Goal: Information Seeking & Learning: Check status

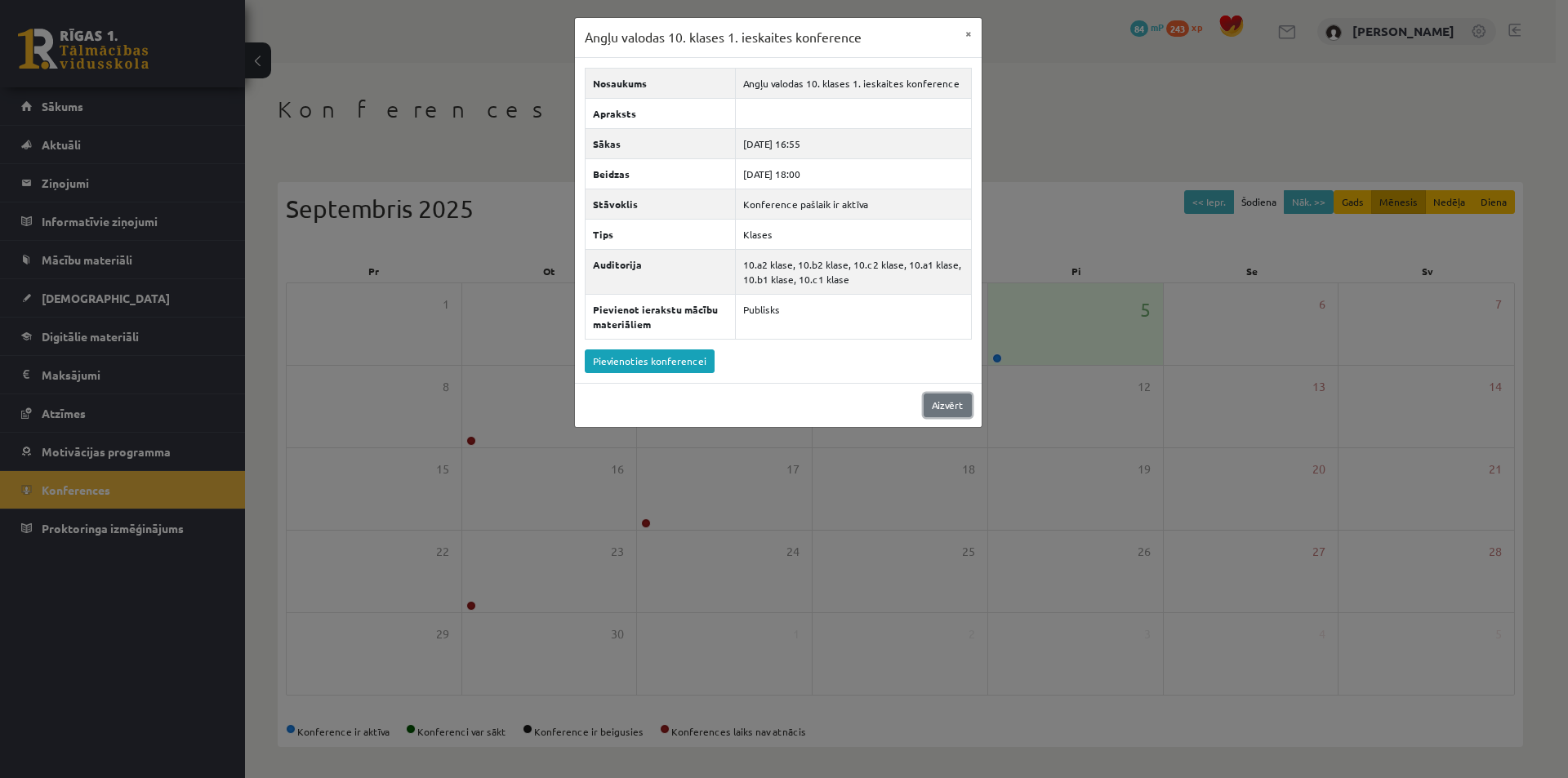
click at [958, 407] on link "Aizvērt" at bounding box center [947, 405] width 48 height 24
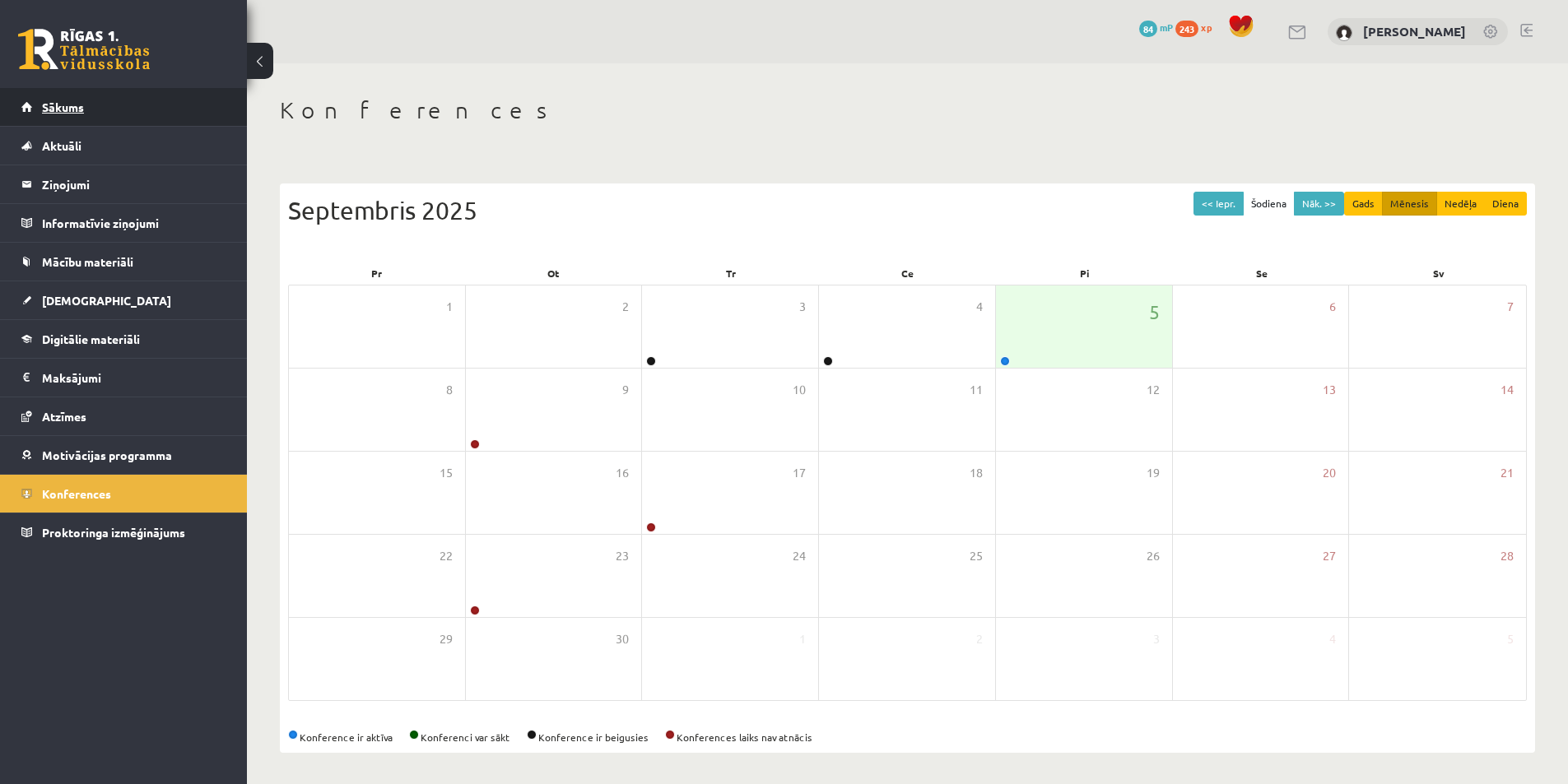
click at [108, 101] on link "Sākums" at bounding box center [123, 107] width 205 height 38
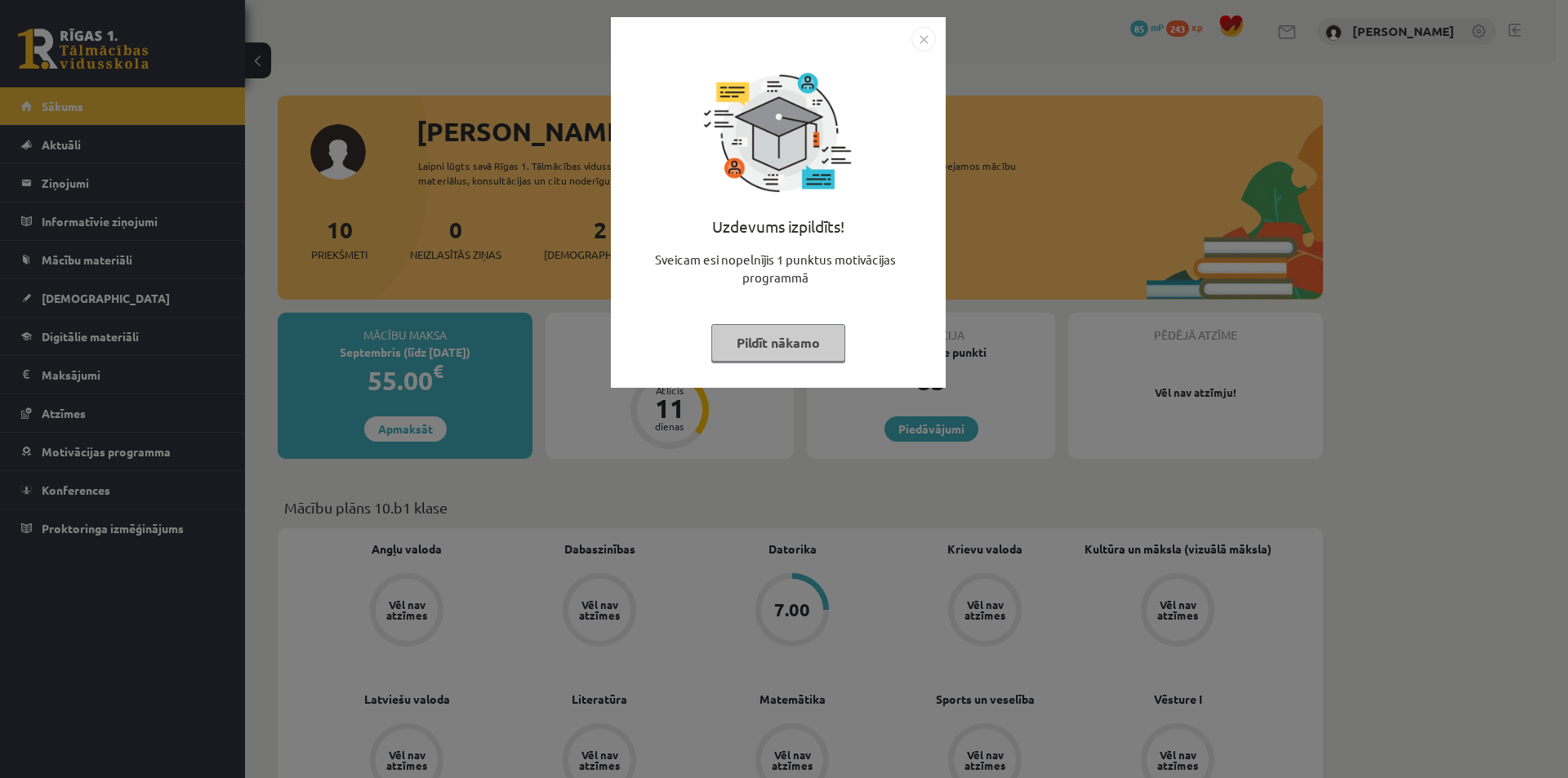
click at [808, 339] on button "Pildīt nākamo" at bounding box center [777, 343] width 134 height 38
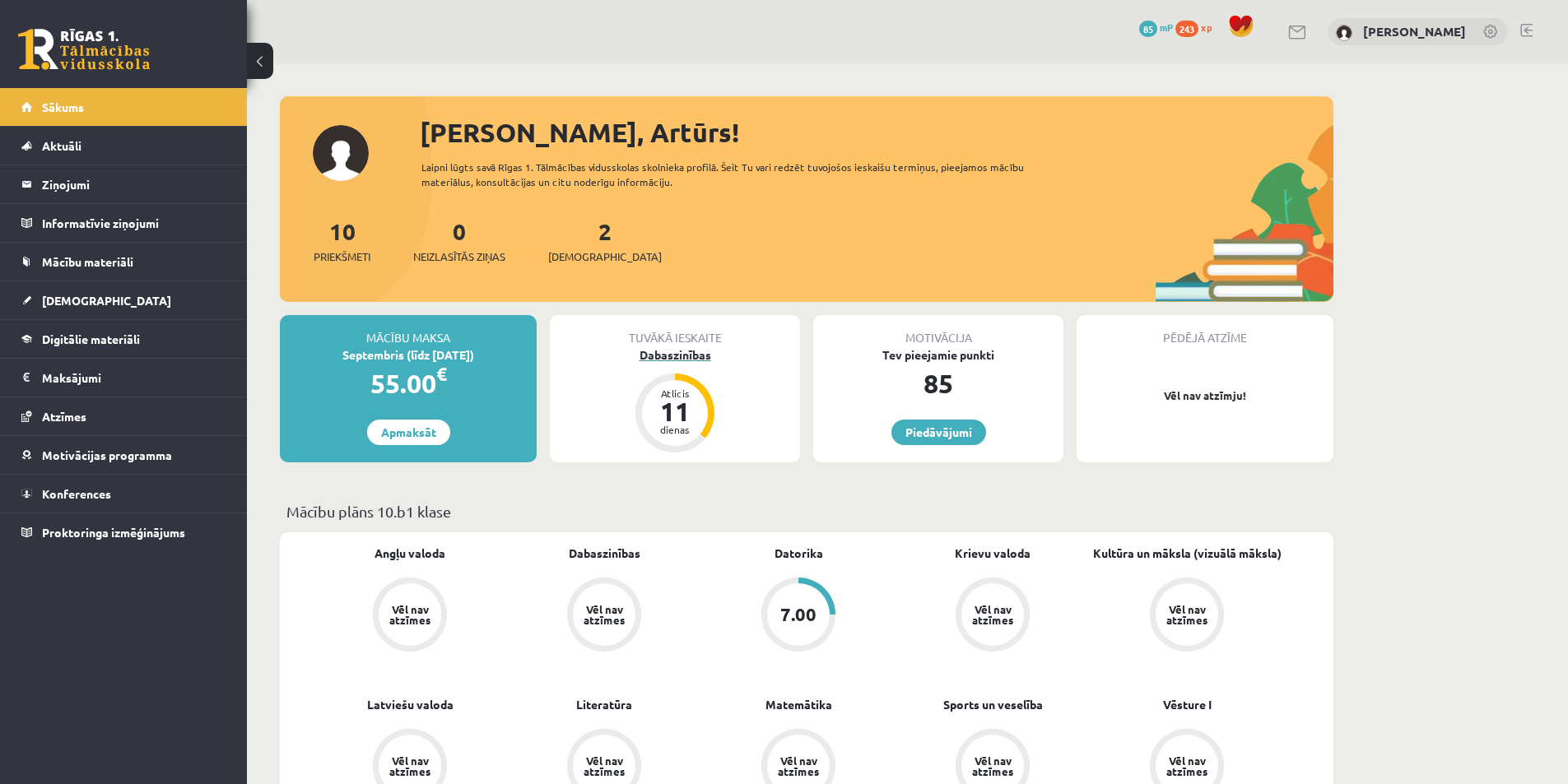
click at [694, 353] on div "Dabaszinības" at bounding box center [675, 355] width 250 height 17
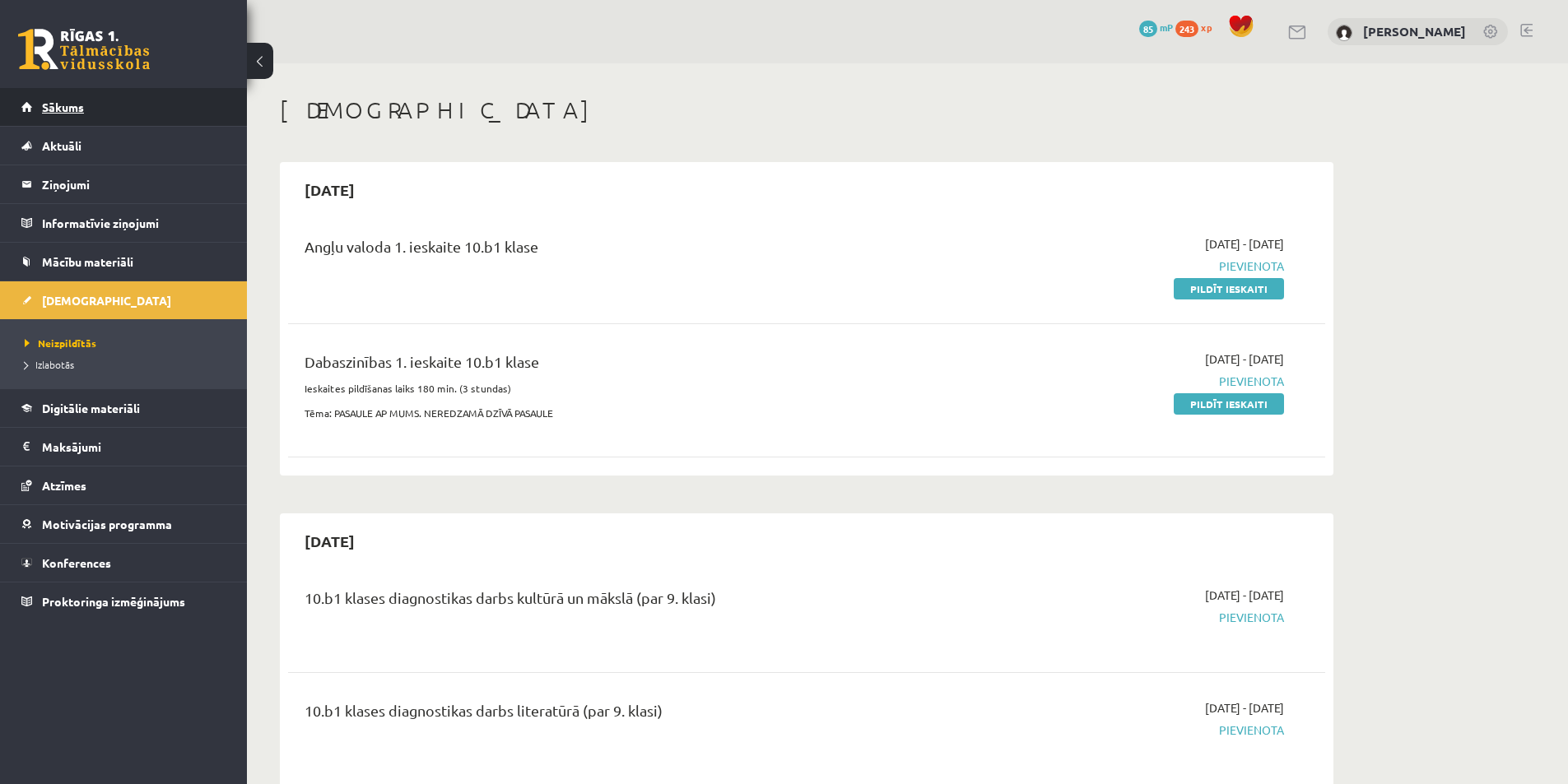
click at [75, 110] on span "Sākums" at bounding box center [63, 107] width 42 height 15
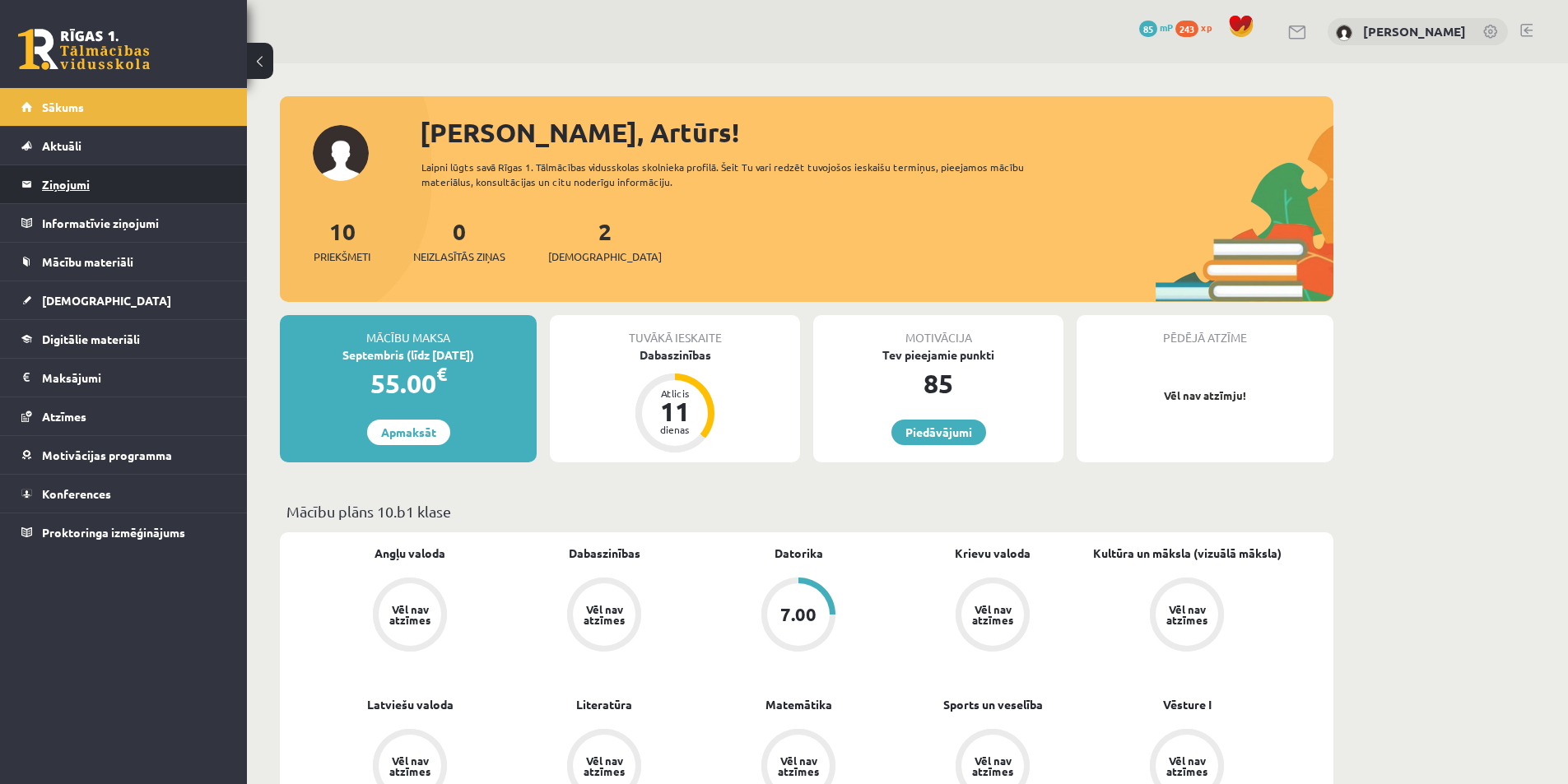
click at [81, 193] on legend "Ziņojumi 0" at bounding box center [134, 184] width 184 height 38
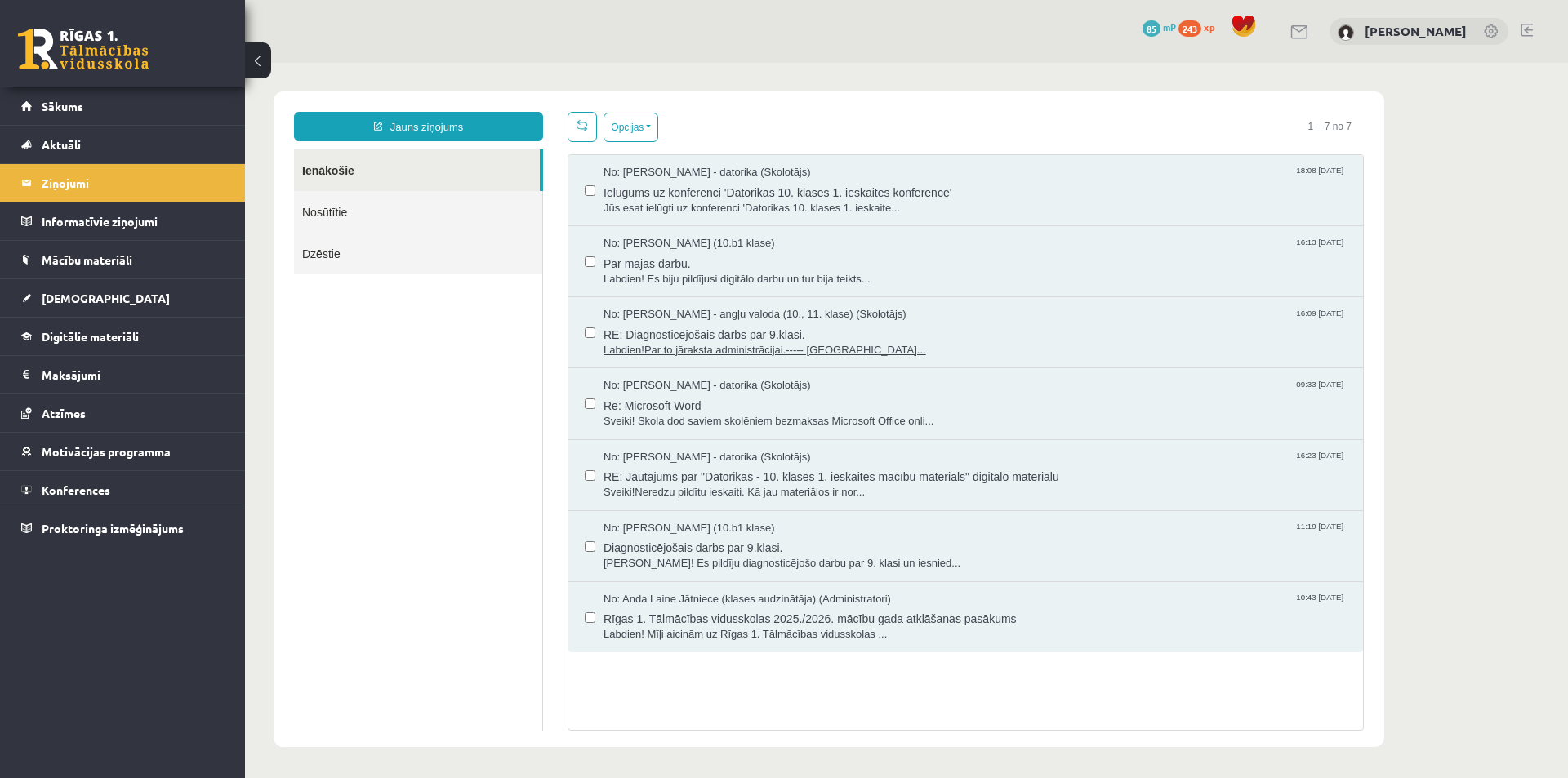
click at [696, 335] on span "RE: Diagnosticējošais darbs par 9.klasi." at bounding box center [975, 333] width 743 height 21
click at [75, 282] on link "[DEMOGRAPHIC_DATA]" at bounding box center [122, 299] width 204 height 38
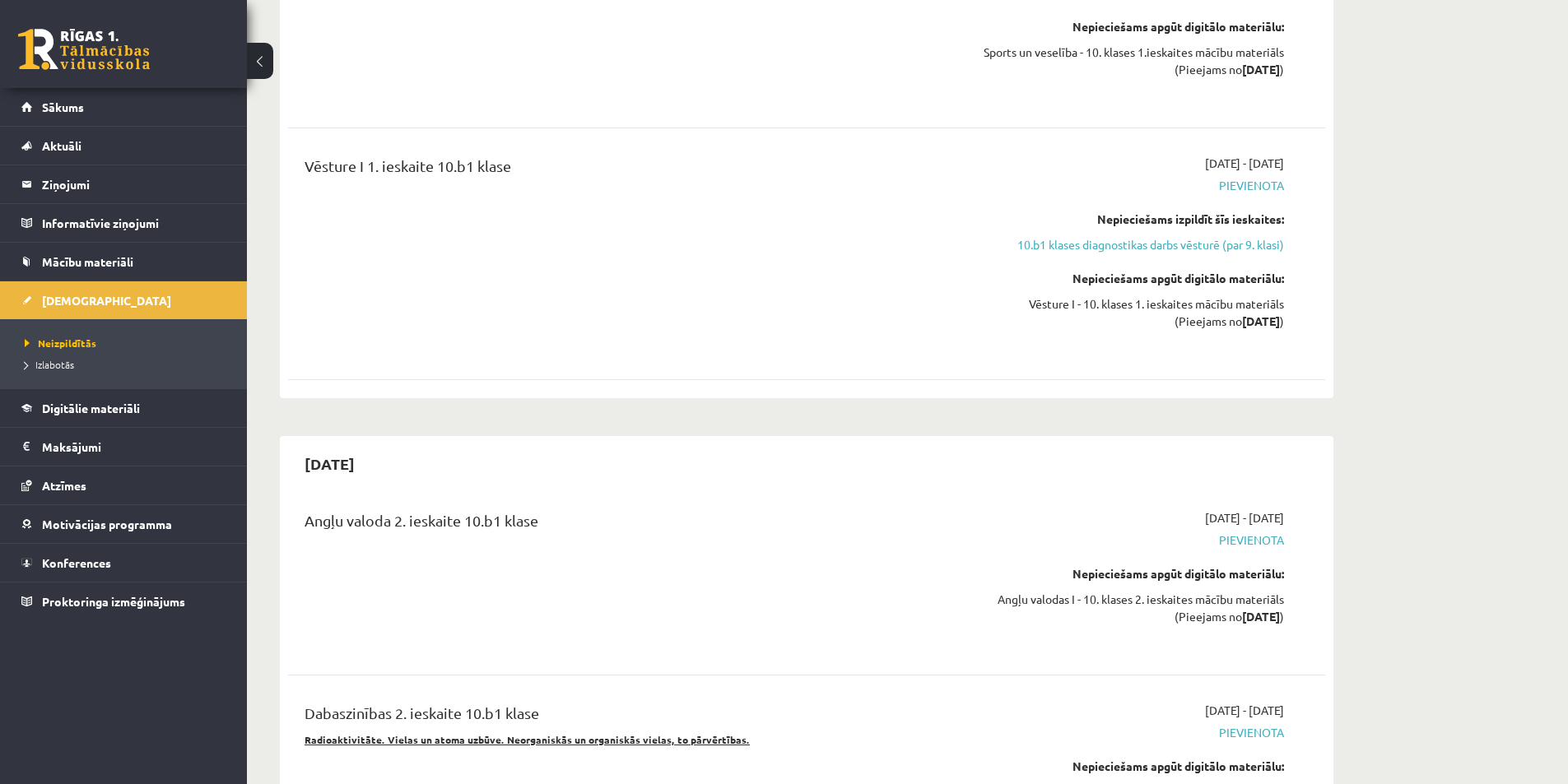
scroll to position [3373, 0]
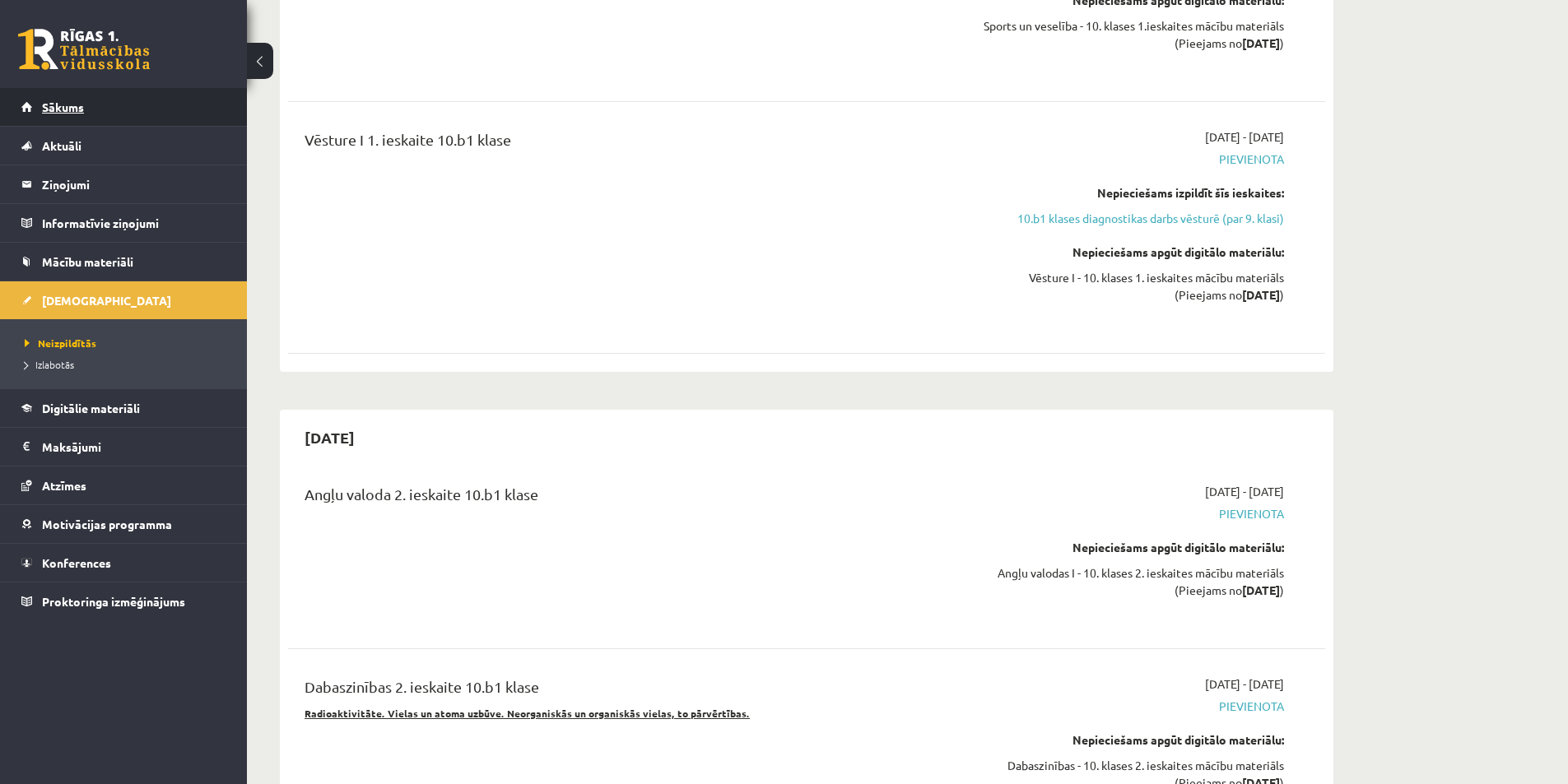
click at [76, 107] on span "Sākums" at bounding box center [63, 107] width 42 height 15
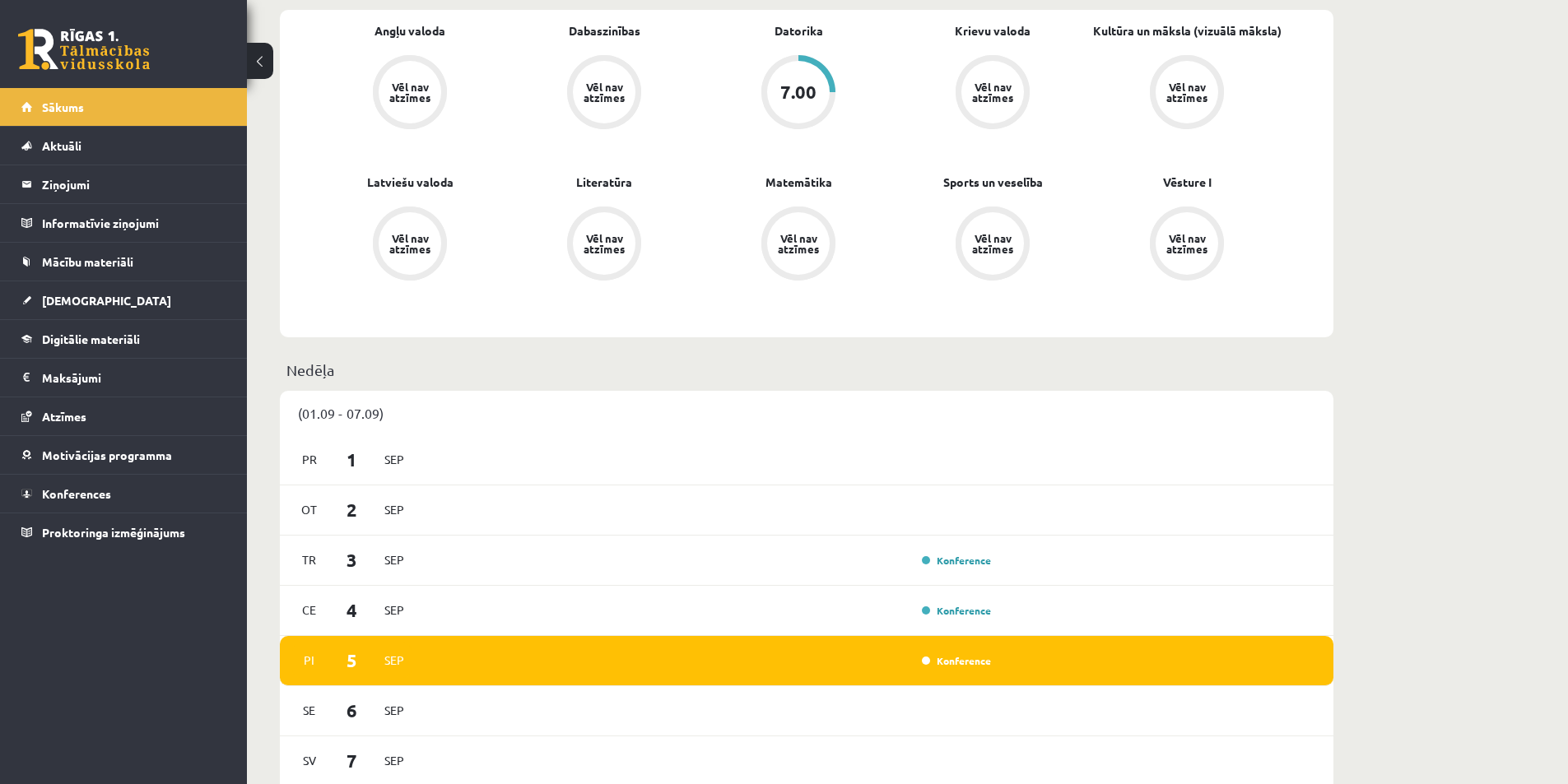
scroll to position [576, 0]
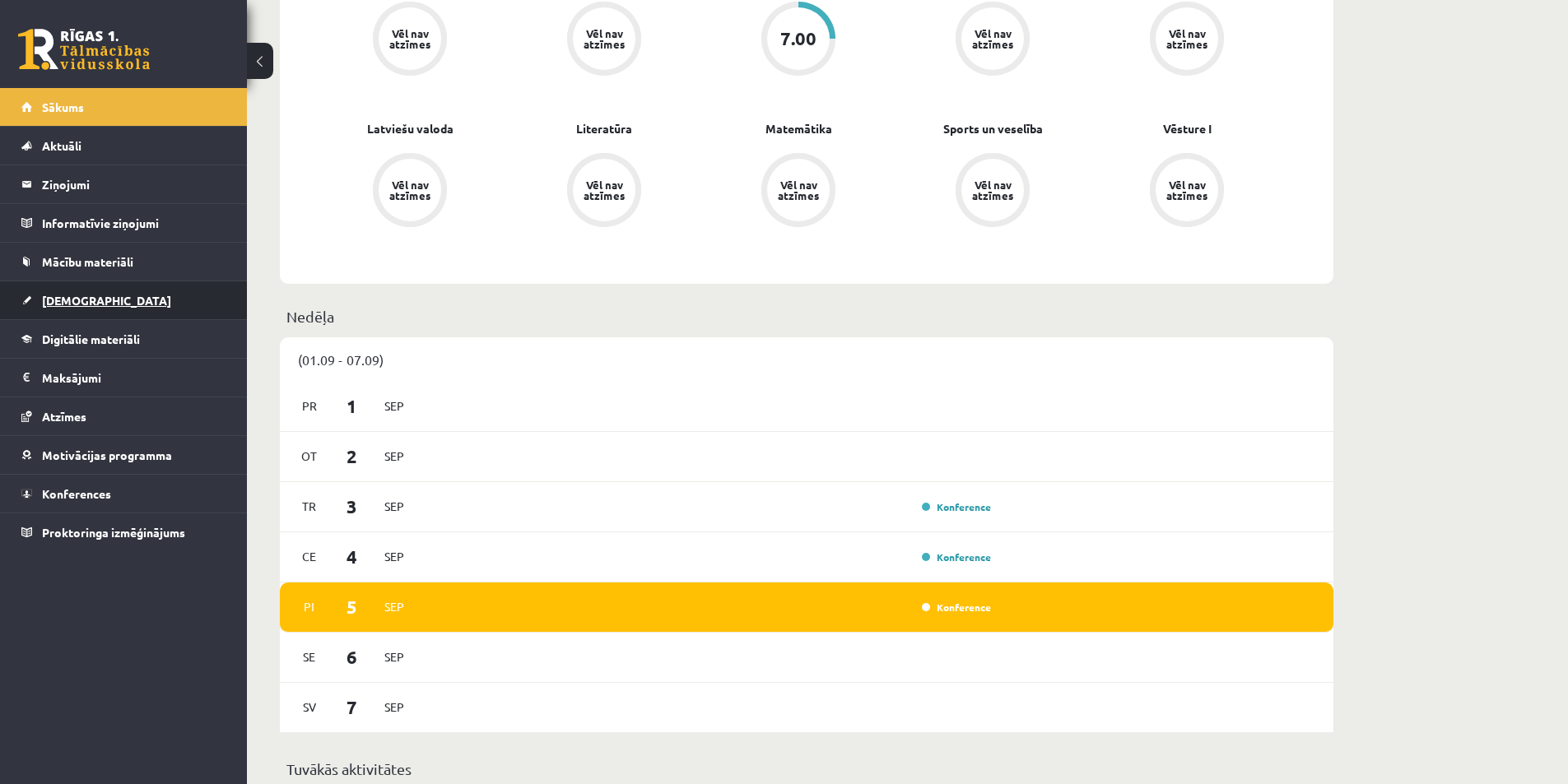
click at [67, 308] on link "[DEMOGRAPHIC_DATA]" at bounding box center [123, 301] width 205 height 38
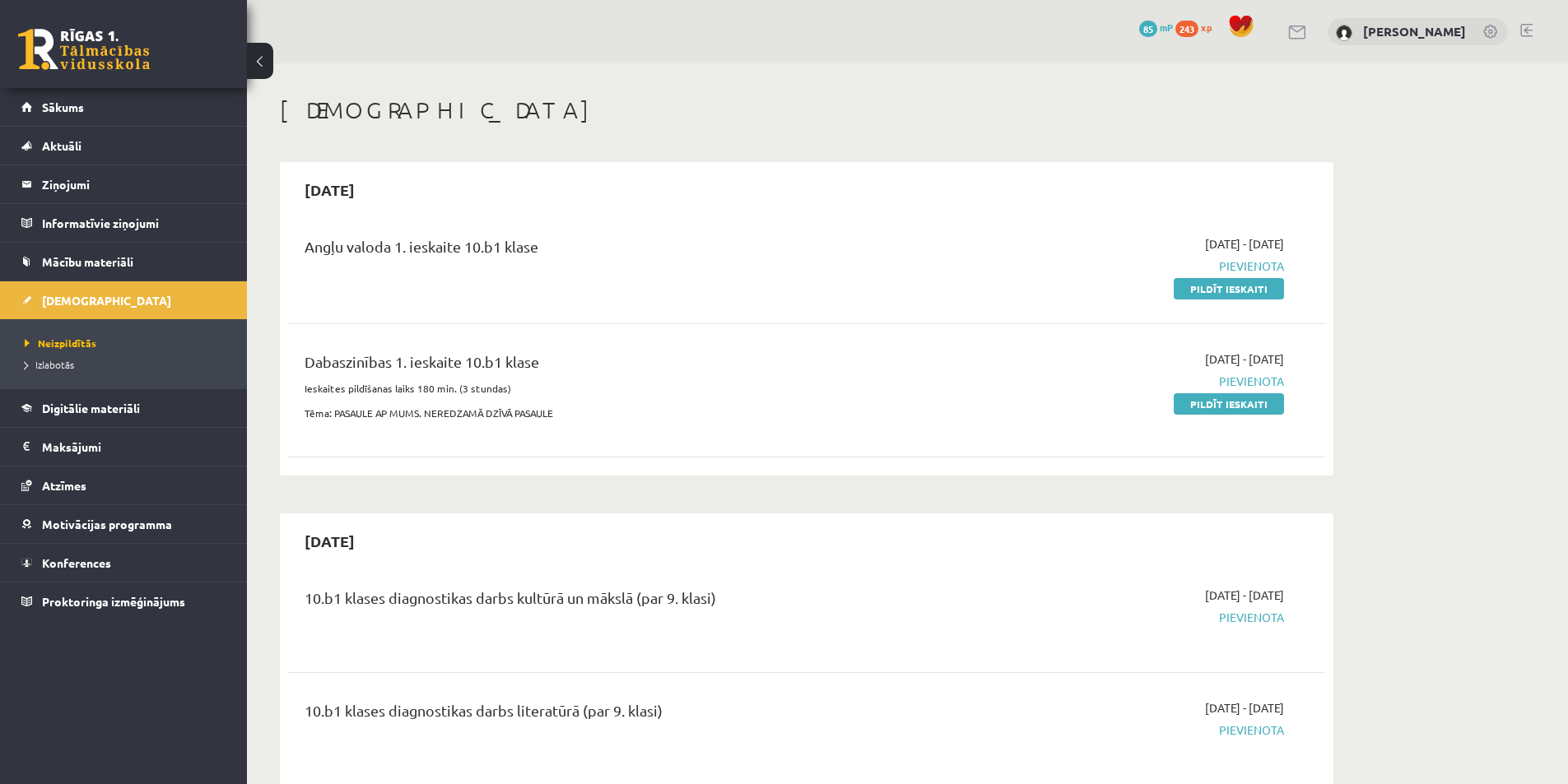
drag, startPoint x: 352, startPoint y: 197, endPoint x: 375, endPoint y: 198, distance: 23.0
click at [372, 198] on h2 "[DATE]" at bounding box center [330, 189] width 83 height 38
click at [462, 219] on div "Angļu valoda 1. ieskaite 10.b1 klase 2025-09-01 - 2025-09-15 Pievienota Pildīt …" at bounding box center [806, 265] width 1037 height 95
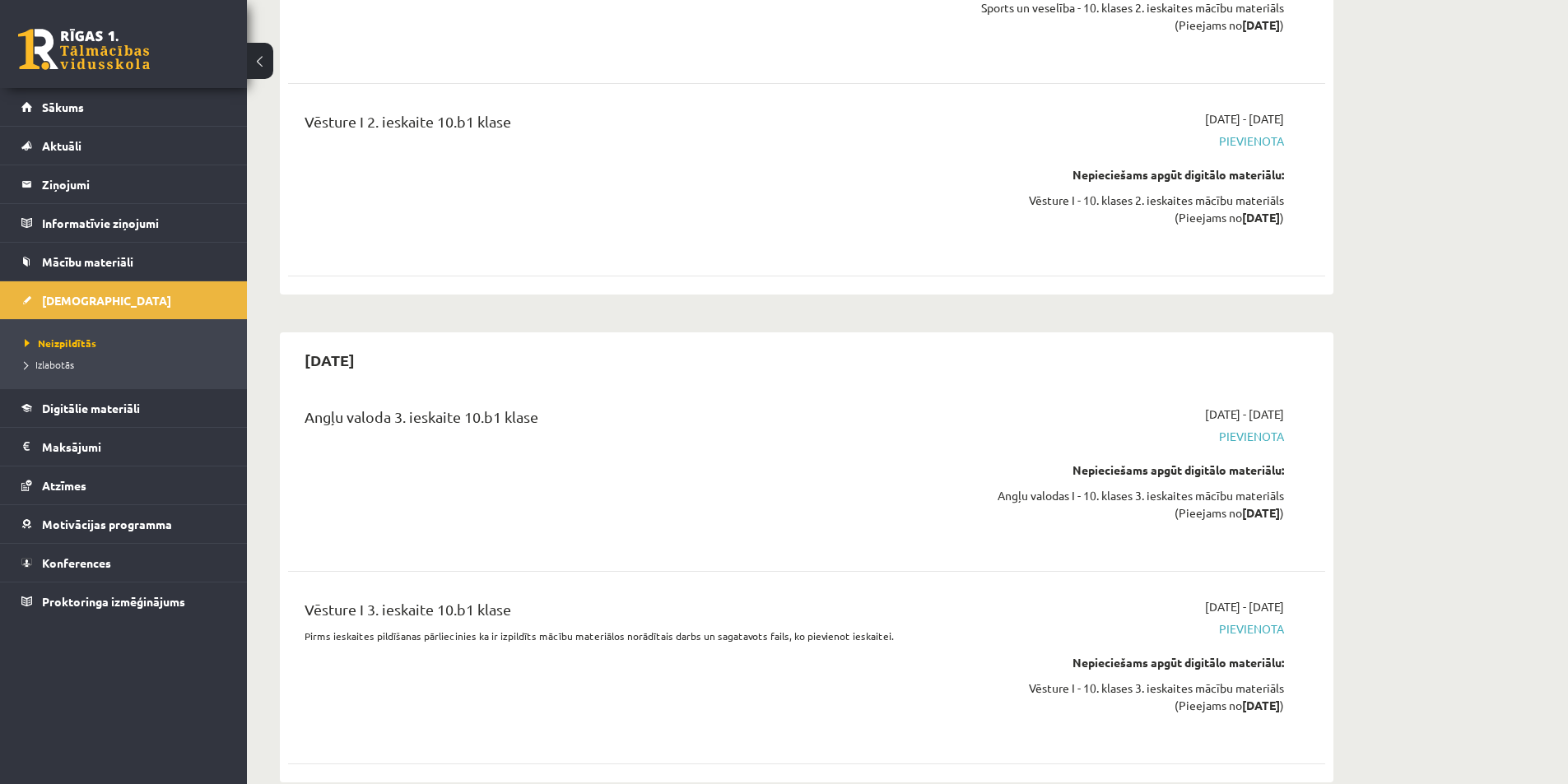
scroll to position [6334, 0]
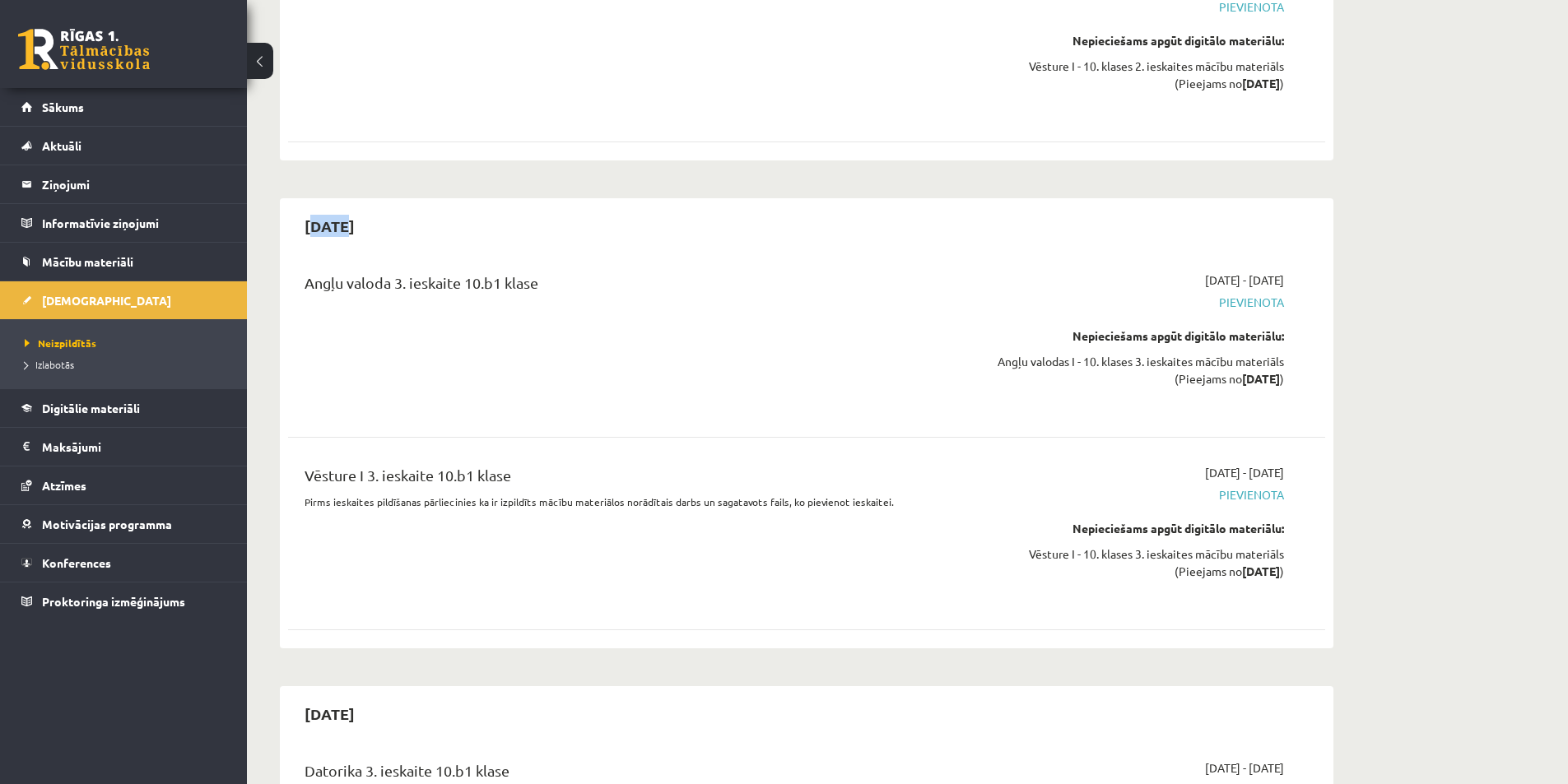
drag, startPoint x: 316, startPoint y: 139, endPoint x: 419, endPoint y: 204, distance: 121.8
click at [349, 206] on h2 "[DATE]" at bounding box center [330, 225] width 83 height 38
click at [425, 271] on div "Angļu valoda 3. ieskaite 10.b1 klase" at bounding box center [627, 341] width 669 height 139
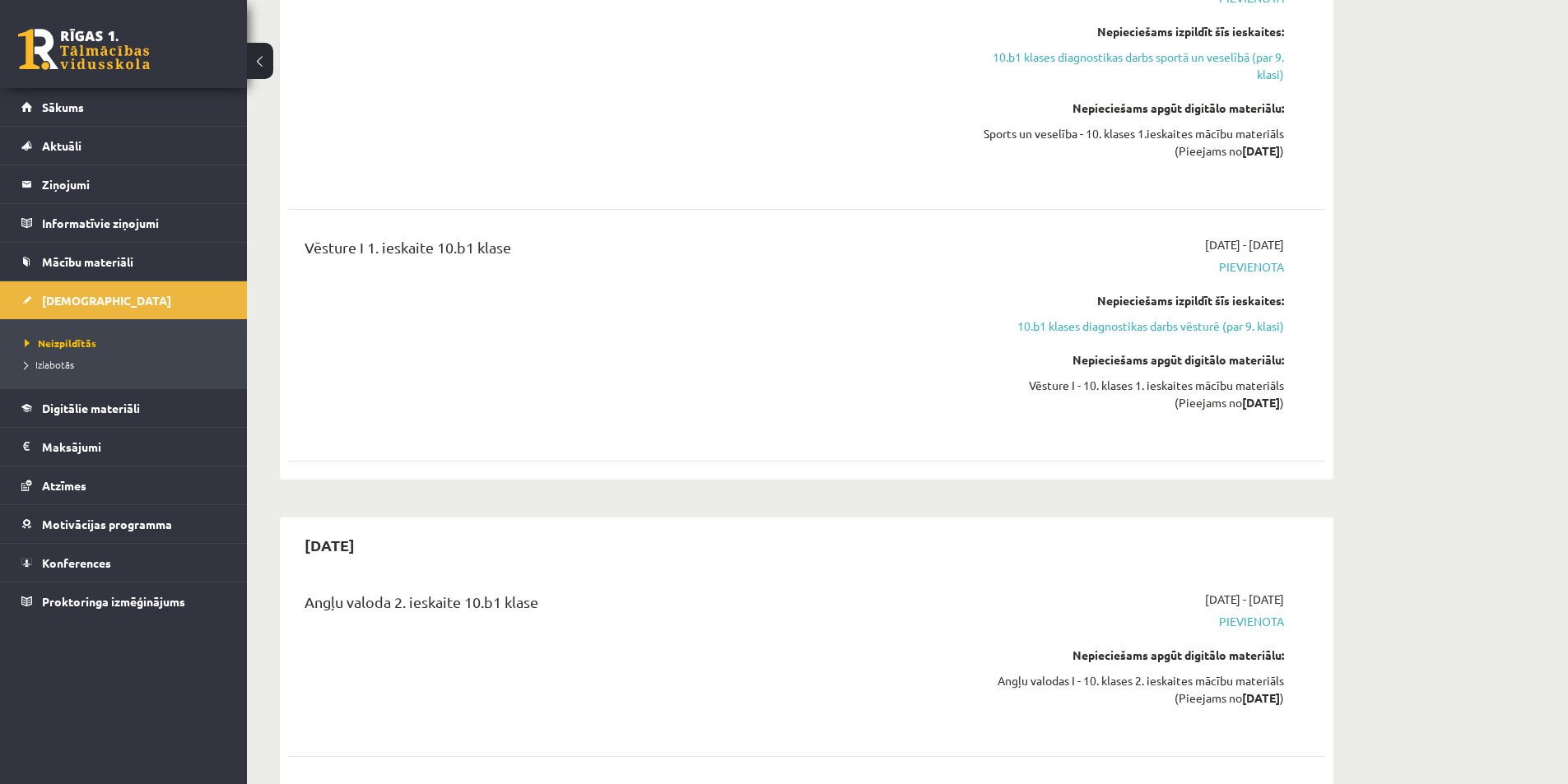
scroll to position [3373, 0]
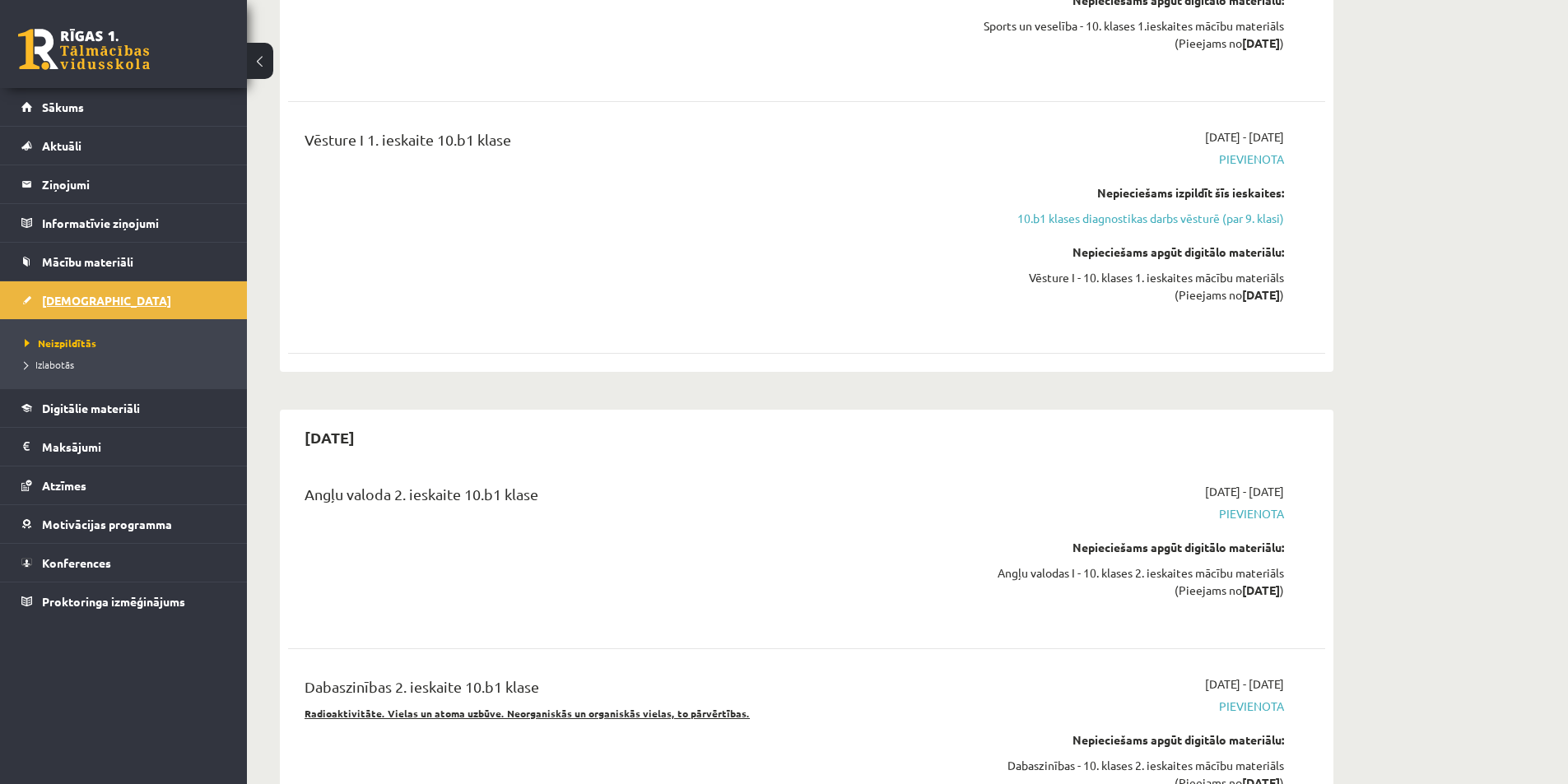
click at [69, 298] on span "[DEMOGRAPHIC_DATA]" at bounding box center [106, 301] width 129 height 15
click at [67, 119] on link "Sākums" at bounding box center [123, 107] width 205 height 38
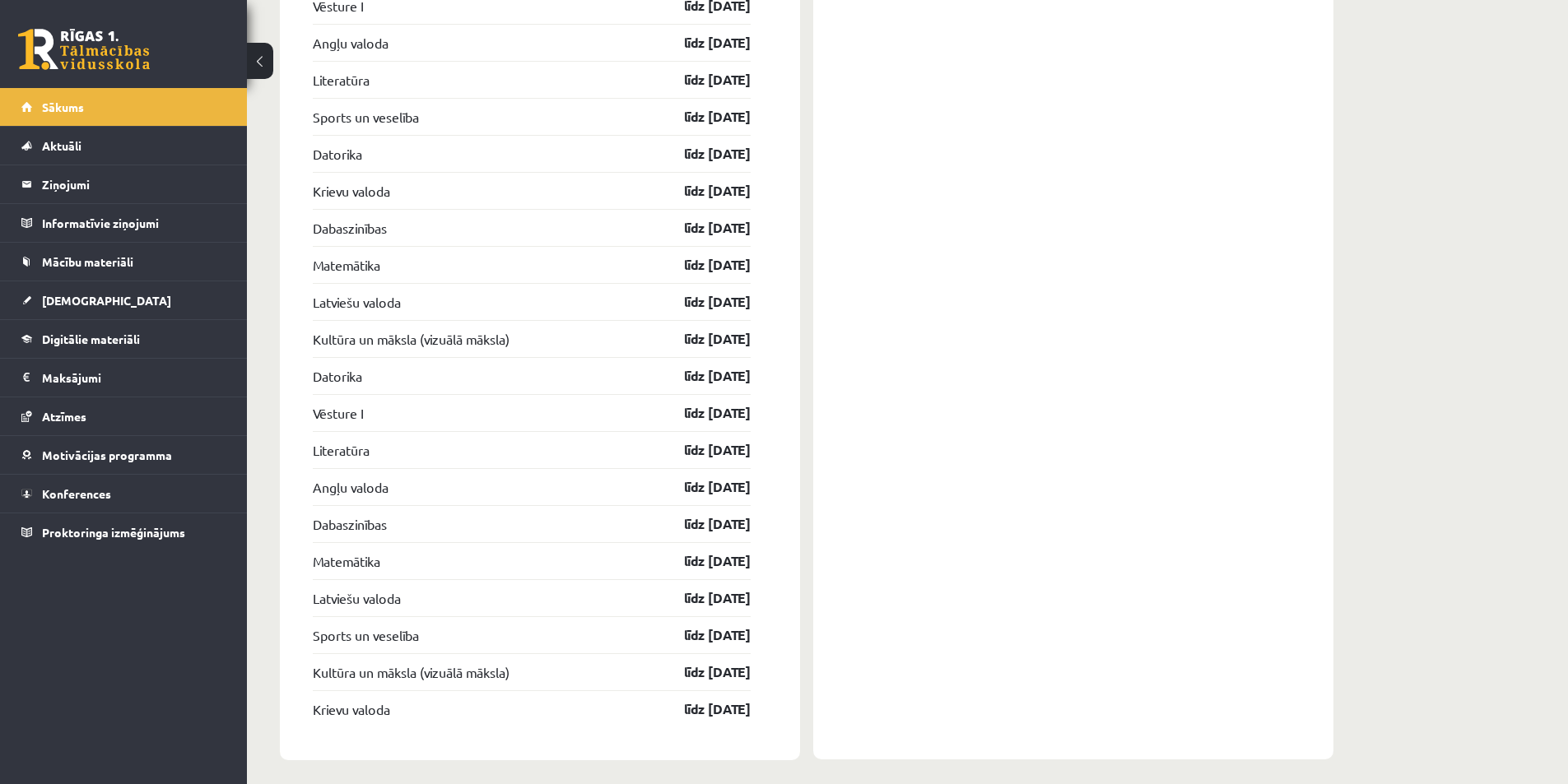
scroll to position [2396, 0]
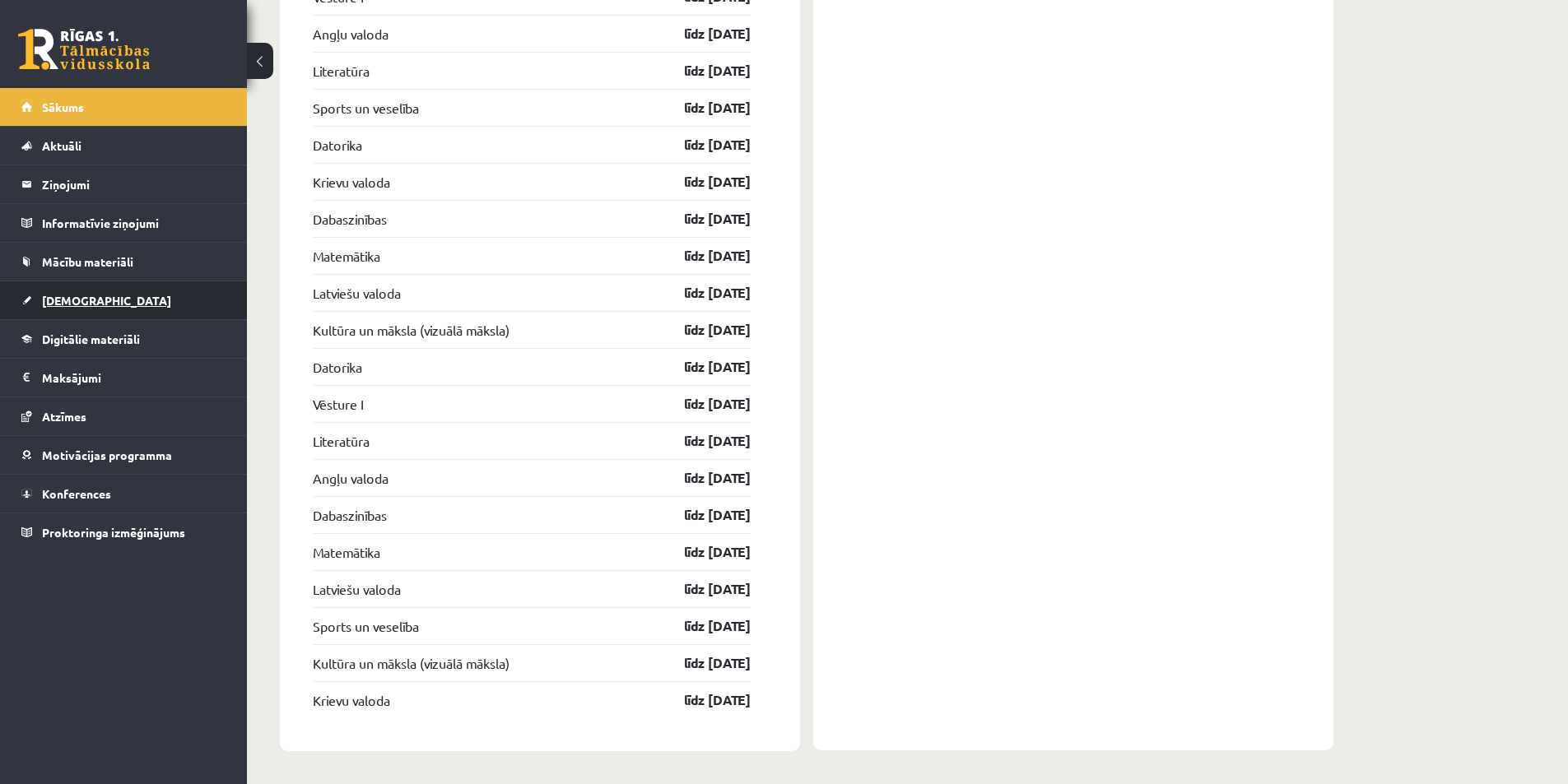
click at [63, 307] on link "[DEMOGRAPHIC_DATA]" at bounding box center [123, 301] width 205 height 38
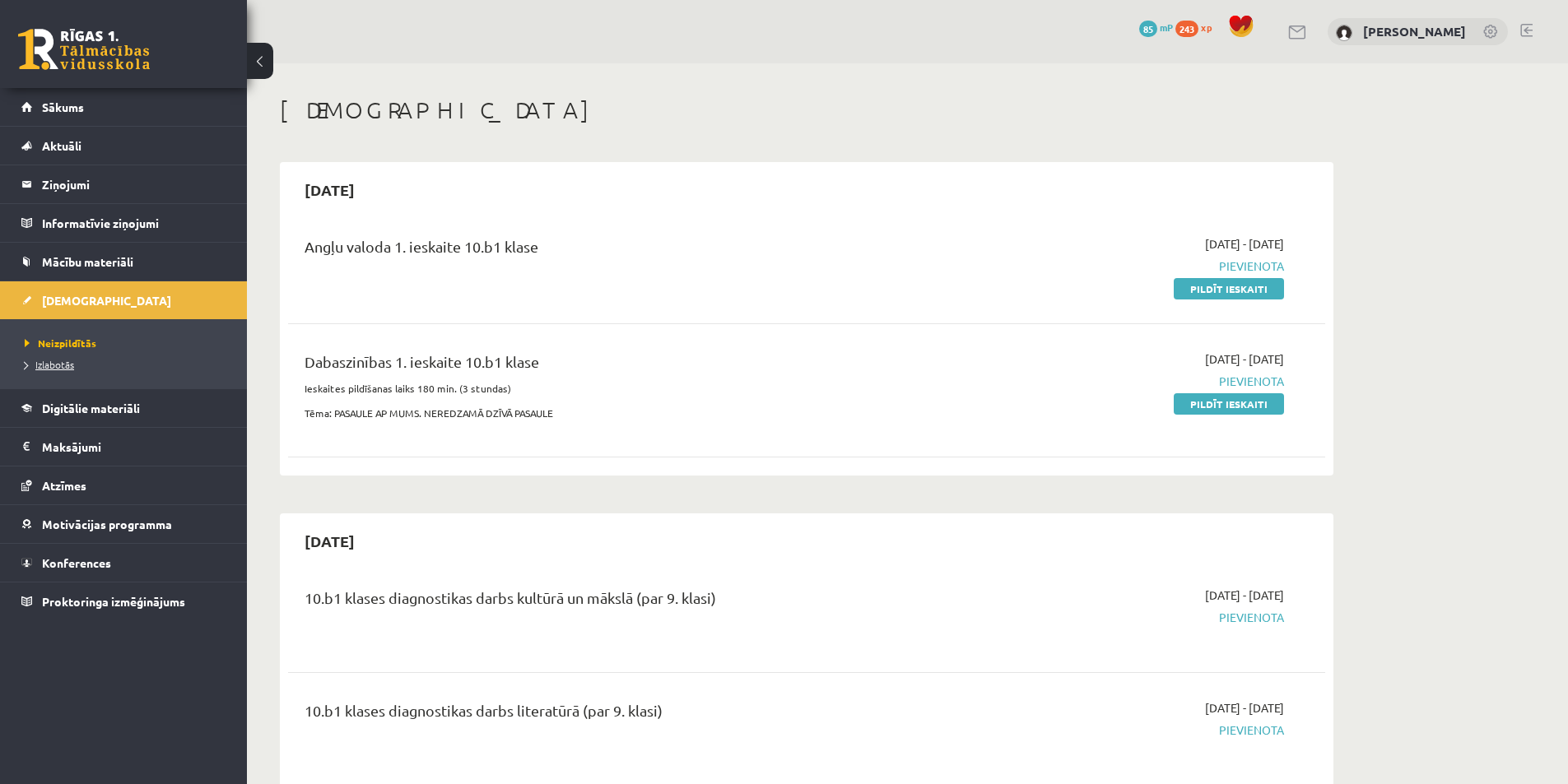
click at [60, 359] on span "Izlabotās" at bounding box center [50, 365] width 50 height 13
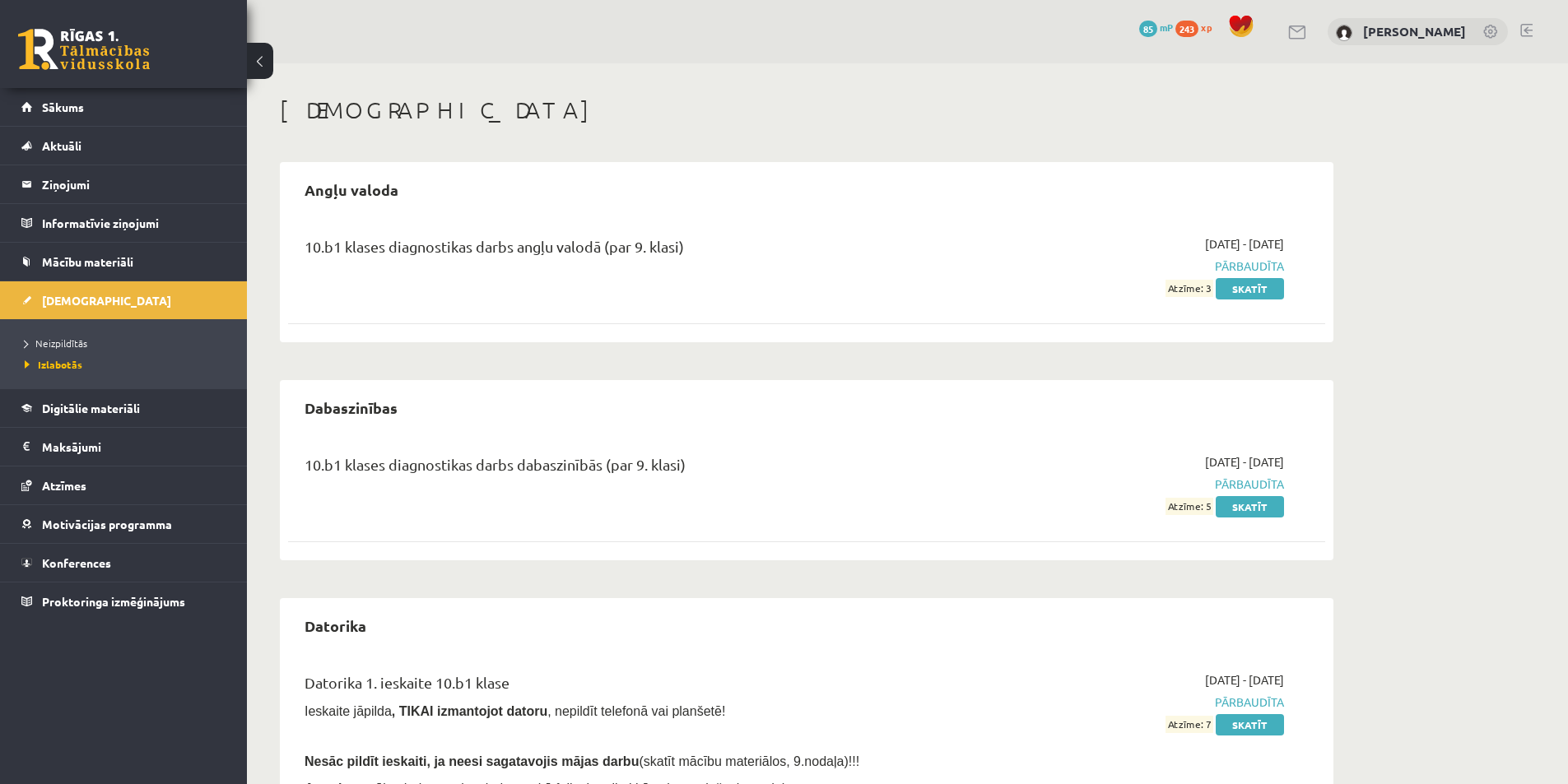
scroll to position [82, 0]
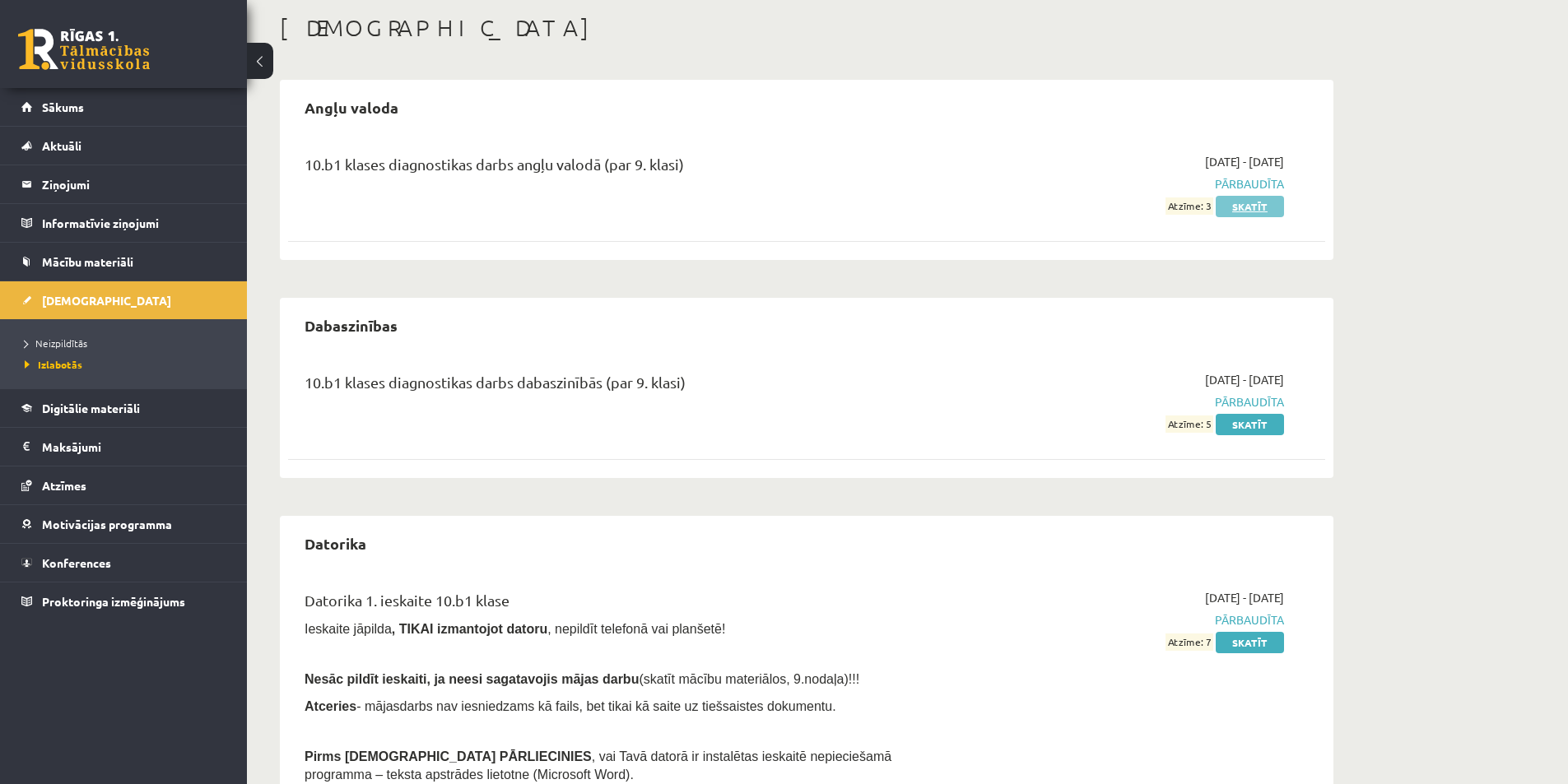
click at [1265, 210] on link "Skatīt" at bounding box center [1250, 206] width 69 height 21
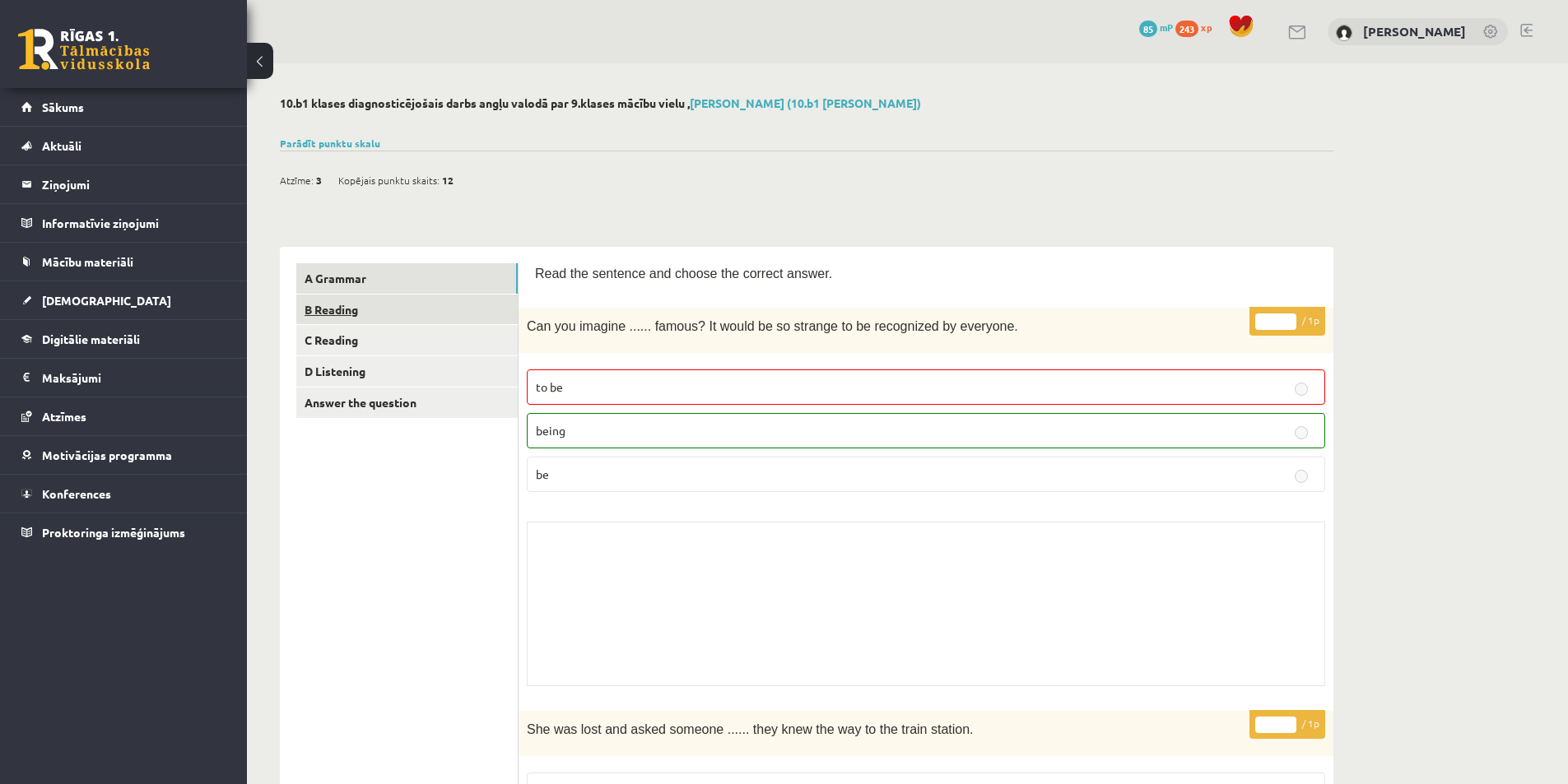
click at [349, 313] on link "B Reading" at bounding box center [407, 309] width 222 height 31
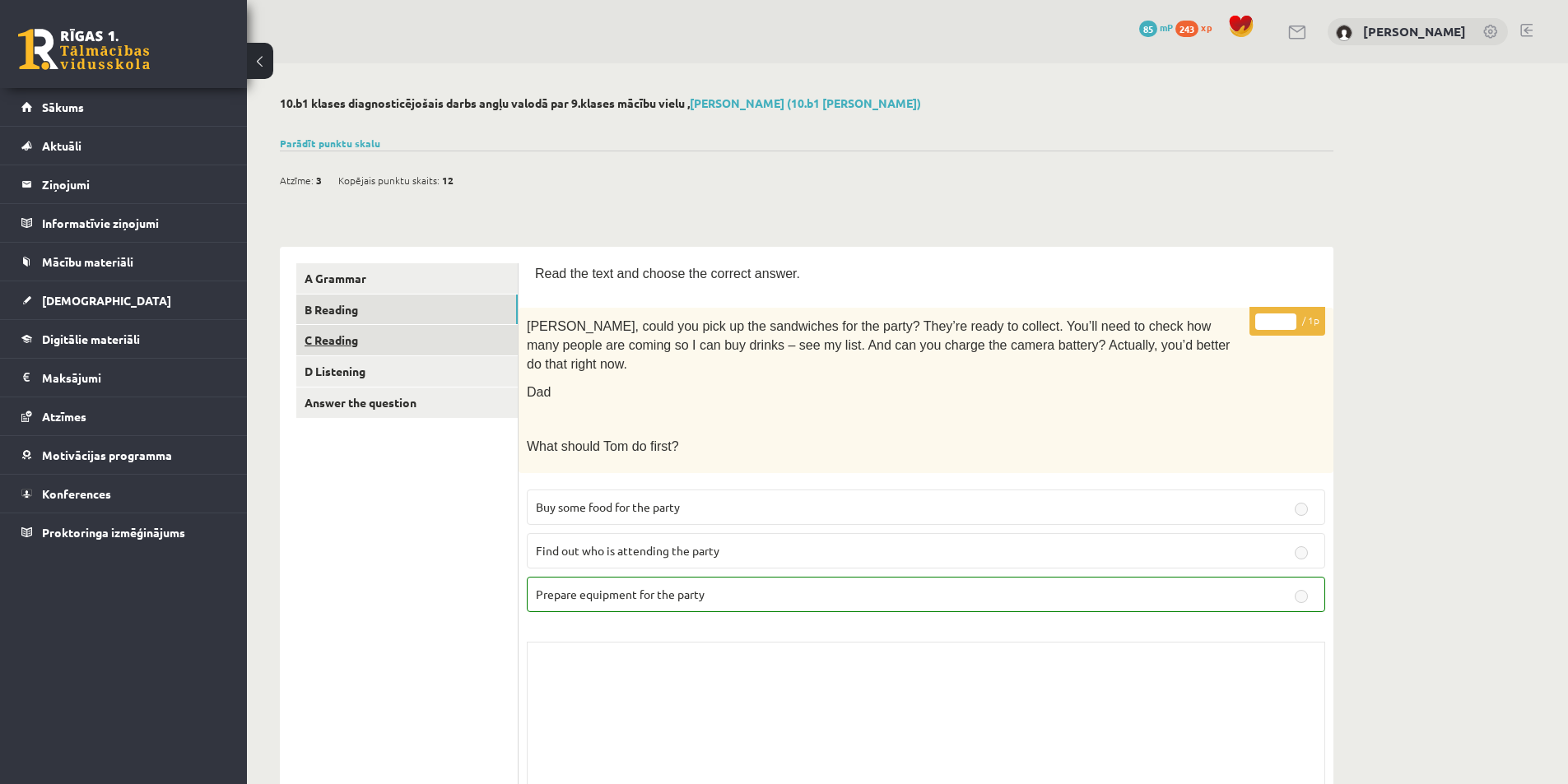
click at [351, 346] on link "C Reading" at bounding box center [407, 340] width 222 height 31
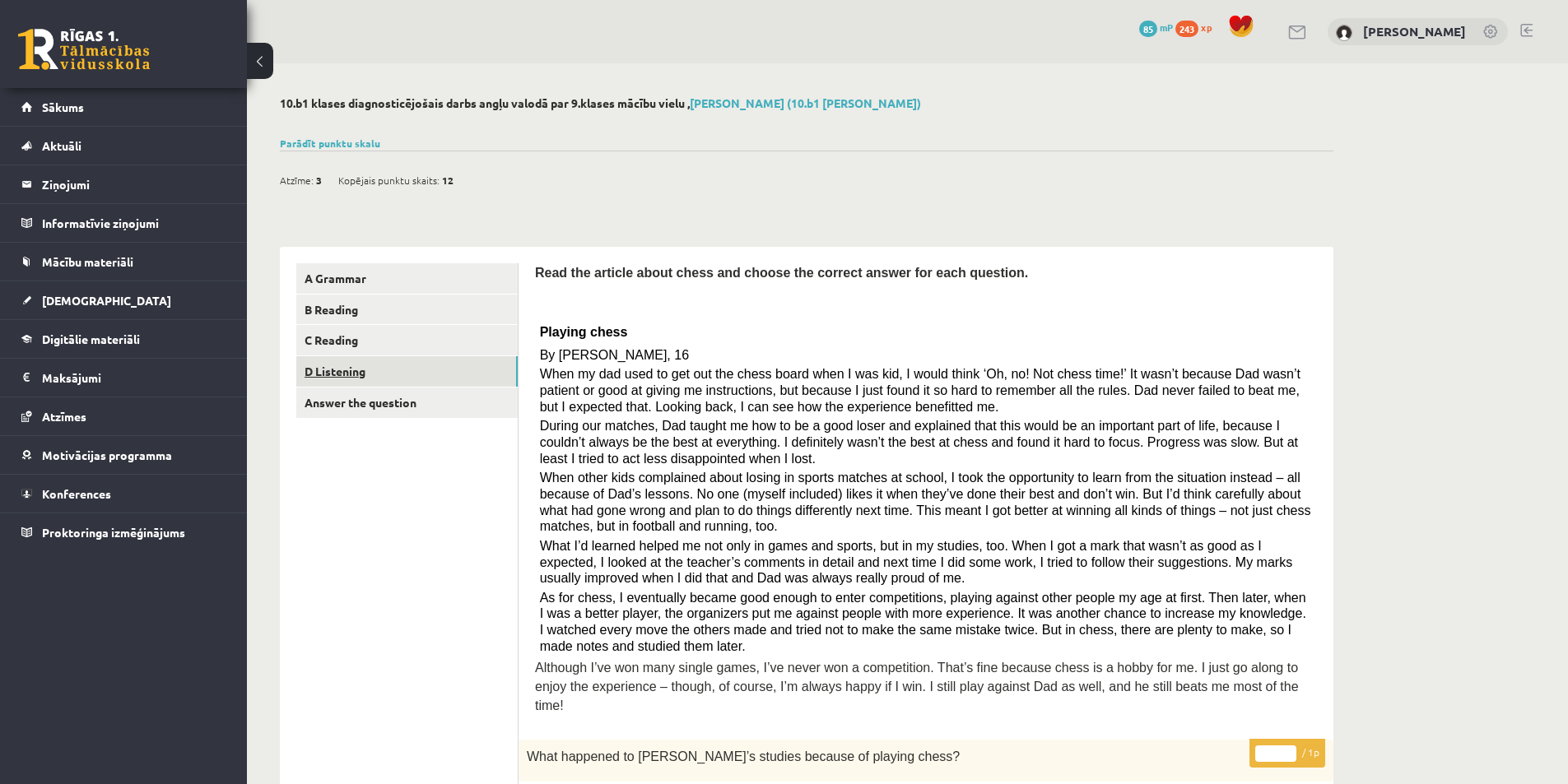
click at [361, 381] on link "D Listening" at bounding box center [407, 371] width 222 height 31
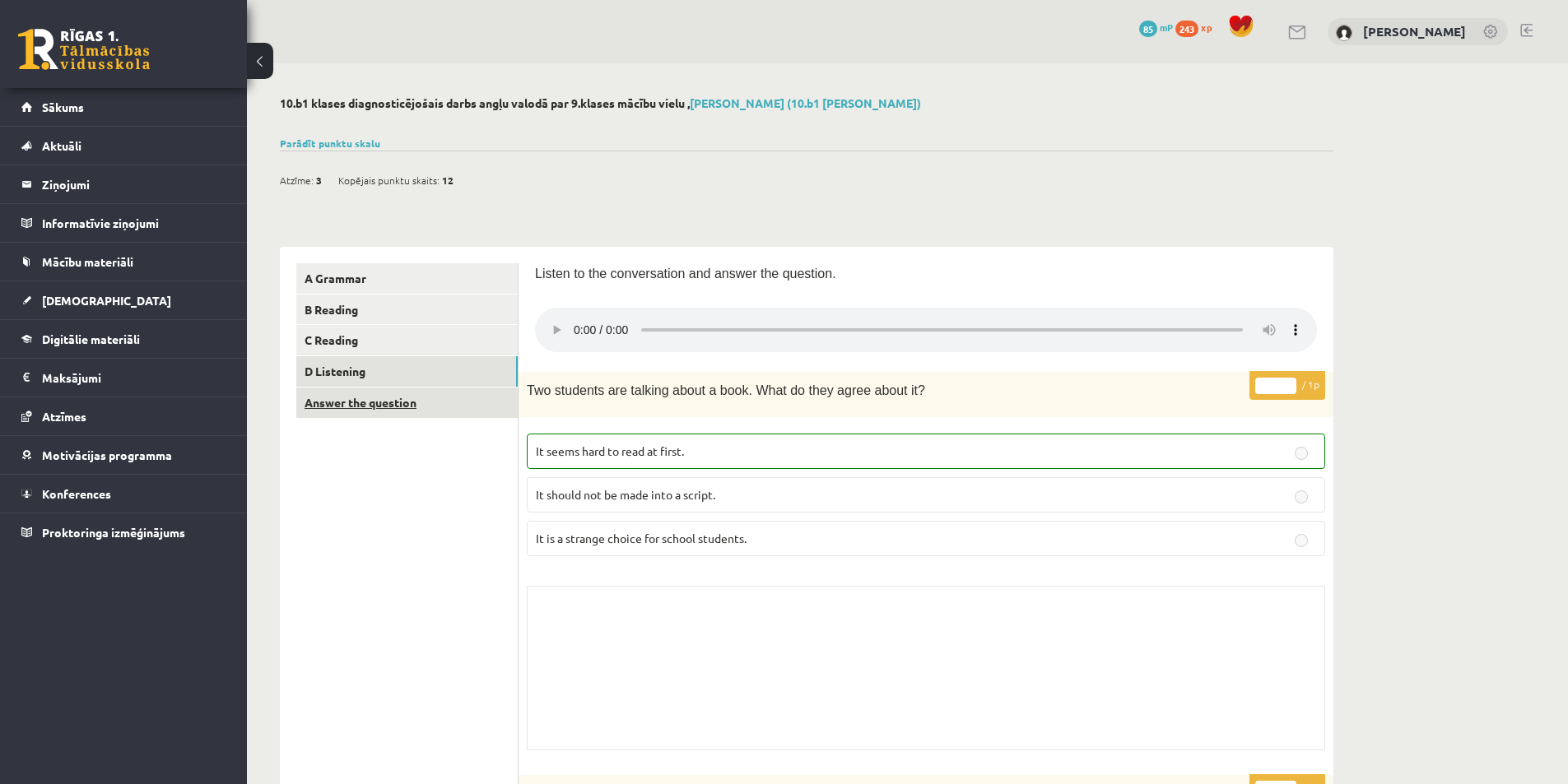
click at [347, 397] on link "Answer the question" at bounding box center [407, 403] width 222 height 31
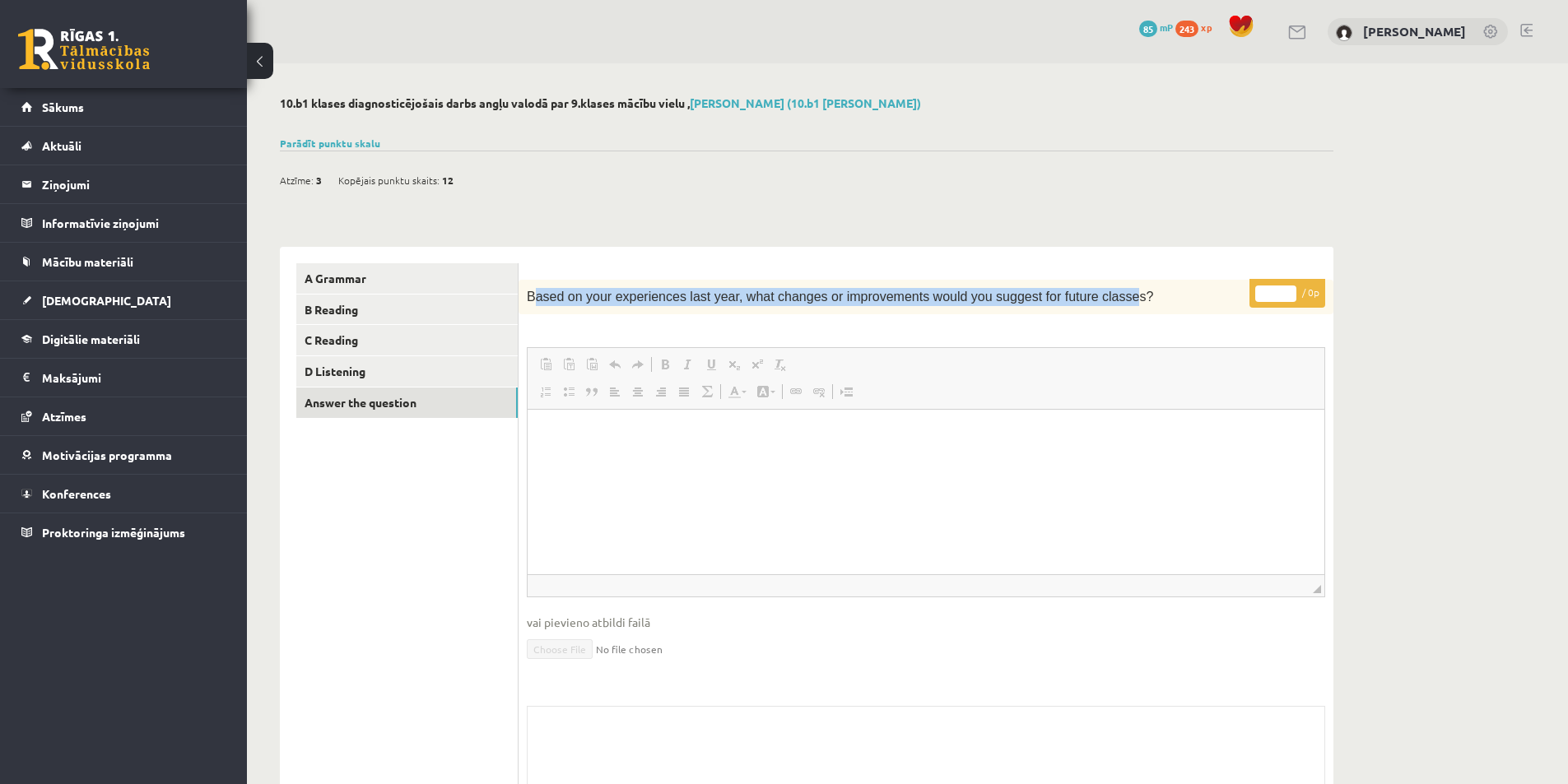
drag, startPoint x: 532, startPoint y: 298, endPoint x: 913, endPoint y: 303, distance: 381.0
click at [1079, 283] on div "Based on your experiences last year, what changes or improvements would you sug…" at bounding box center [926, 297] width 815 height 34
drag, startPoint x: 913, startPoint y: 303, endPoint x: 1112, endPoint y: 288, distance: 199.6
click at [913, 303] on span "Based on your experiences last year, what changes or improvements would you sug…" at bounding box center [840, 296] width 627 height 14
drag, startPoint x: 1117, startPoint y: 286, endPoint x: 549, endPoint y: 288, distance: 568.0
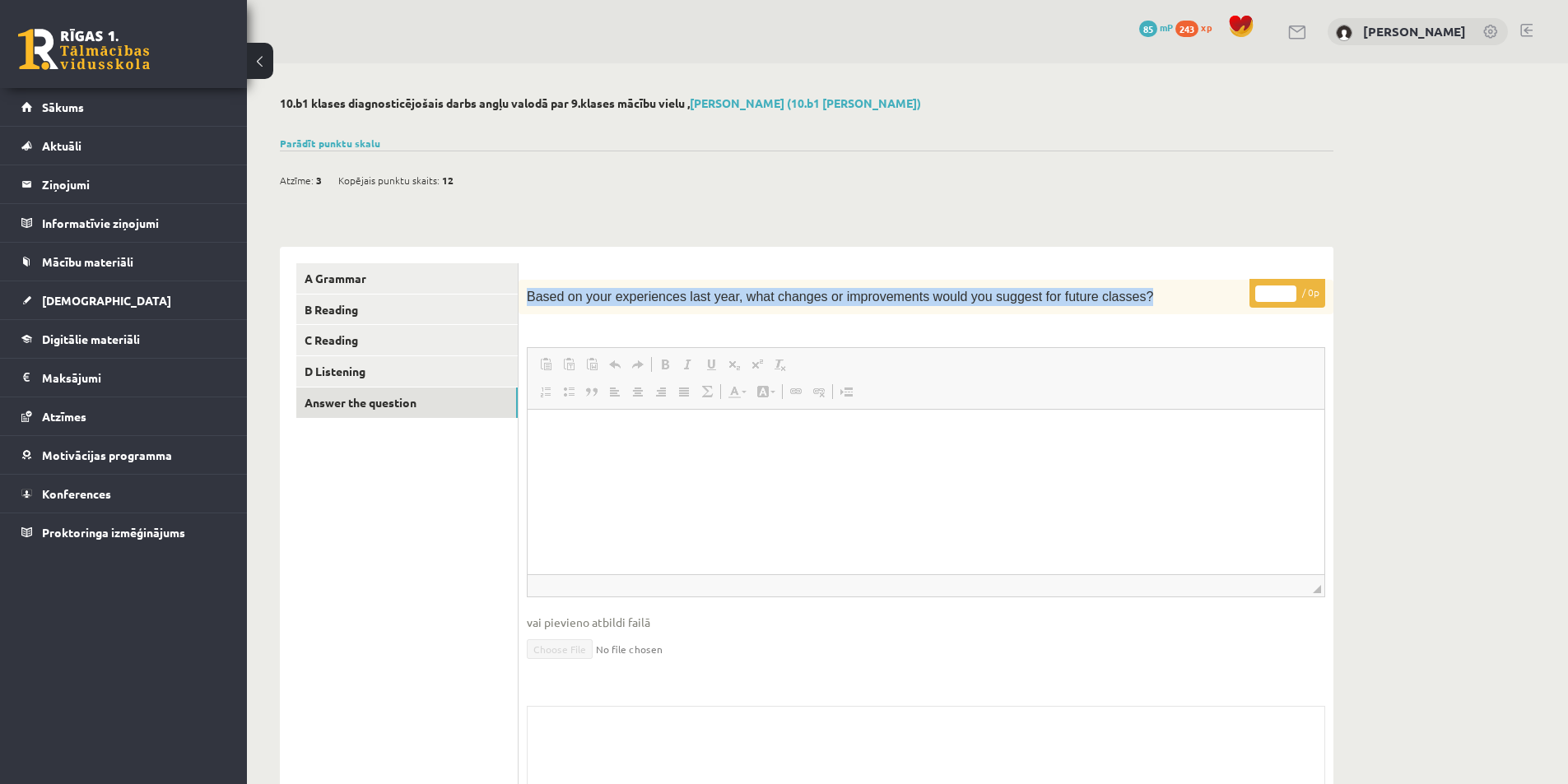
click at [523, 282] on div "Based on your experiences last year, what changes or improvements would you sug…" at bounding box center [926, 297] width 815 height 34
copy span "Based on your experiences last year, what changes or improvements would you sug…"
click at [348, 348] on link "C Reading" at bounding box center [407, 340] width 222 height 31
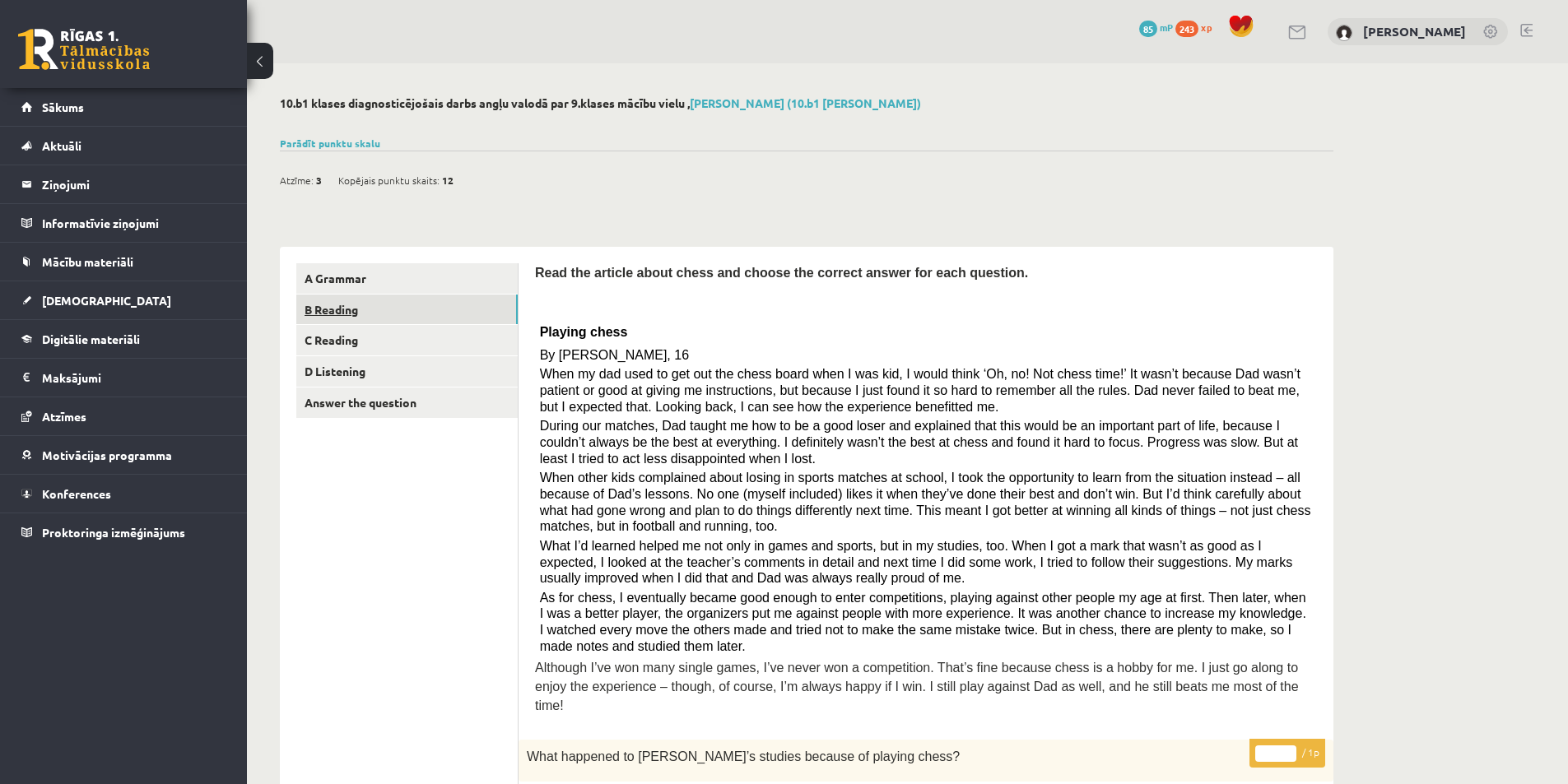
click at [350, 321] on link "B Reading" at bounding box center [407, 309] width 222 height 31
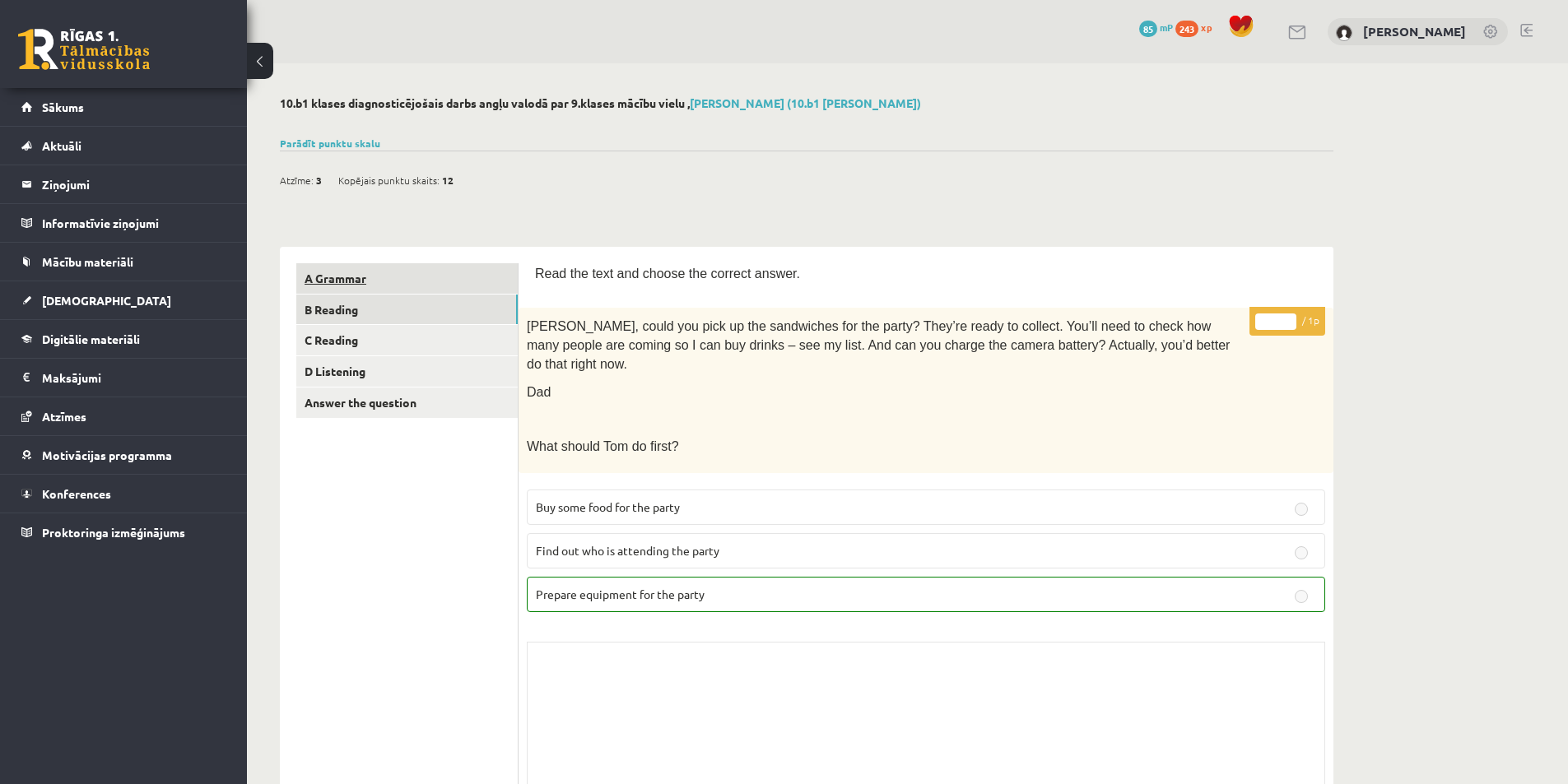
click at [364, 284] on link "A Grammar" at bounding box center [407, 279] width 222 height 31
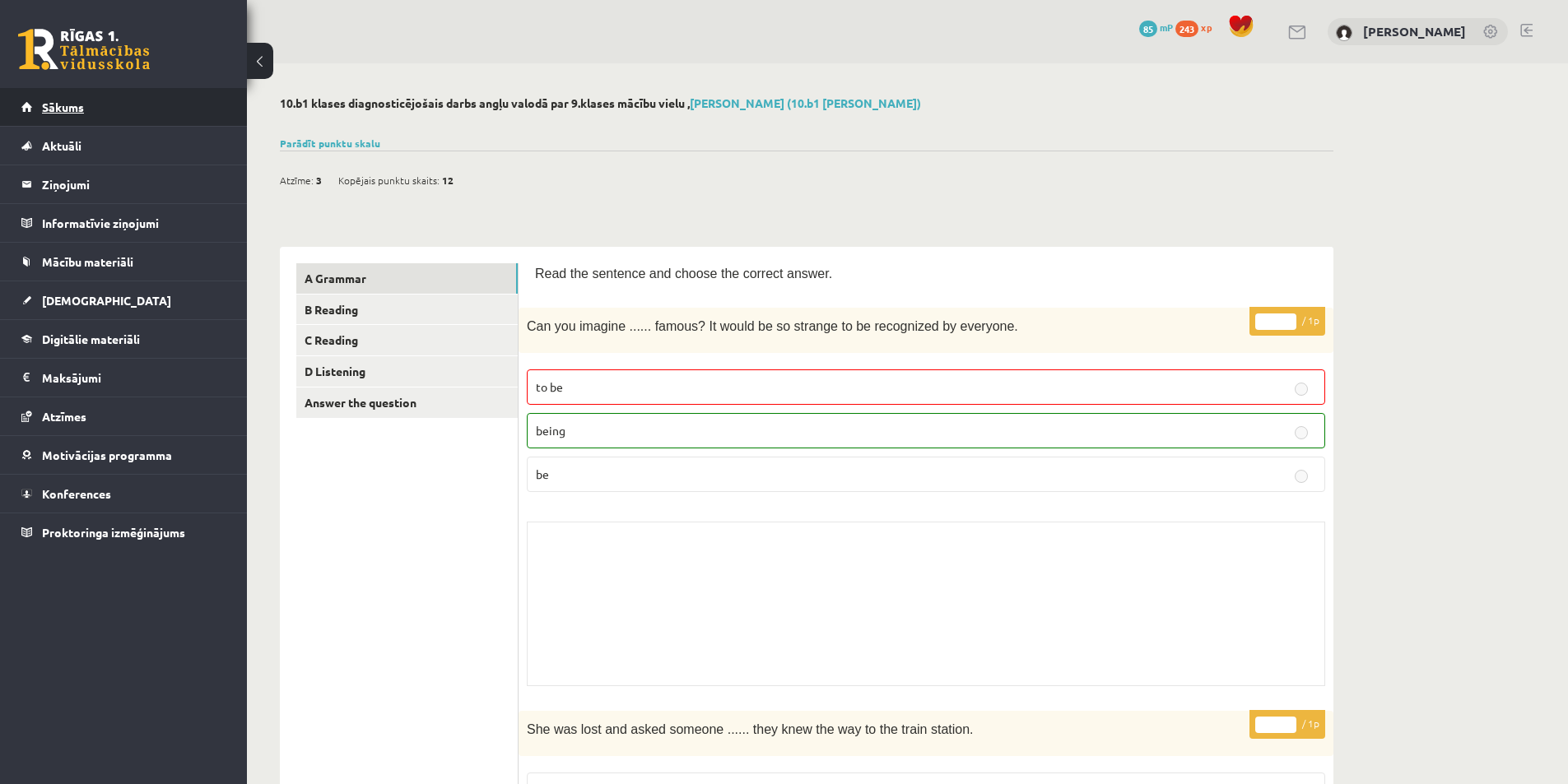
click at [43, 119] on link "Sākums" at bounding box center [123, 107] width 205 height 38
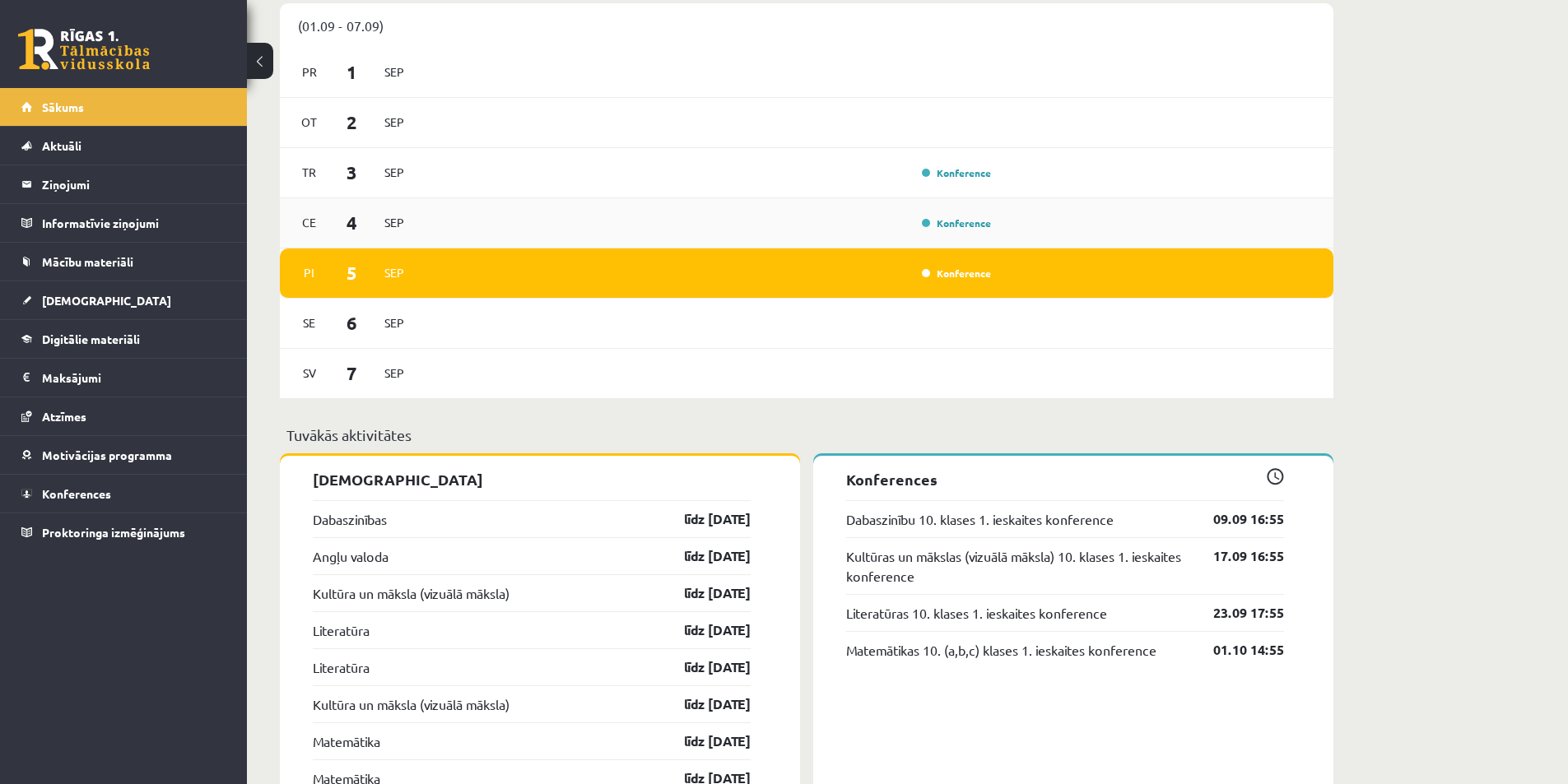
scroll to position [905, 0]
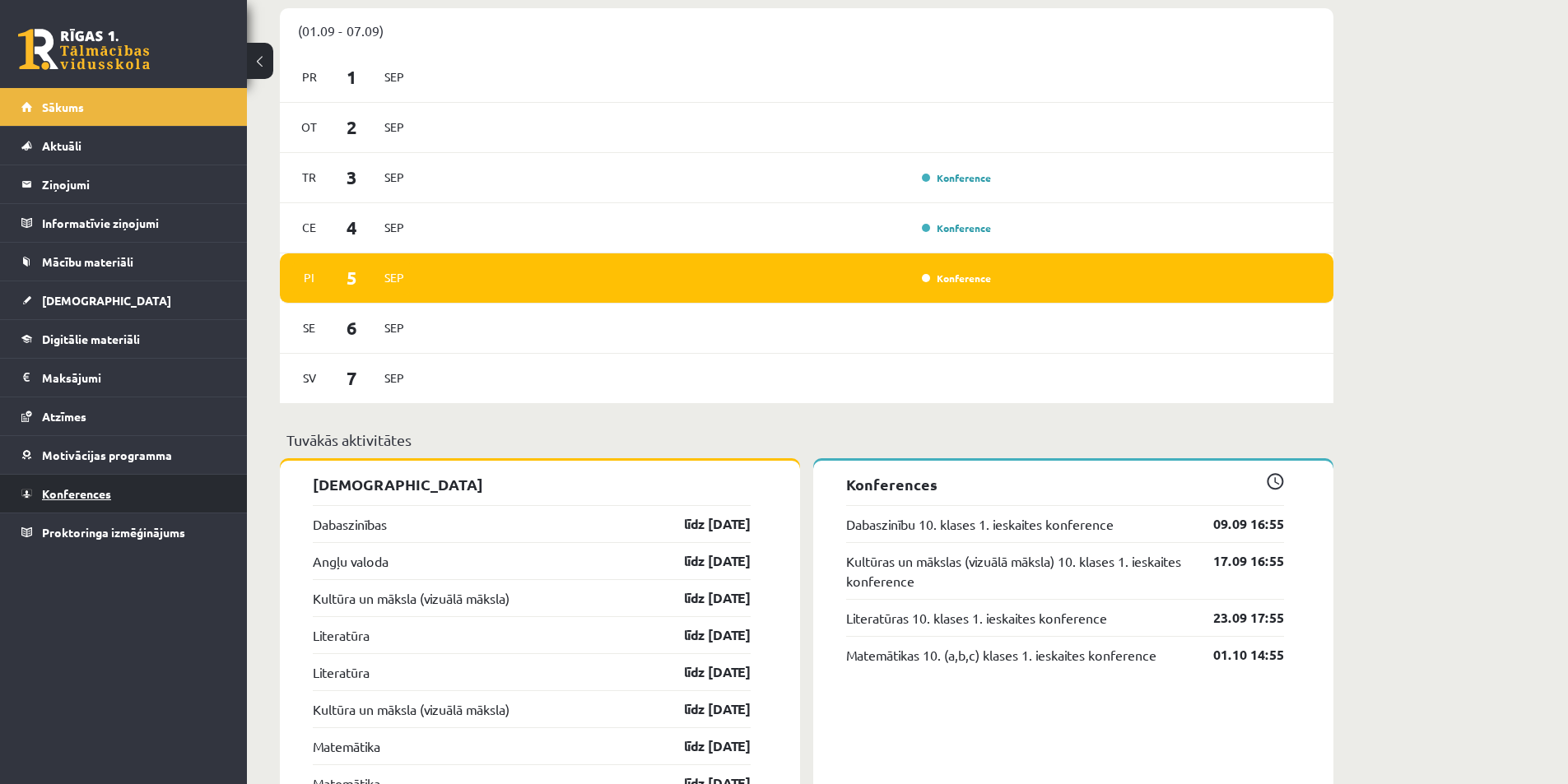
click at [88, 501] on link "Konferences" at bounding box center [123, 494] width 205 height 38
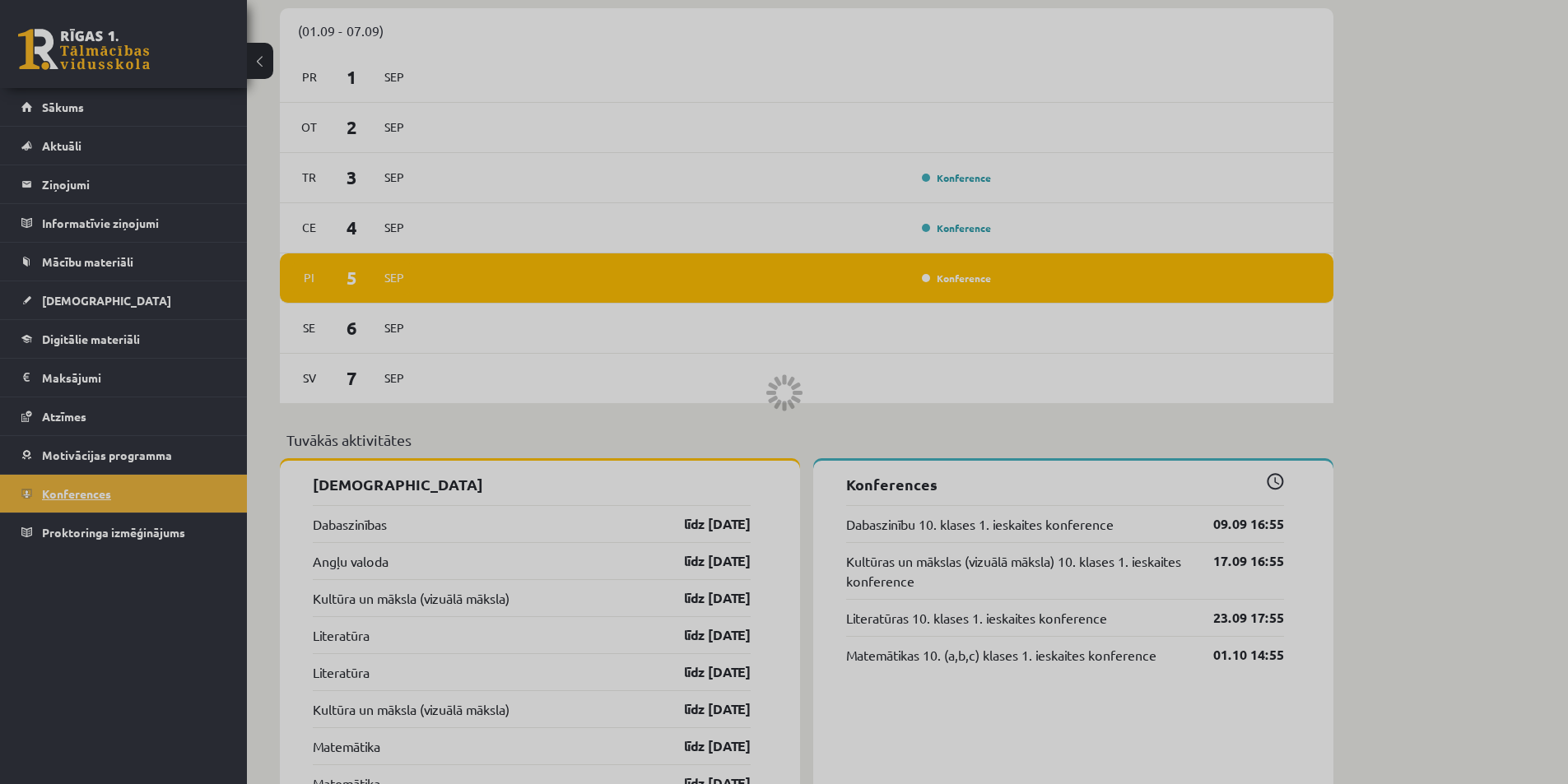
scroll to position [3, 0]
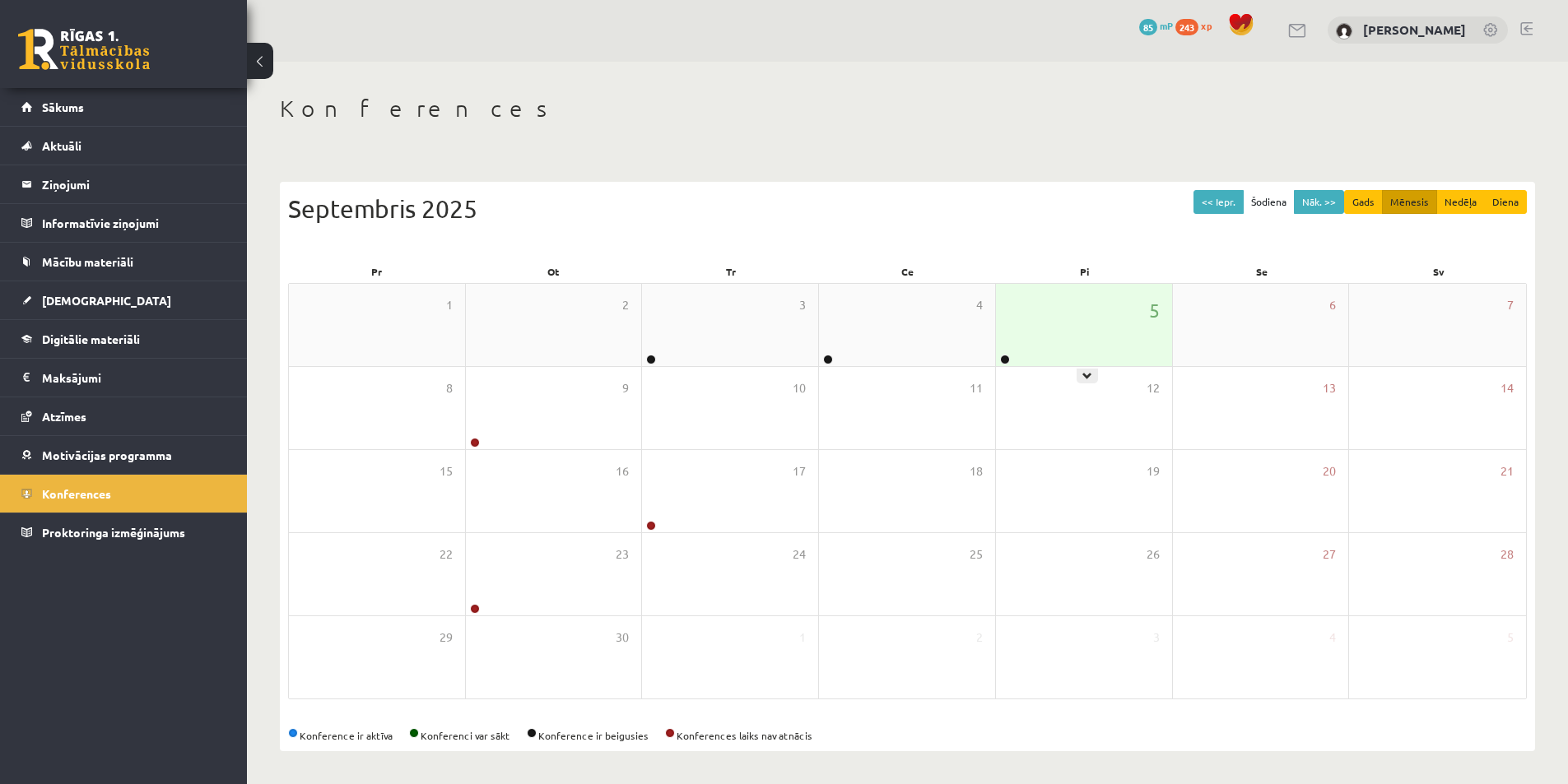
click at [1117, 318] on div "5" at bounding box center [1084, 325] width 176 height 82
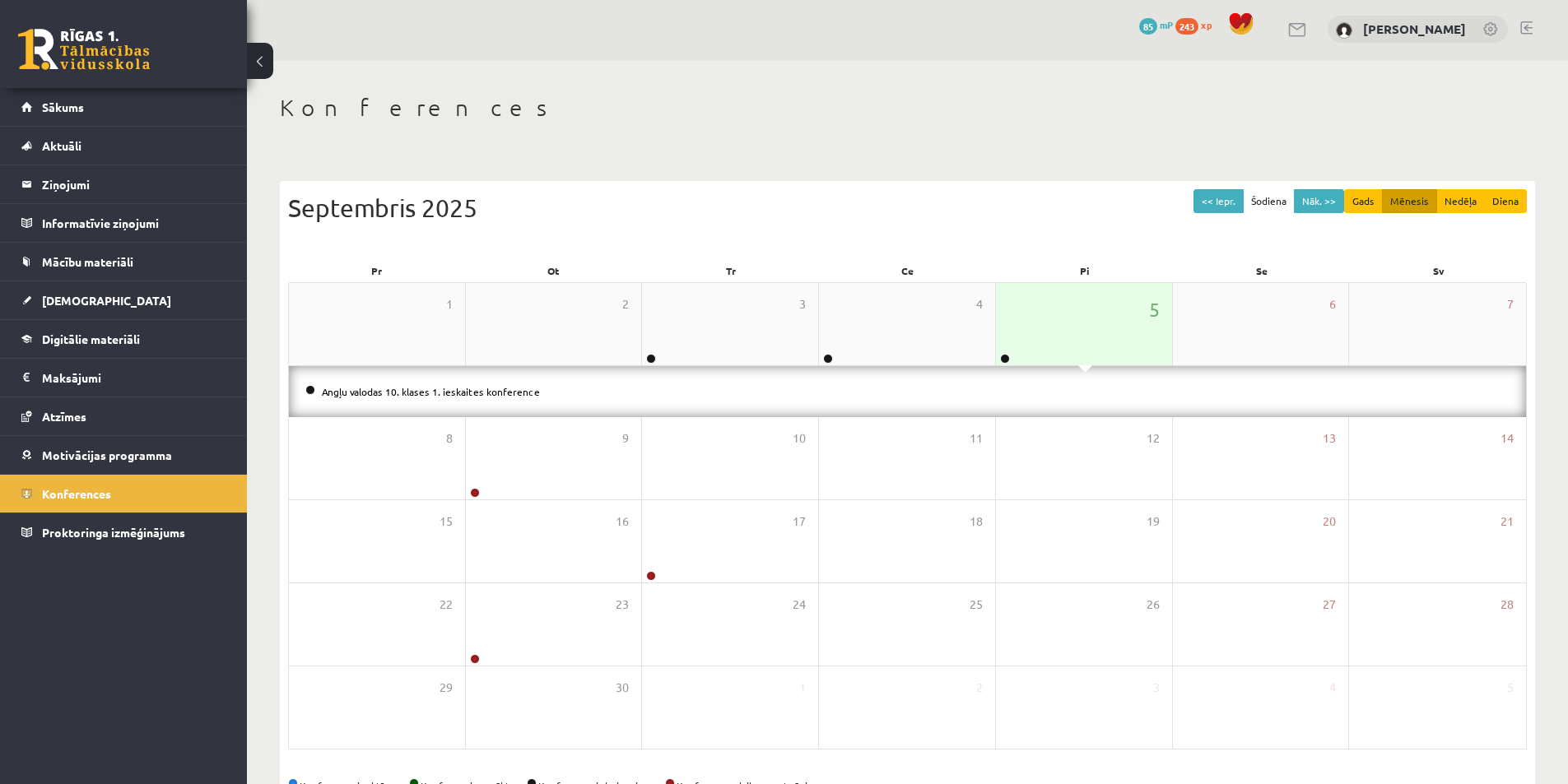
click at [1111, 288] on div "5" at bounding box center [1084, 324] width 176 height 82
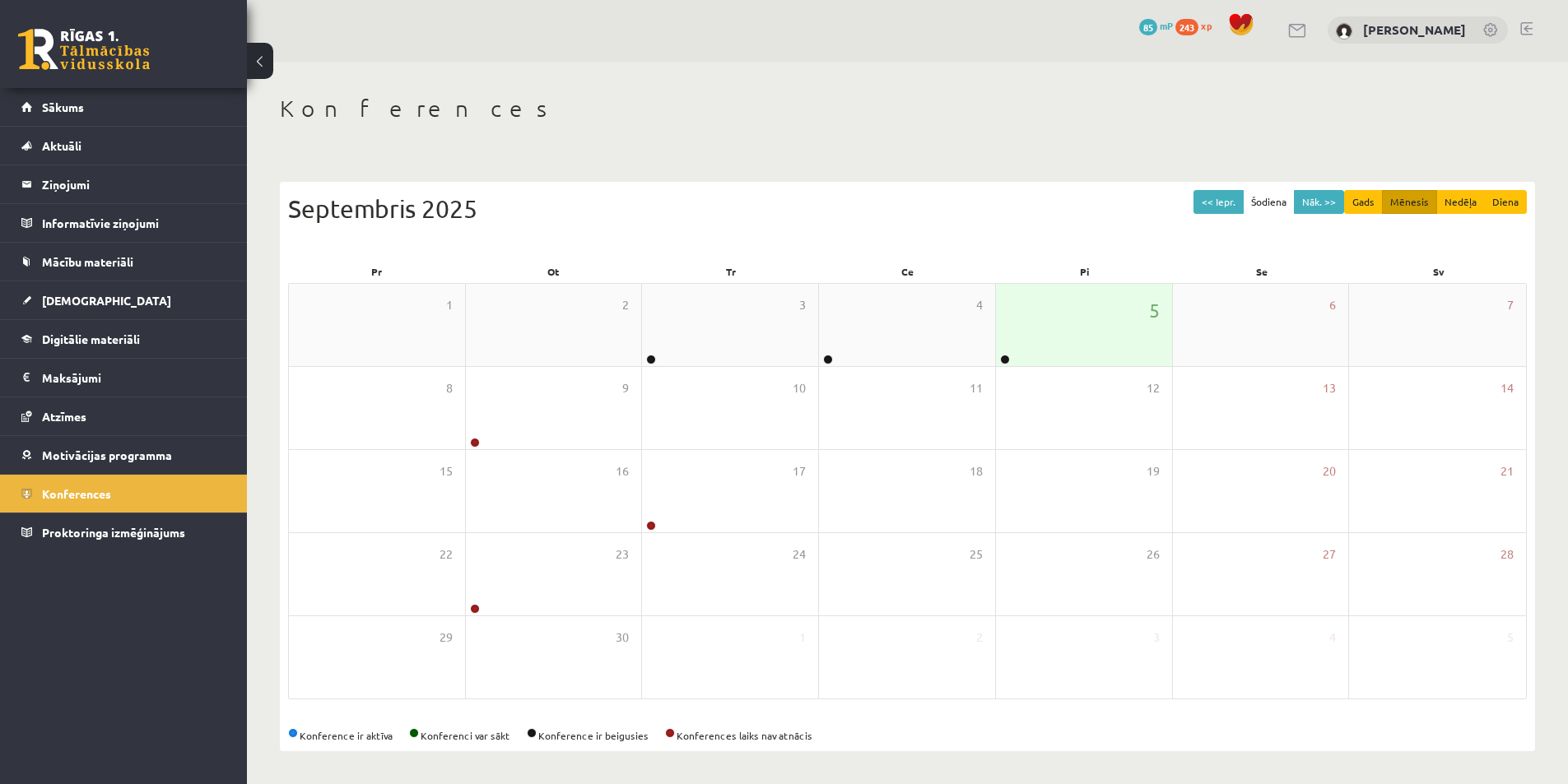
click at [1088, 325] on div "5" at bounding box center [1084, 325] width 176 height 82
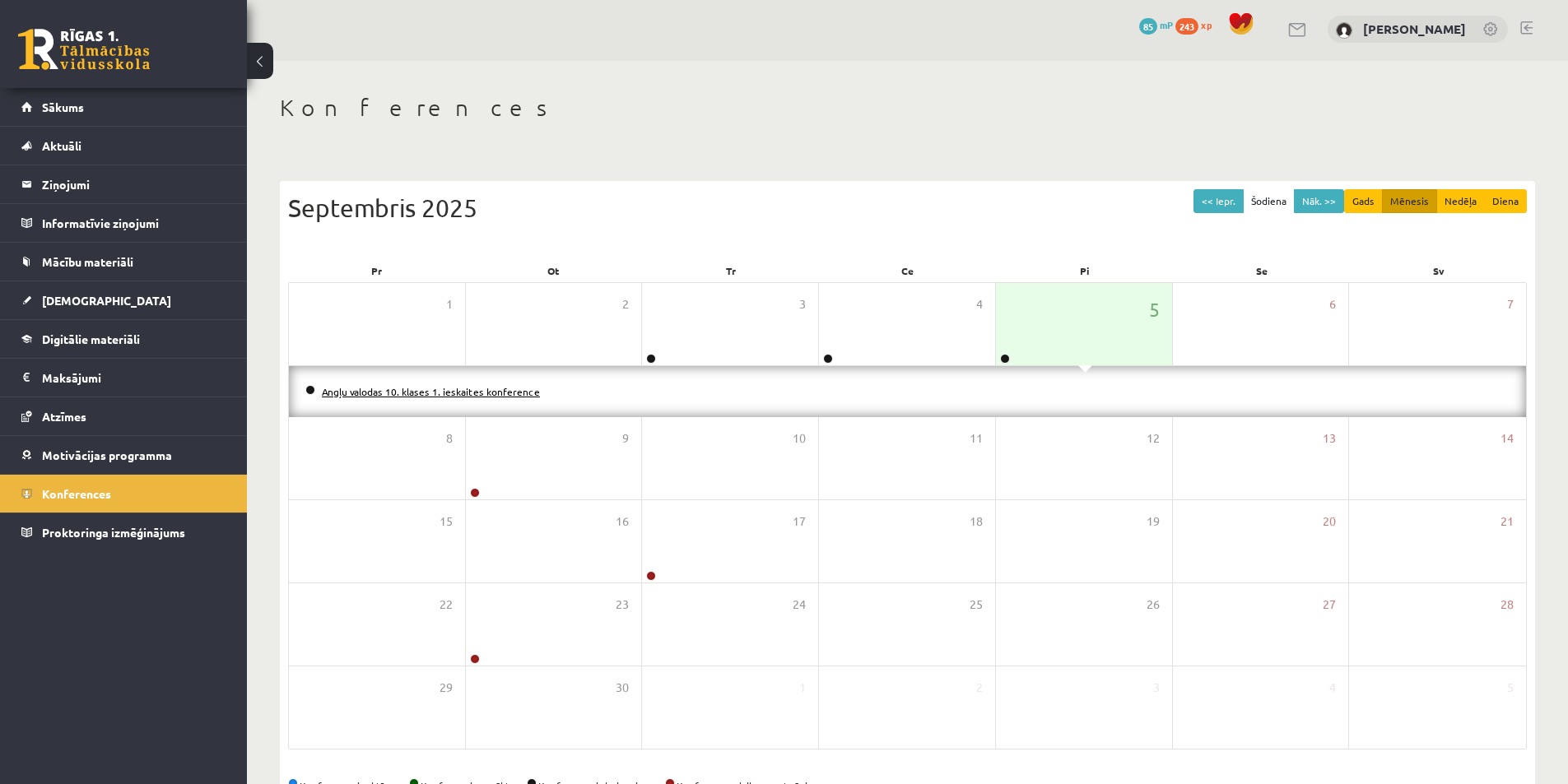
click at [480, 392] on link "Angļu valodas 10. klases 1. ieskaites konference" at bounding box center [431, 392] width 218 height 13
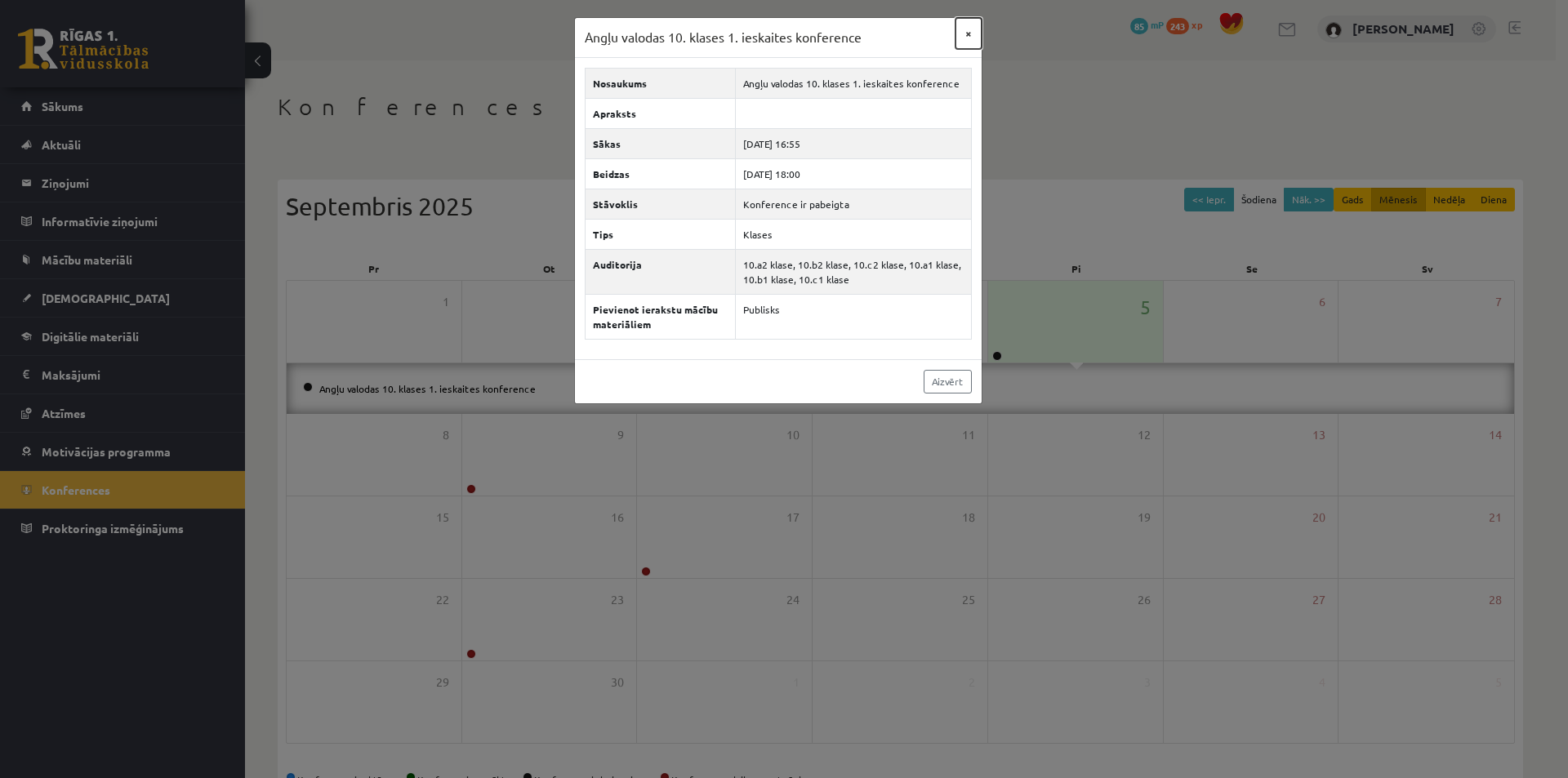
click at [972, 32] on button "×" at bounding box center [969, 33] width 27 height 31
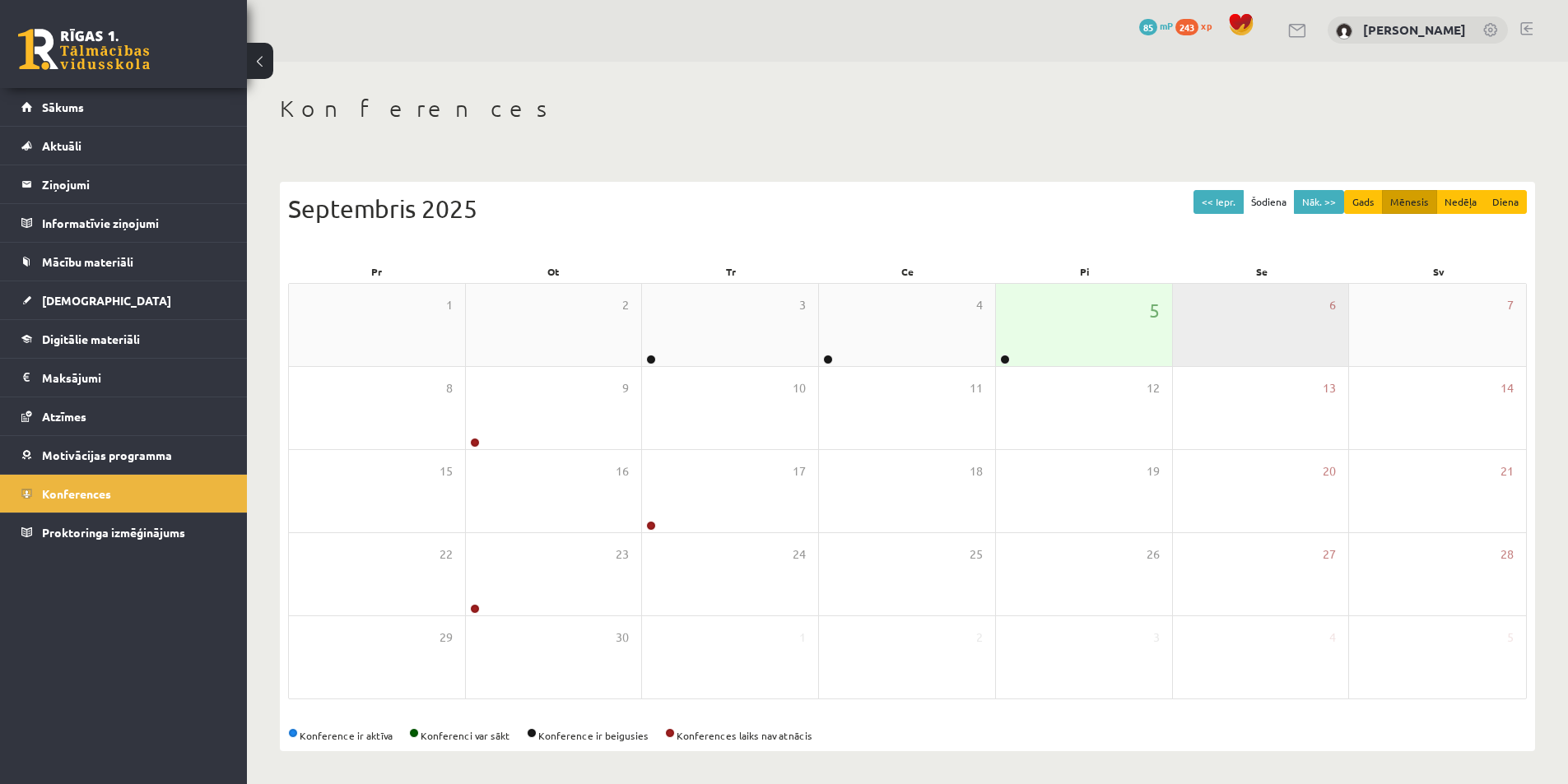
click at [1289, 333] on div "6" at bounding box center [1261, 325] width 176 height 82
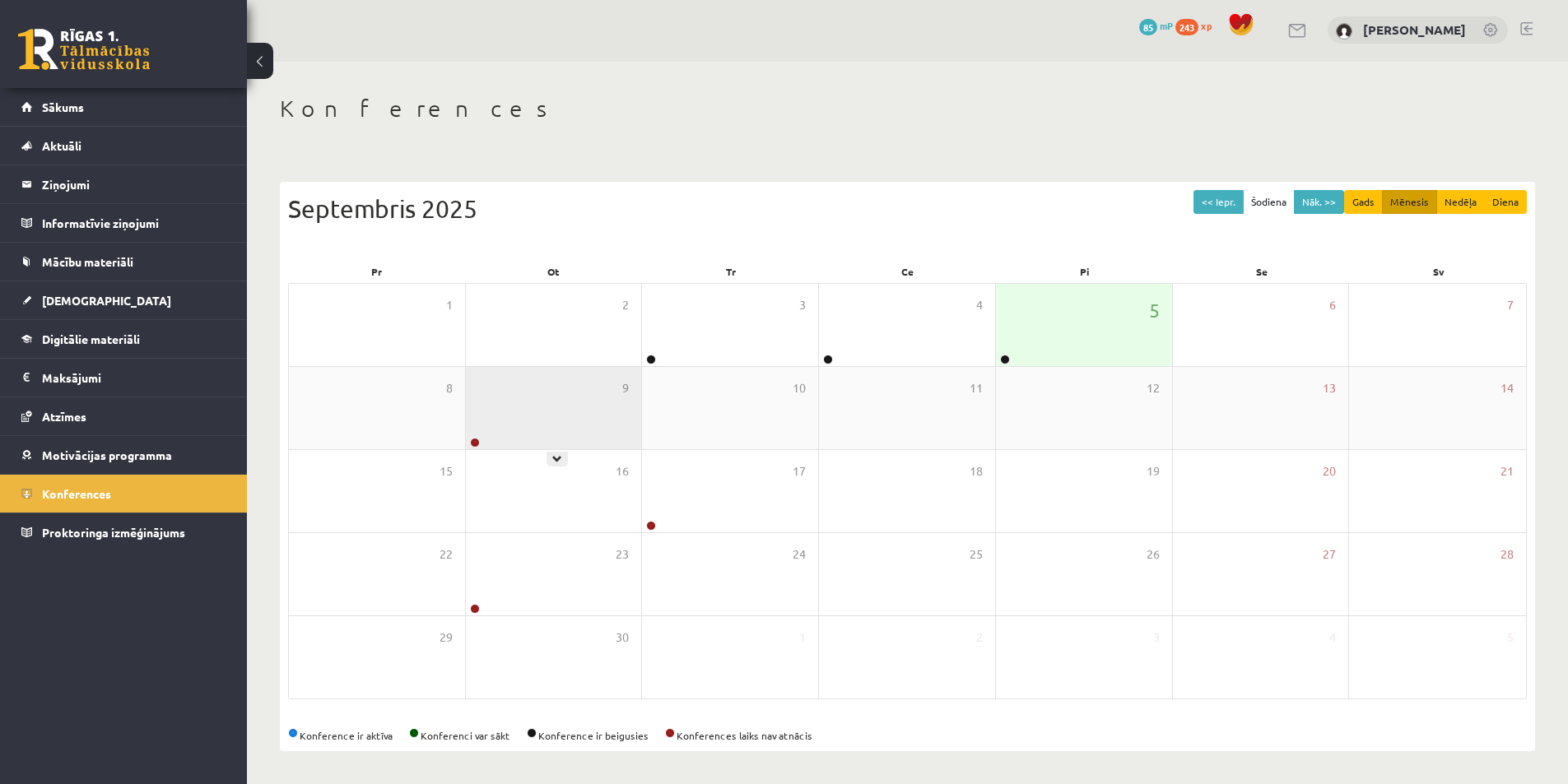
click at [576, 448] on div "9" at bounding box center [554, 408] width 176 height 82
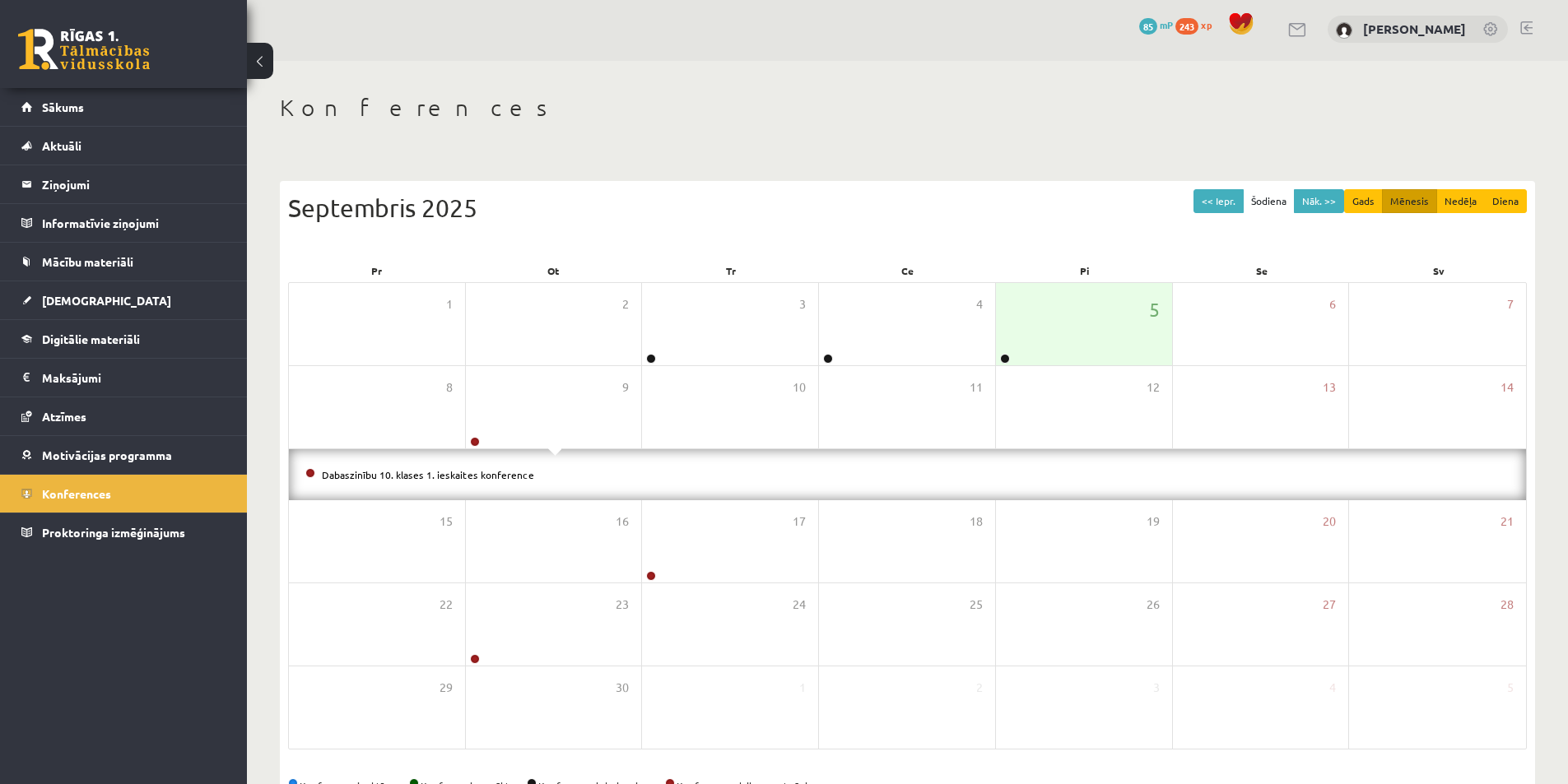
click at [510, 480] on li "Dabaszinību 10. klases 1. ieskaites konference" at bounding box center [908, 475] width 1204 height 18
click at [514, 473] on link "Dabaszinību 10. klases 1. ieskaites konference" at bounding box center [428, 475] width 212 height 13
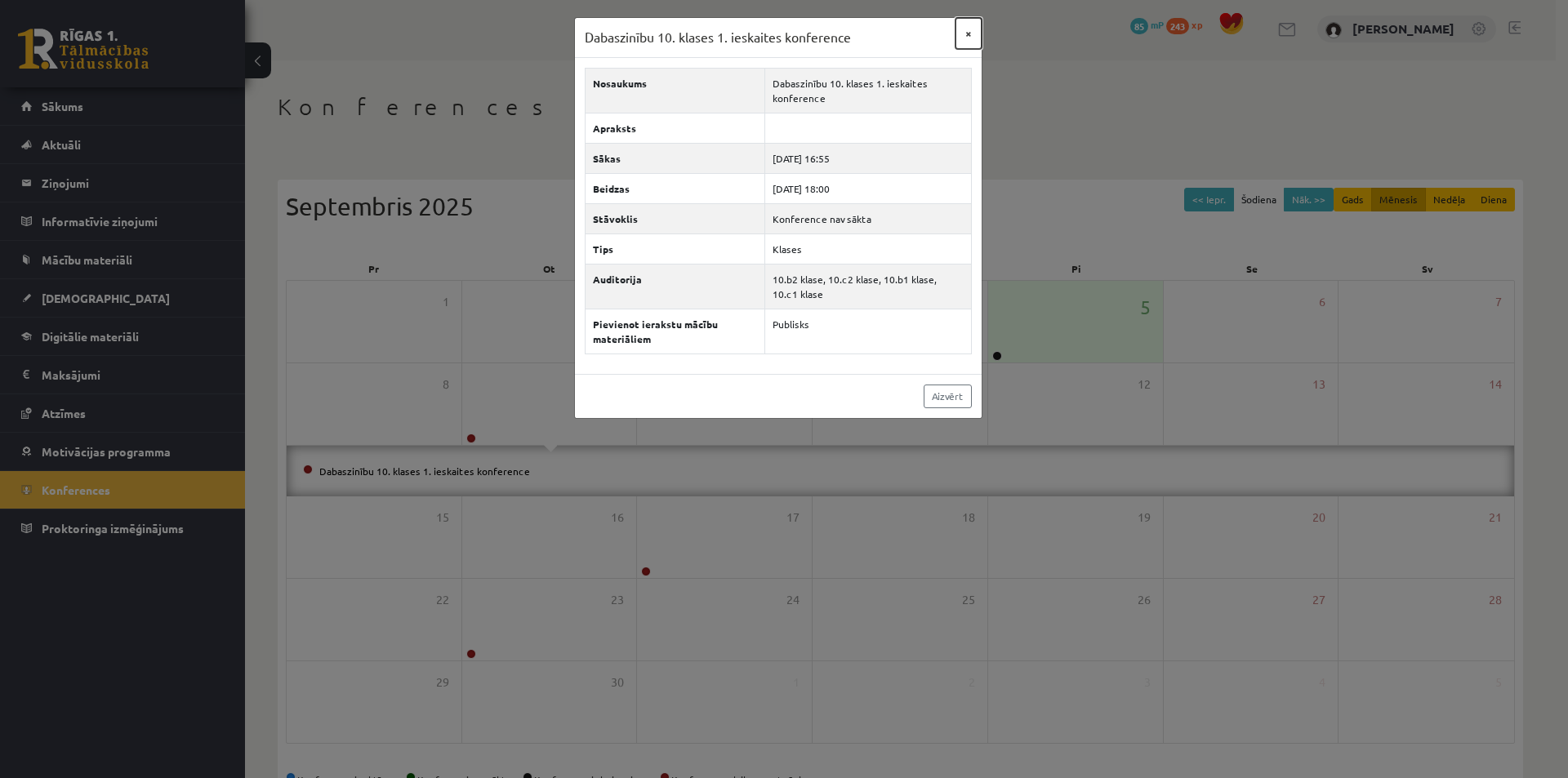
click at [965, 29] on button "×" at bounding box center [969, 33] width 27 height 31
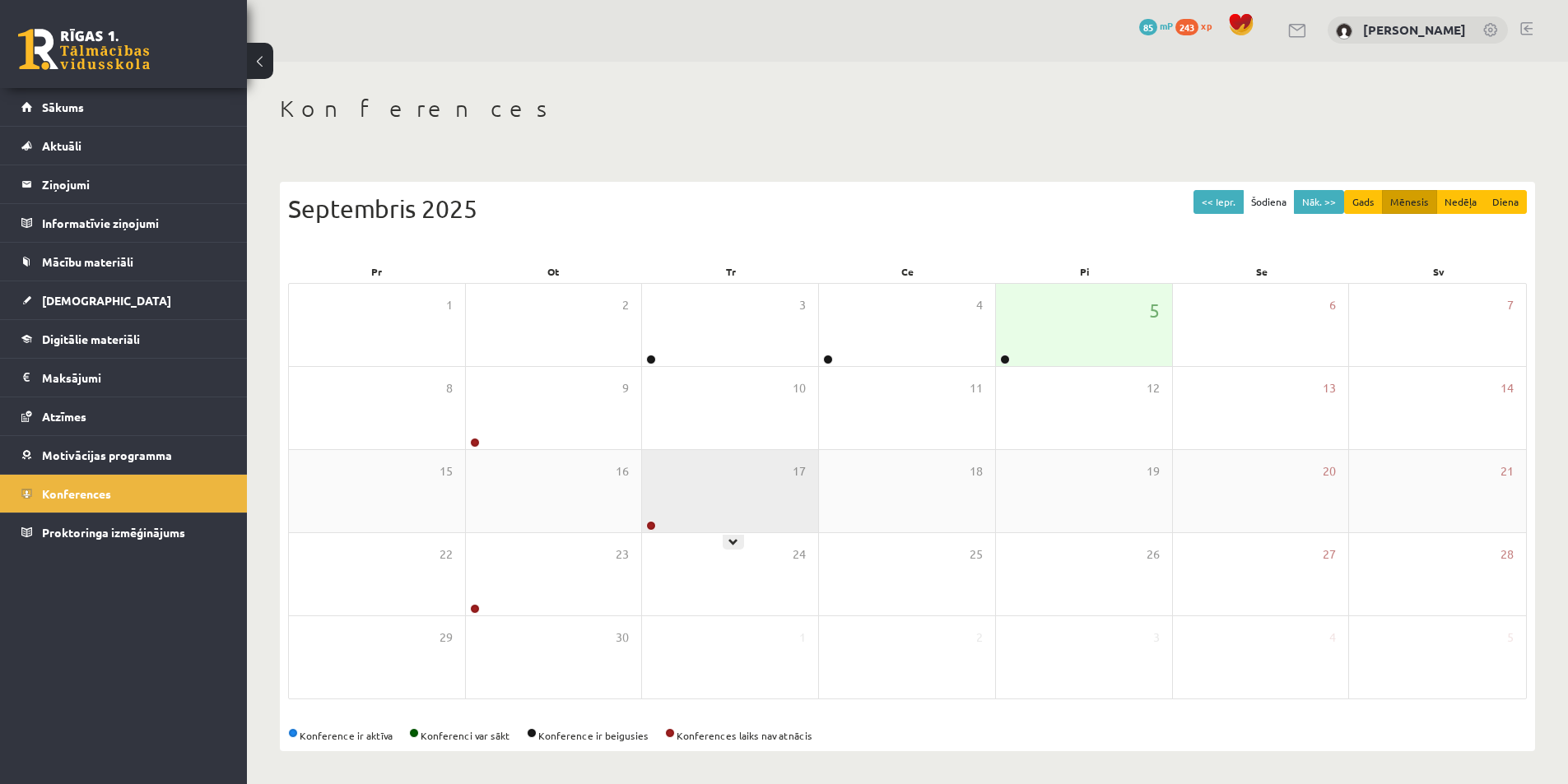
click at [723, 494] on div "17" at bounding box center [730, 491] width 176 height 82
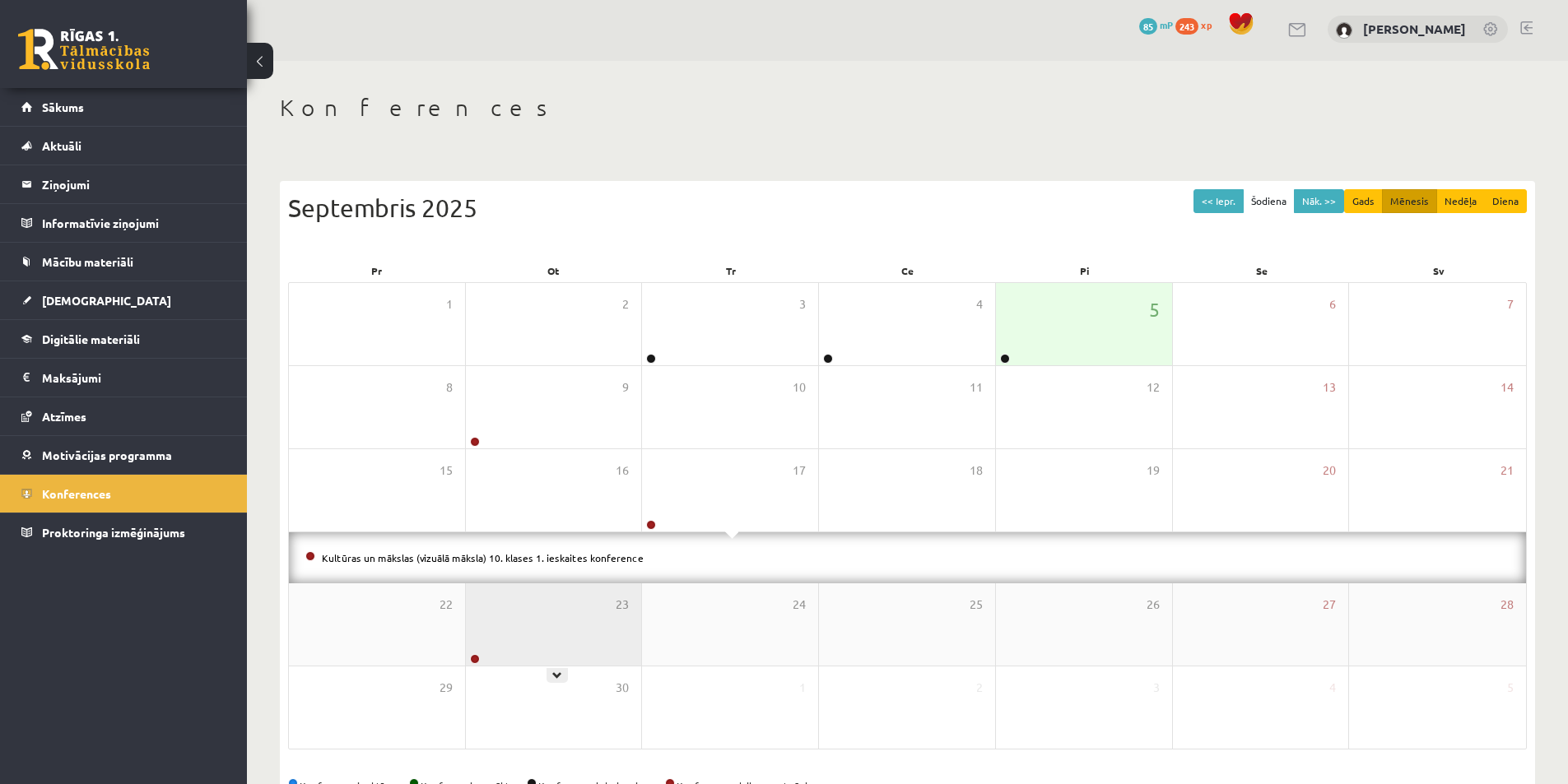
click at [555, 598] on div "23" at bounding box center [554, 625] width 176 height 82
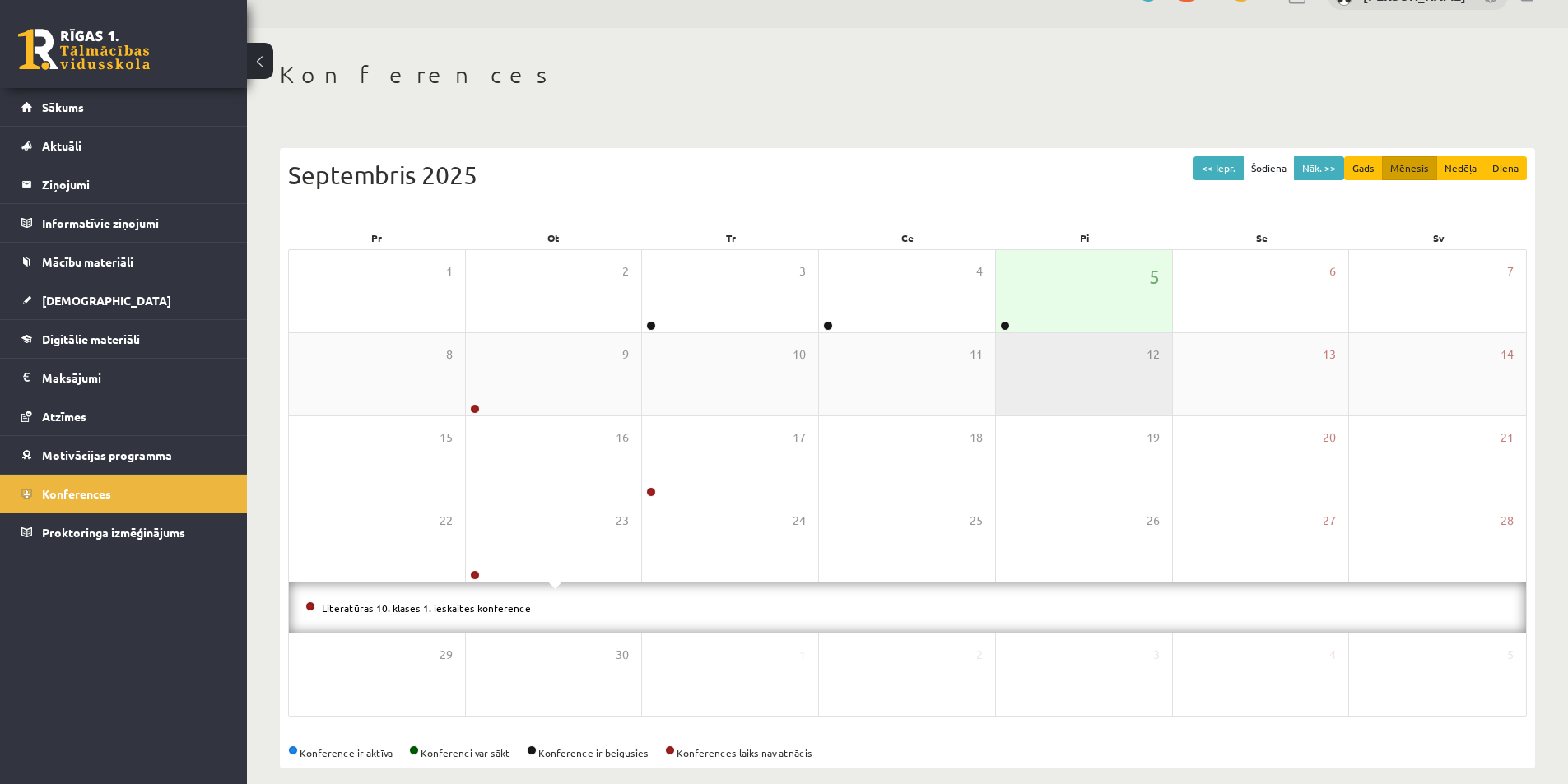
scroll to position [53, 0]
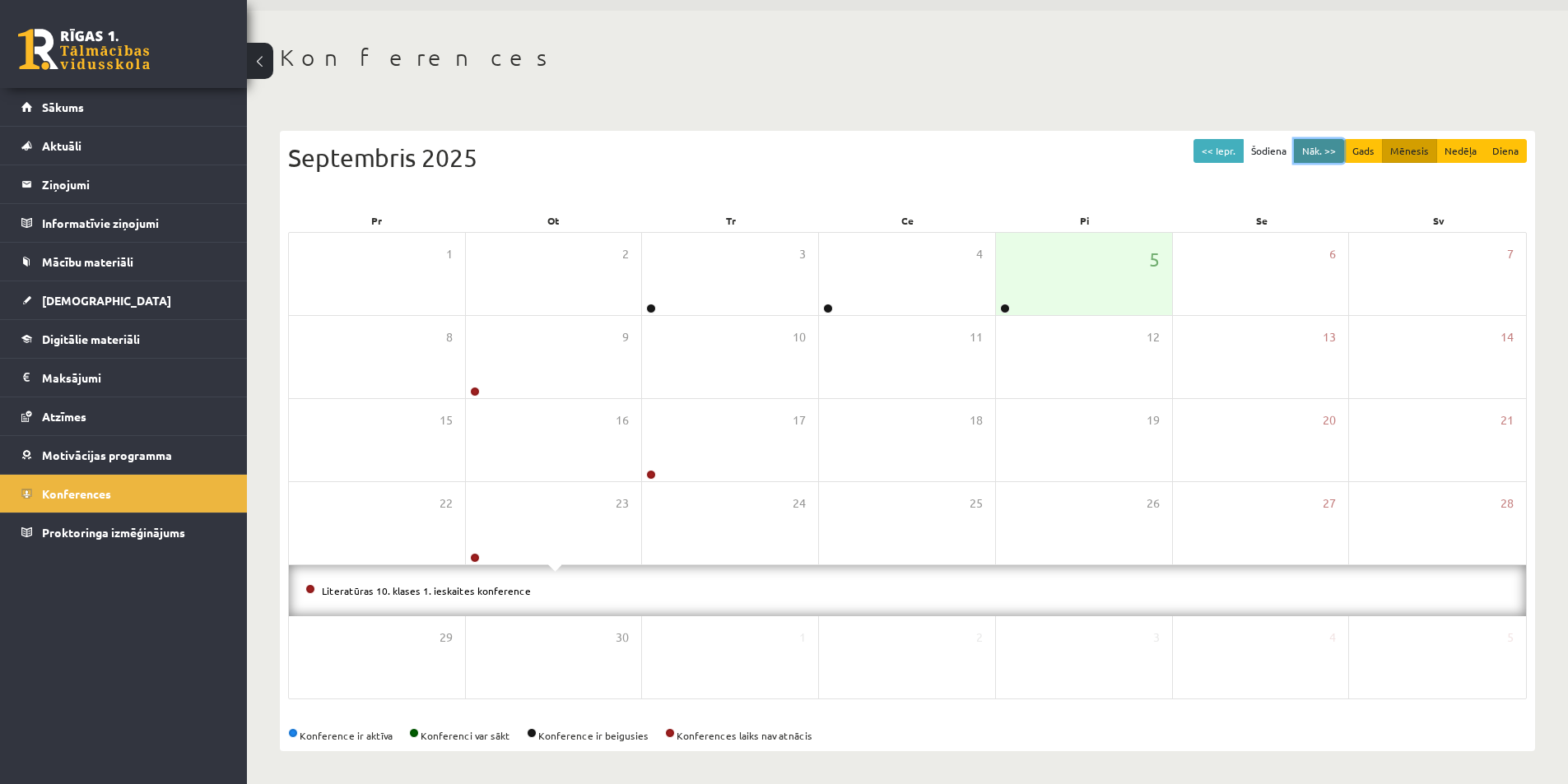
click at [1329, 153] on button "Nāk. >>" at bounding box center [1319, 151] width 51 height 24
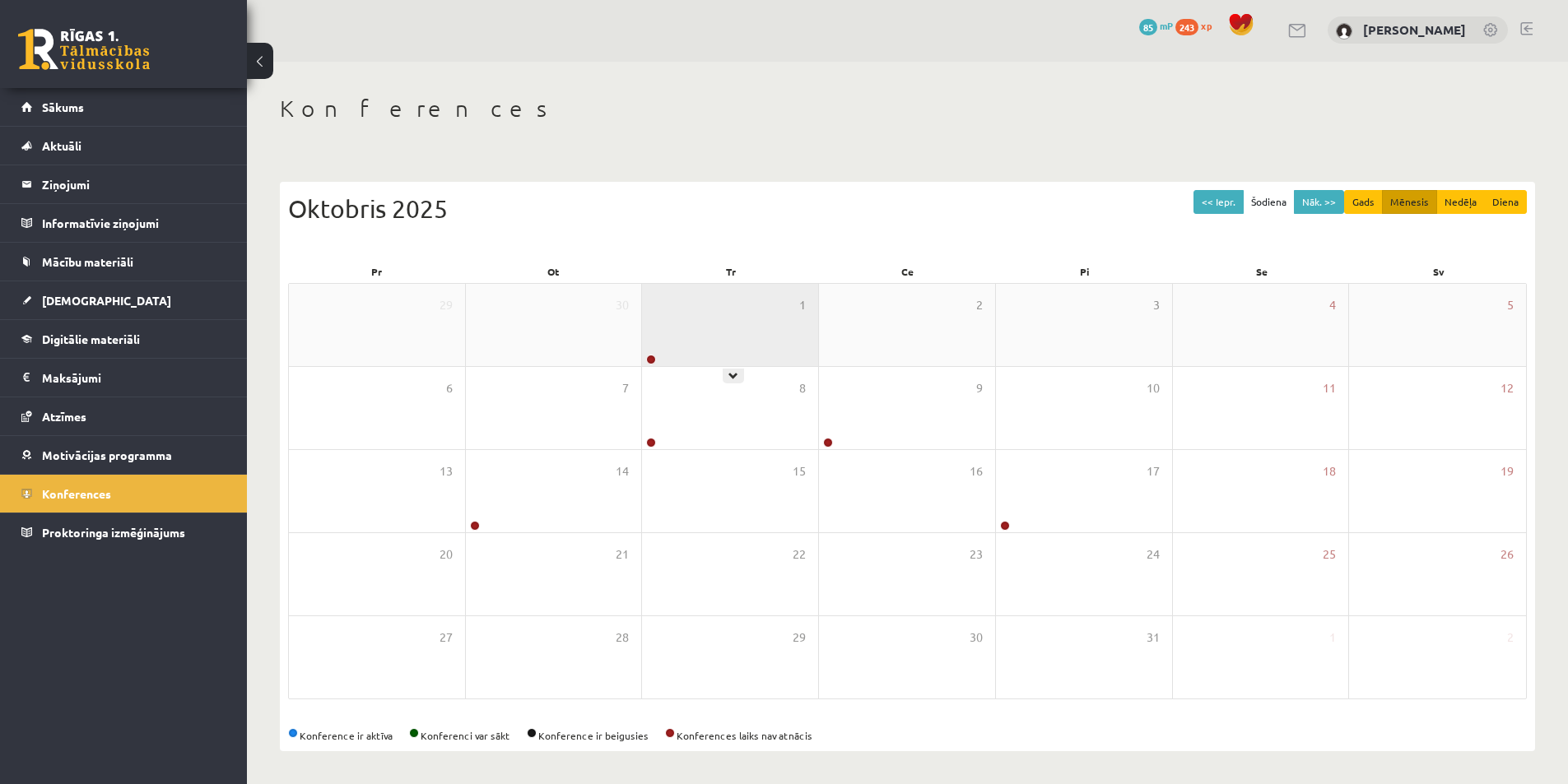
click at [738, 309] on div "1" at bounding box center [730, 325] width 176 height 82
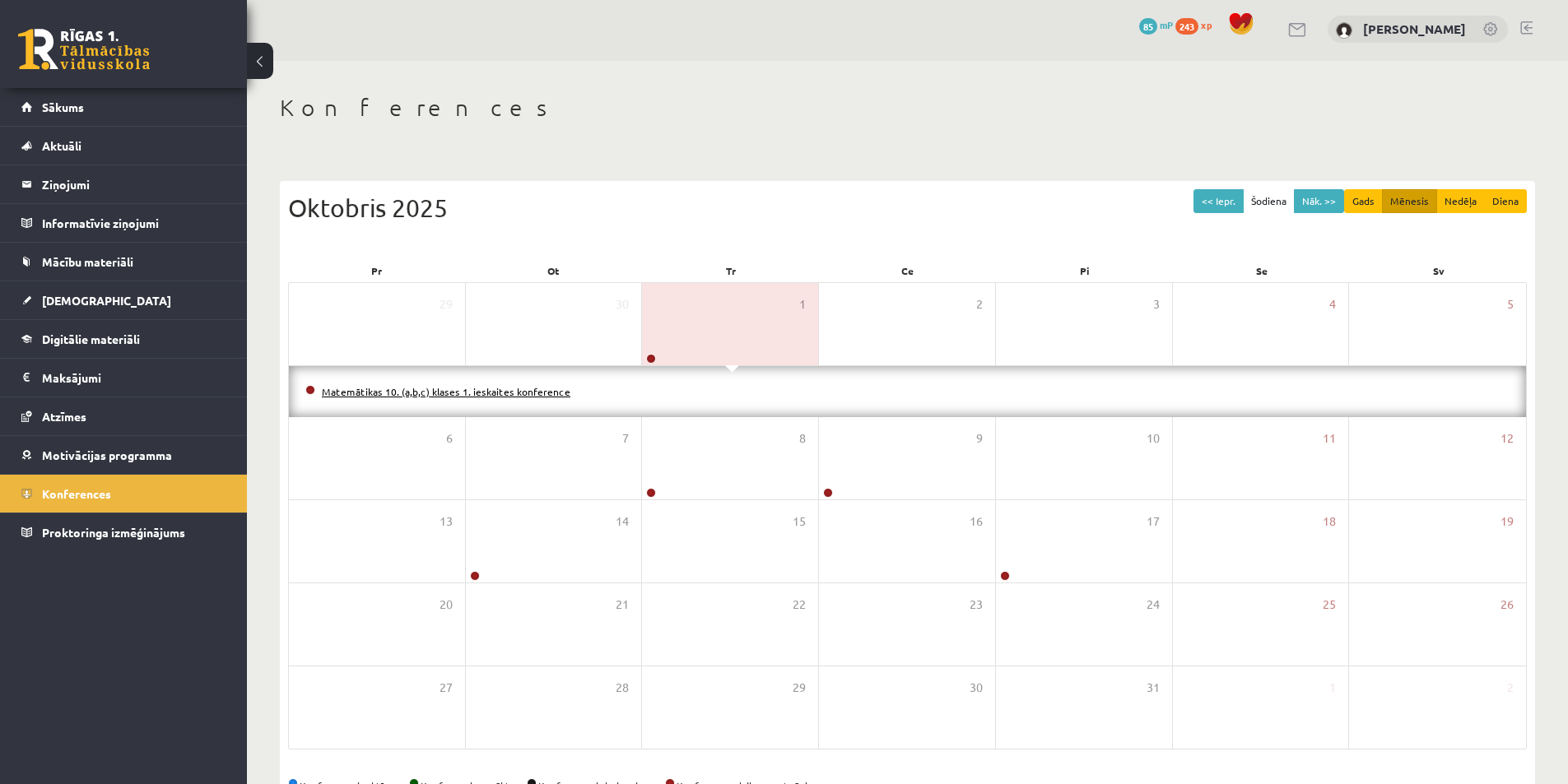
click at [478, 393] on link "Matemātikas 10. (a,b,c) klases 1. ieskaites konference" at bounding box center [446, 392] width 248 height 13
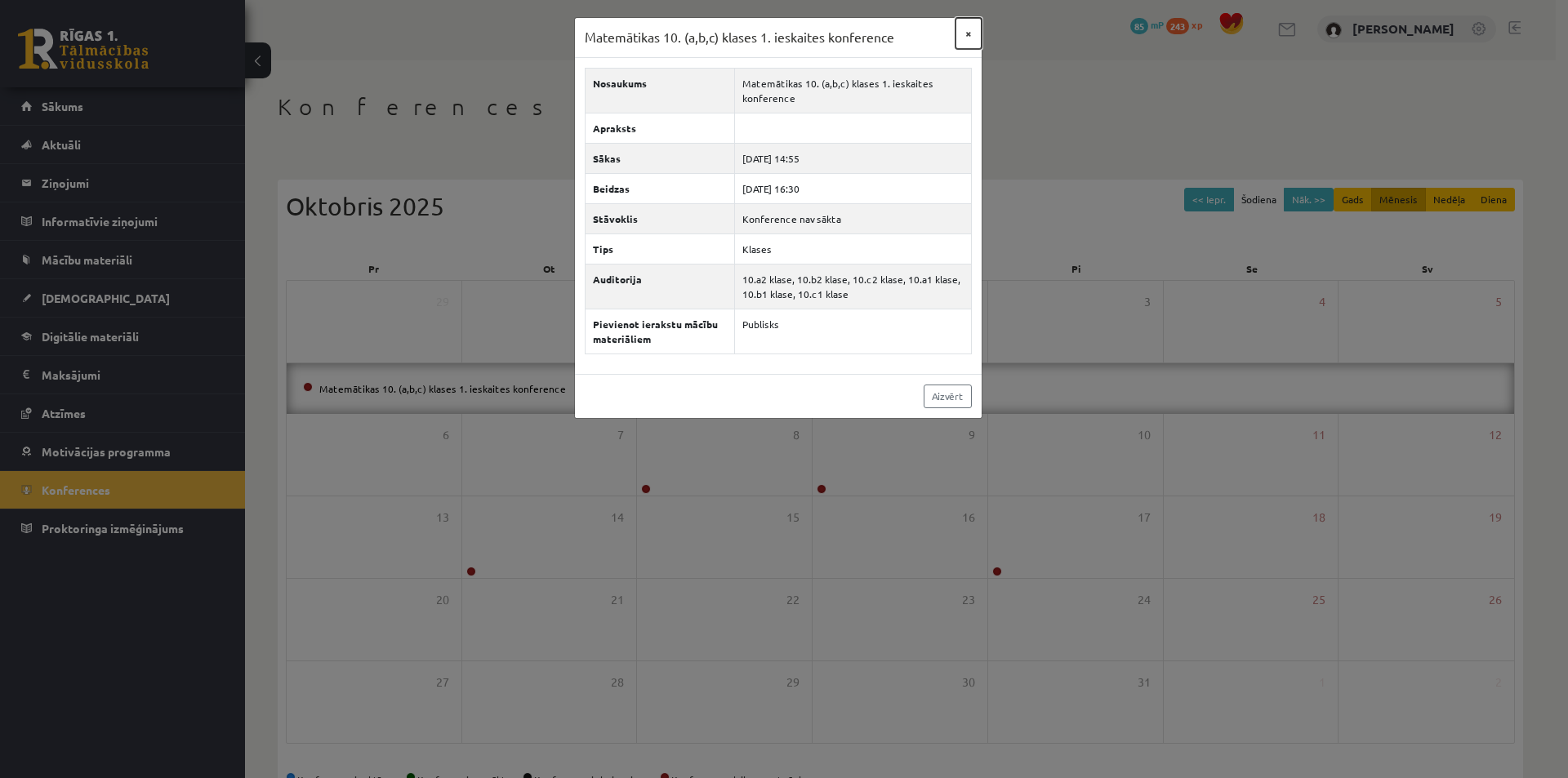
click at [967, 32] on button "×" at bounding box center [969, 33] width 27 height 31
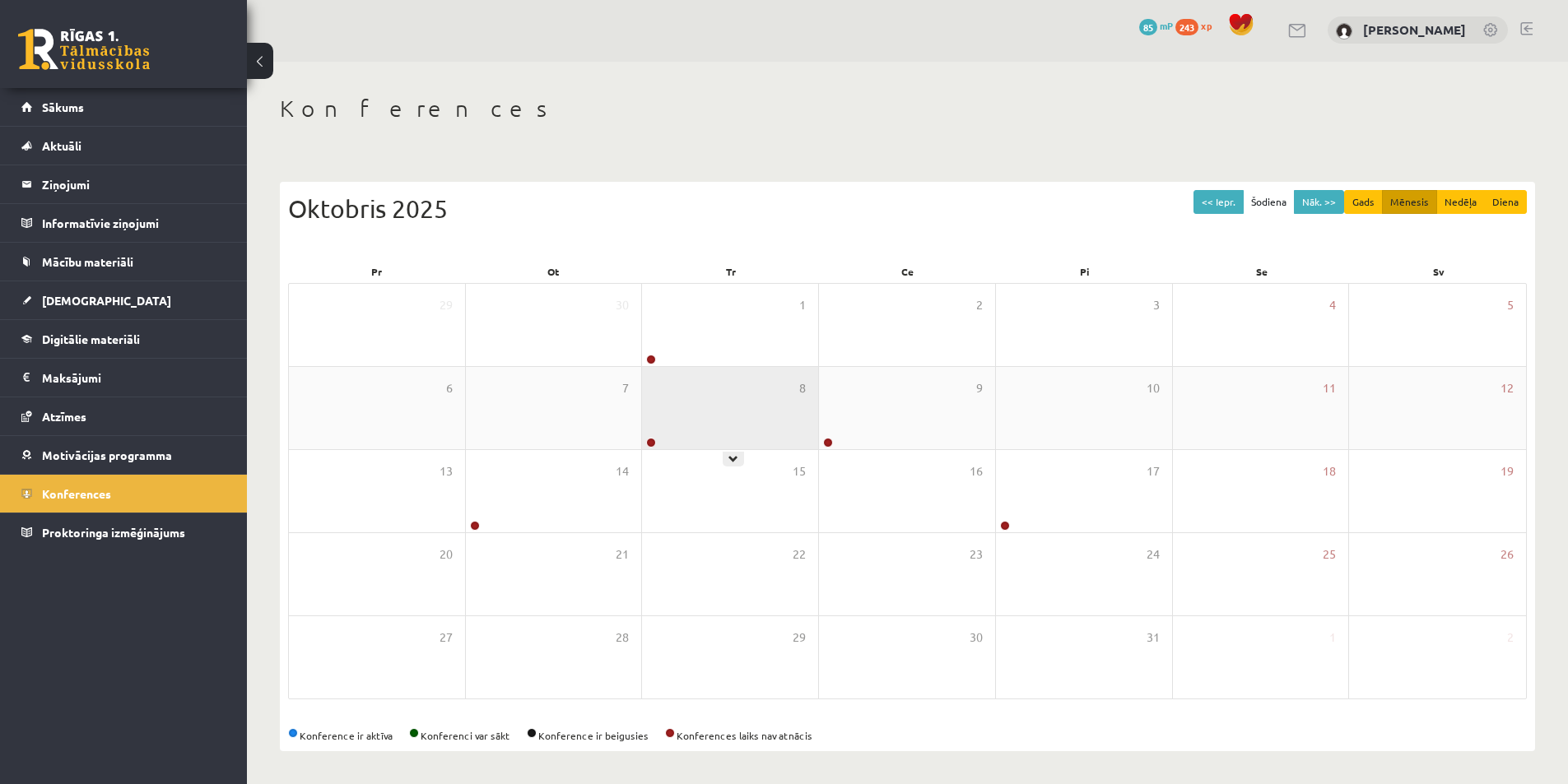
click at [742, 389] on div "8" at bounding box center [730, 408] width 176 height 82
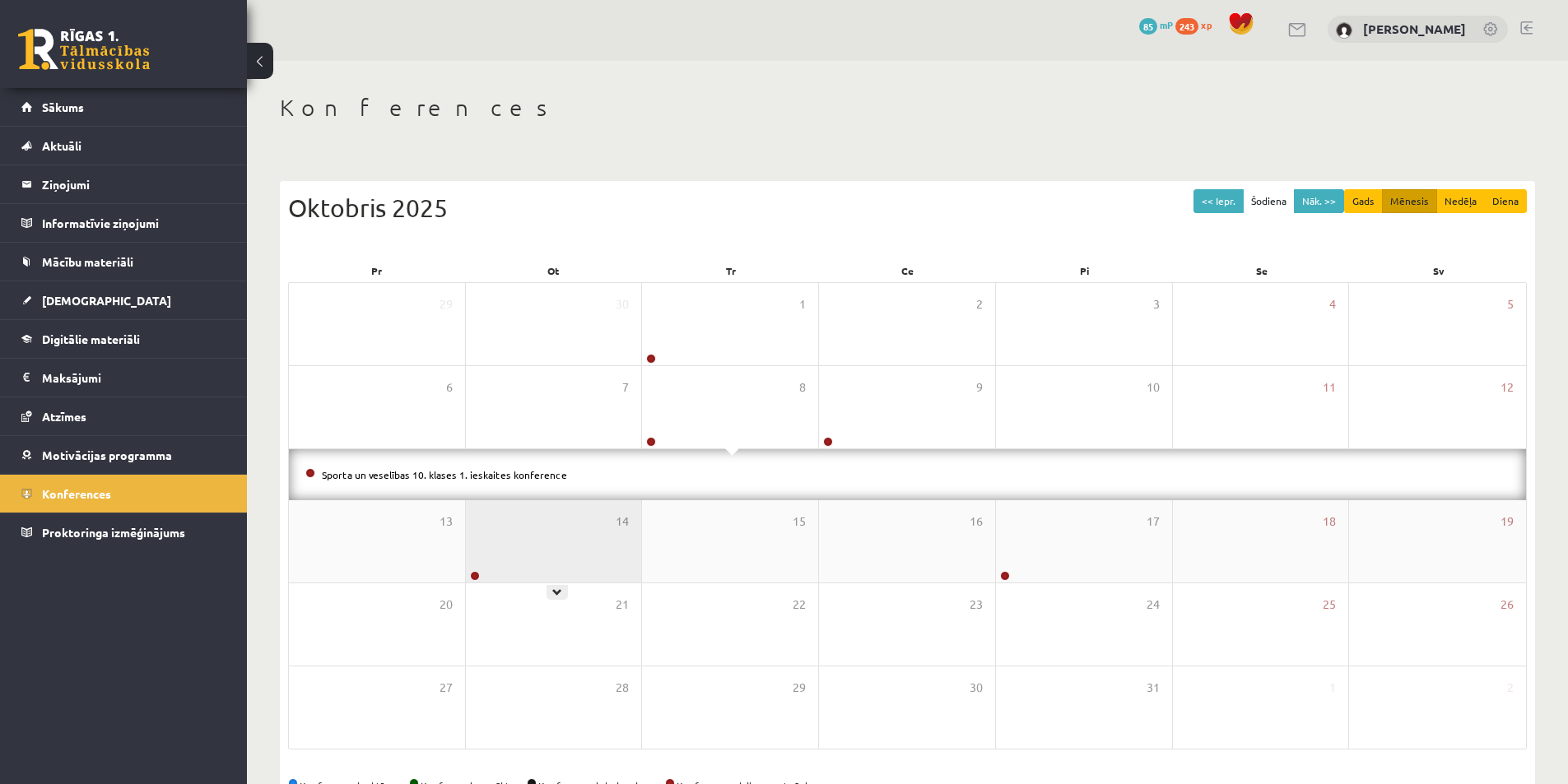
click at [549, 534] on div "14" at bounding box center [554, 541] width 176 height 82
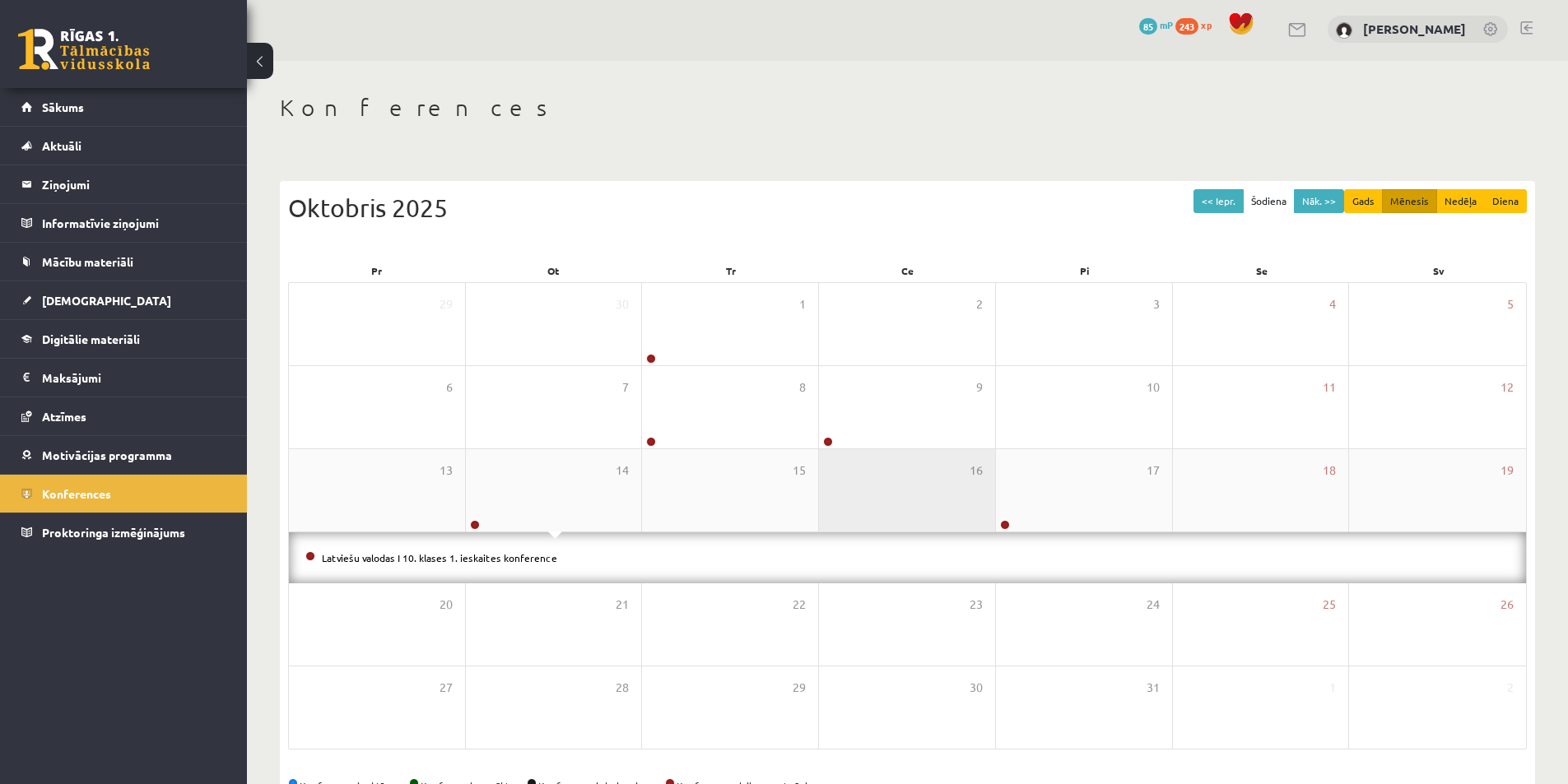
click at [918, 490] on div "16" at bounding box center [907, 490] width 176 height 82
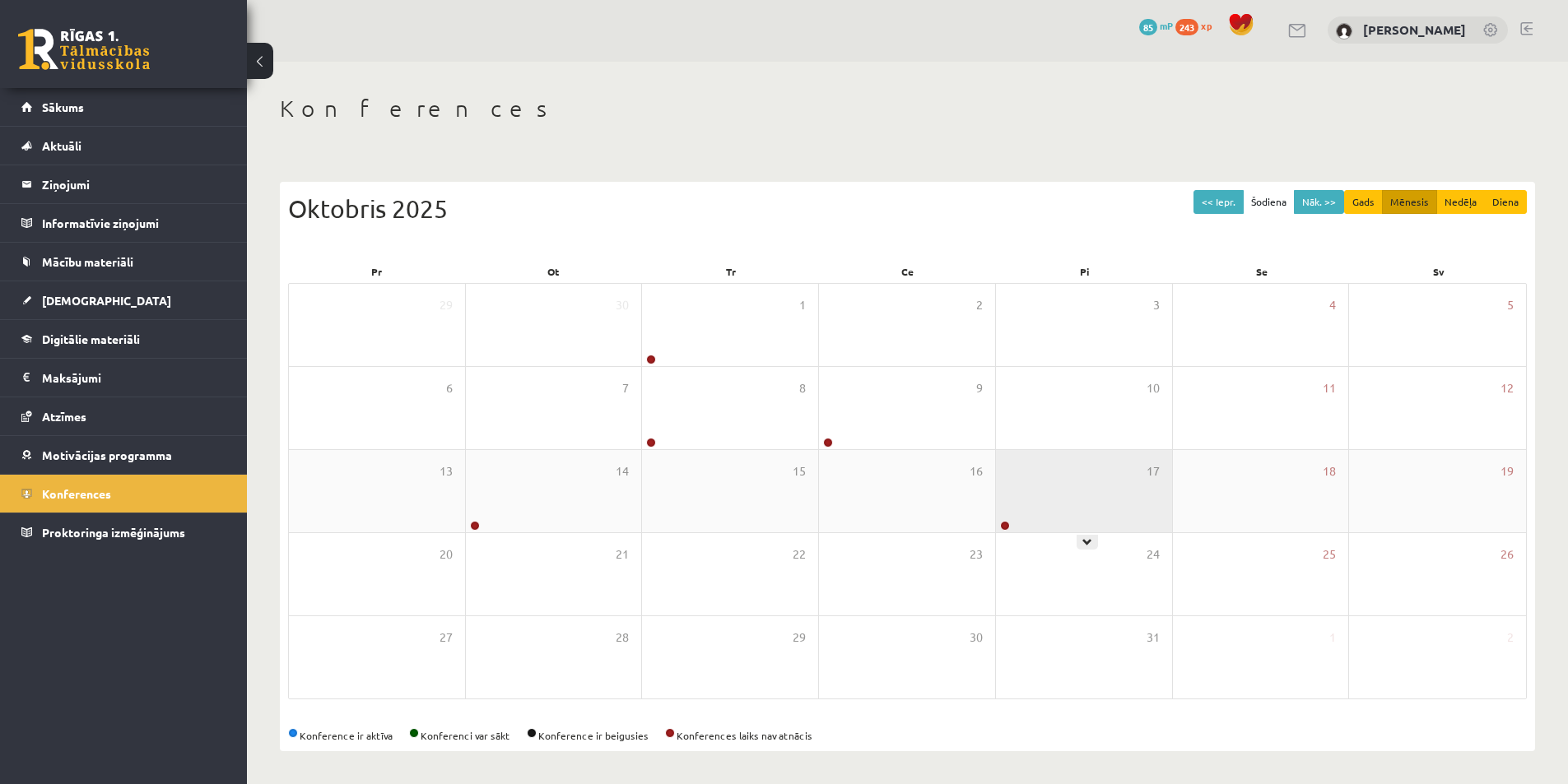
click at [1047, 497] on div "17" at bounding box center [1084, 491] width 176 height 82
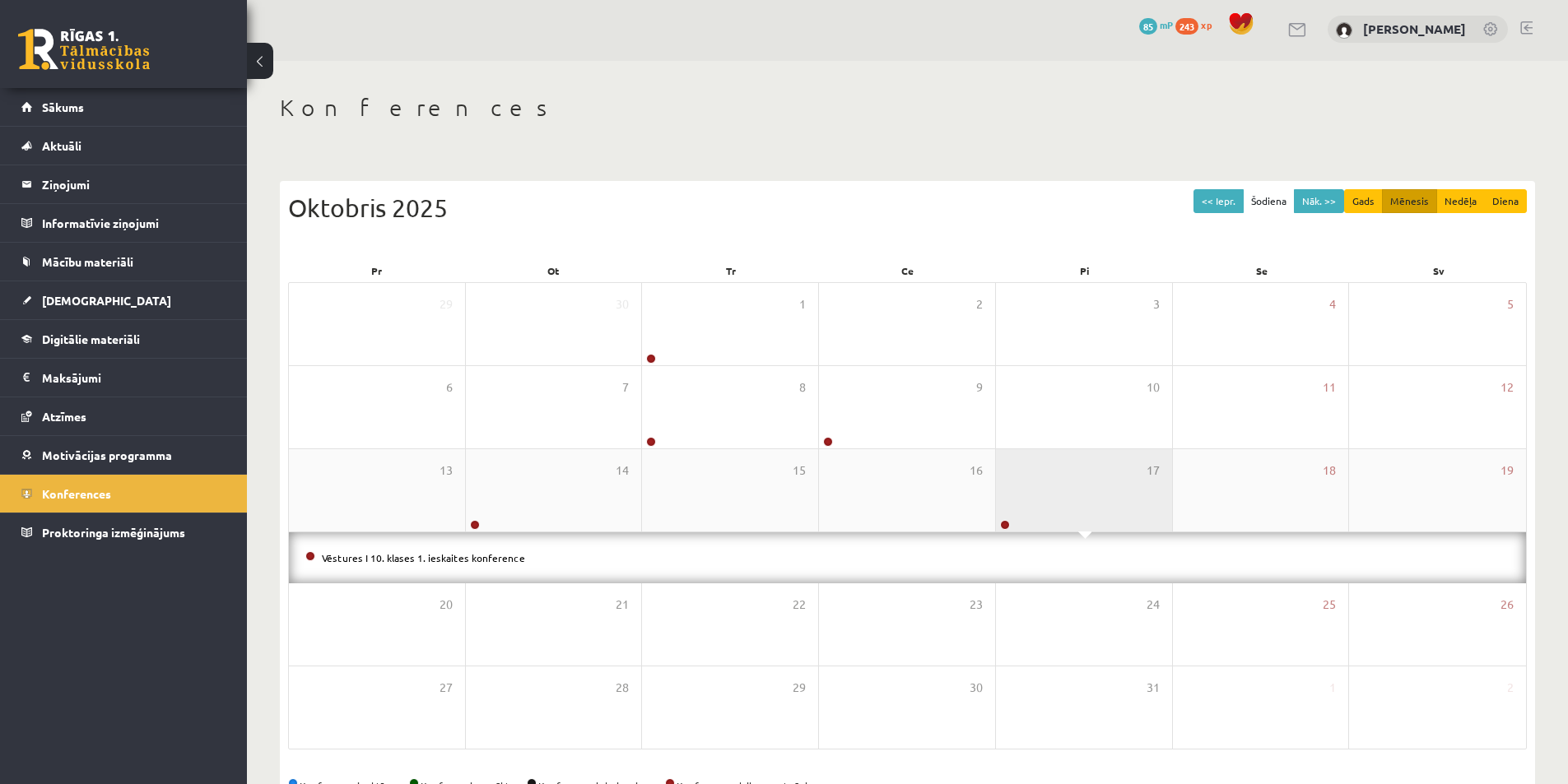
click at [1047, 497] on div "17" at bounding box center [1084, 490] width 176 height 82
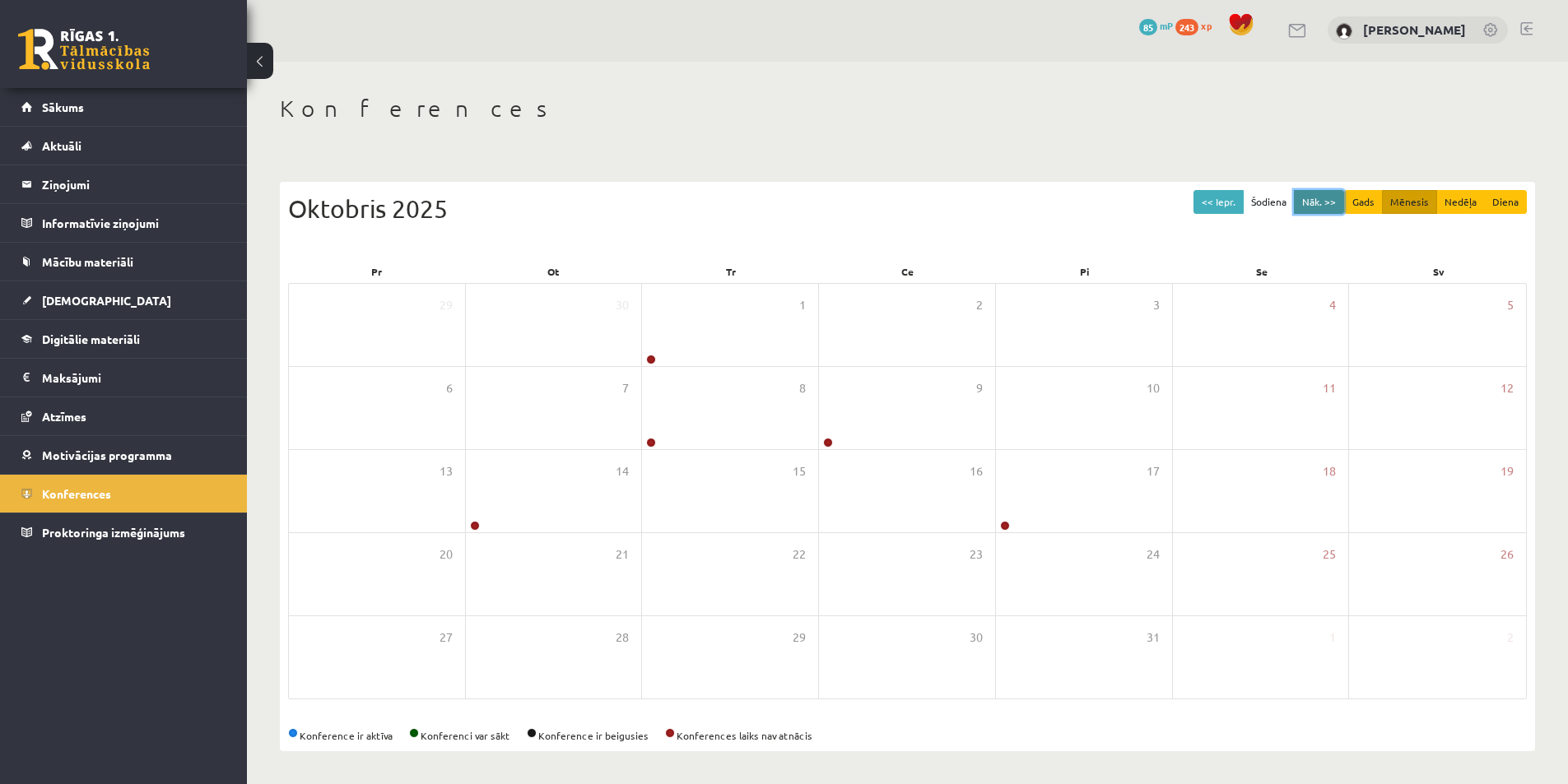
click at [1340, 194] on button "Nāk. >>" at bounding box center [1319, 201] width 51 height 24
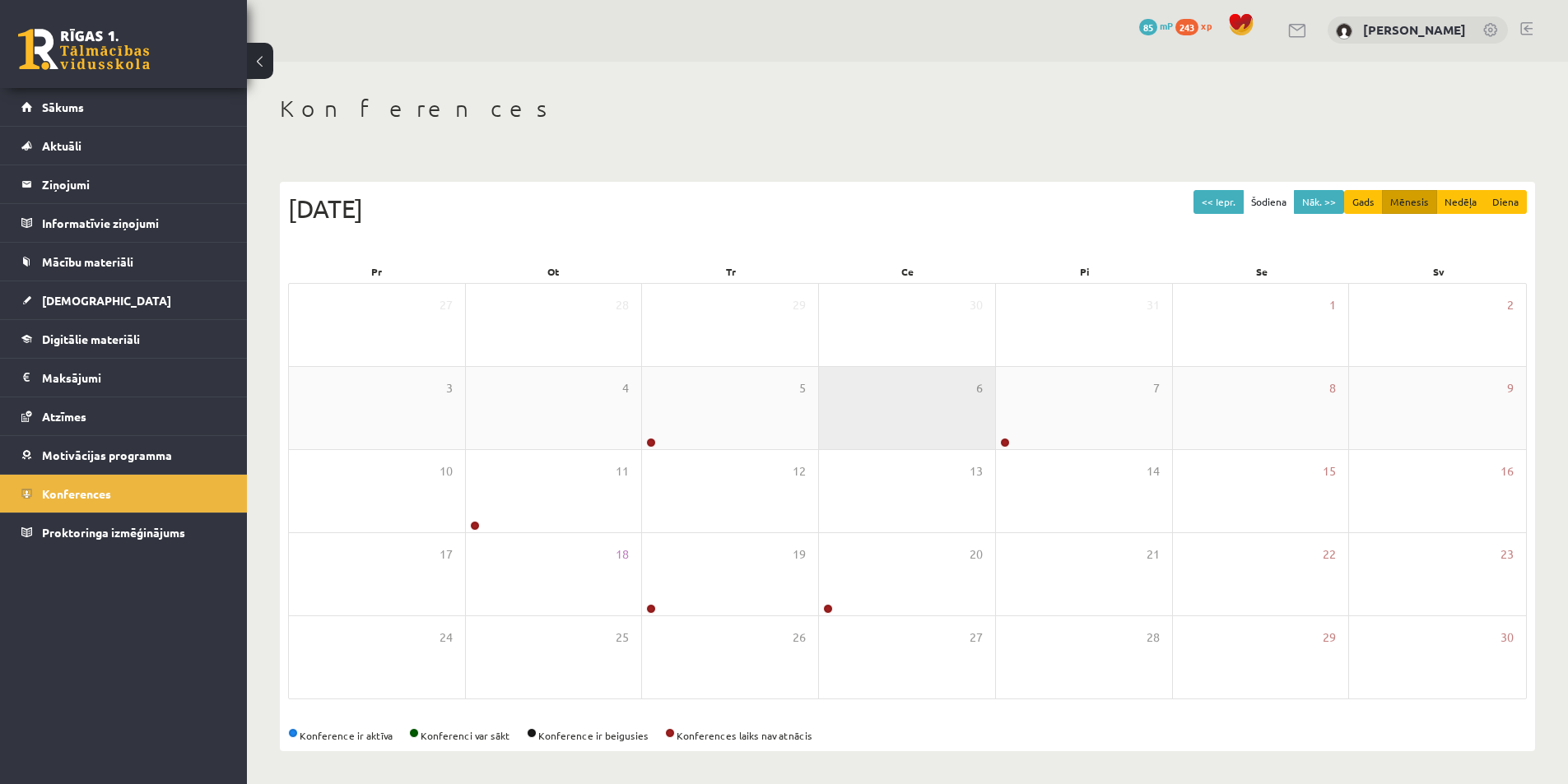
click at [948, 403] on div "6" at bounding box center [907, 408] width 176 height 82
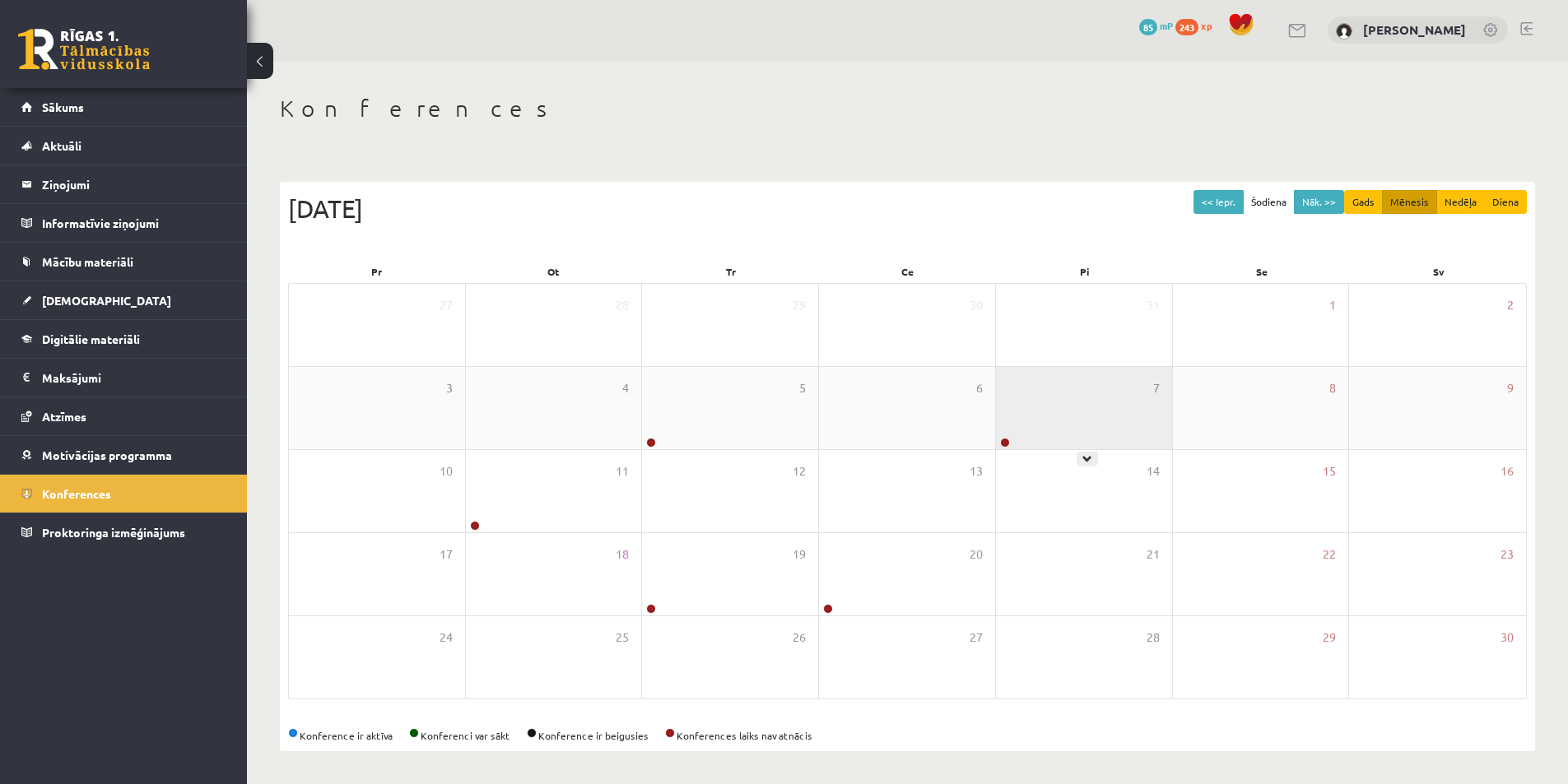
click at [1096, 401] on div "7" at bounding box center [1084, 408] width 176 height 82
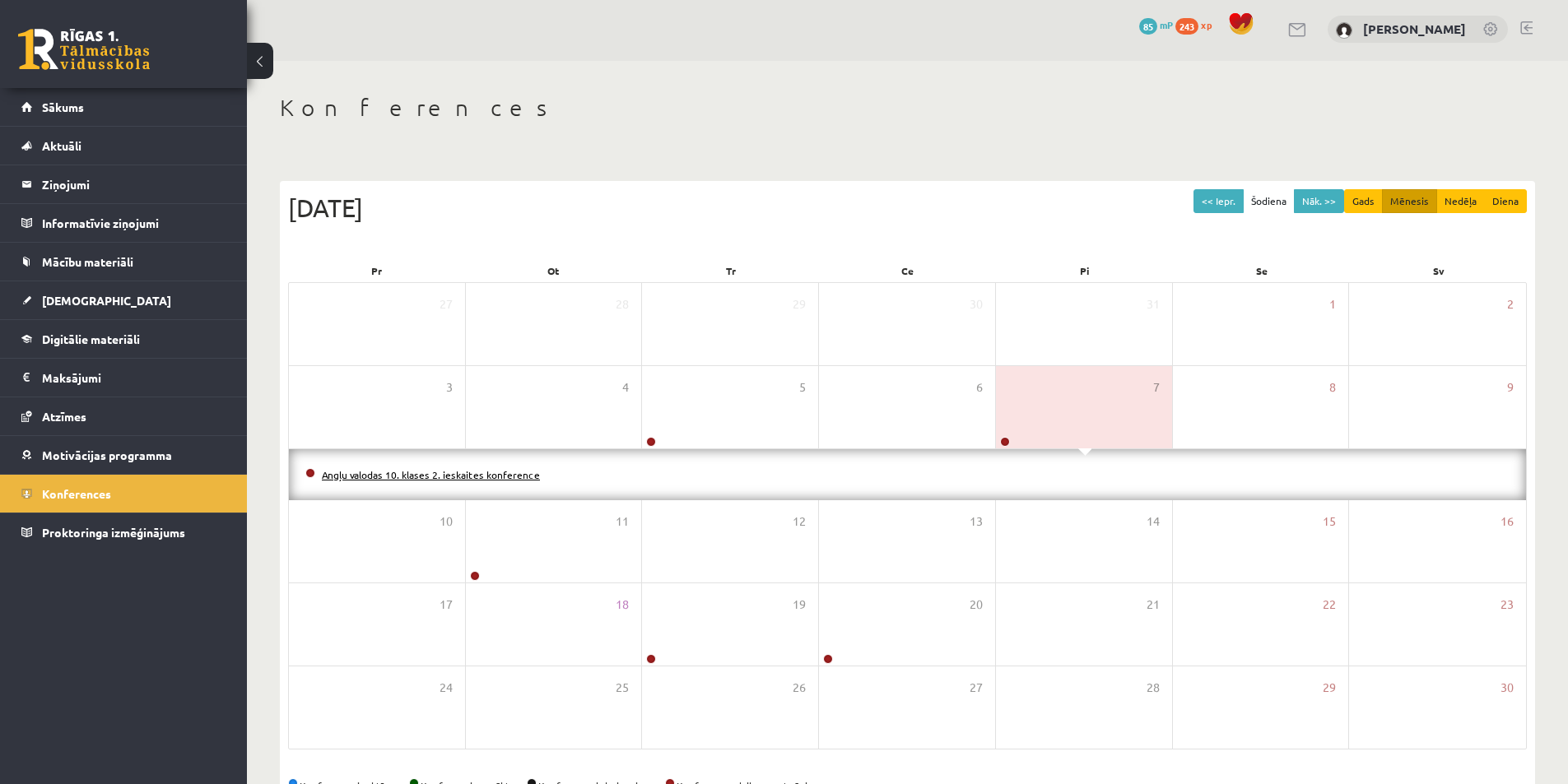
click at [510, 475] on link "Angļu valodas 10. klases 2. ieskaites konference" at bounding box center [431, 475] width 218 height 13
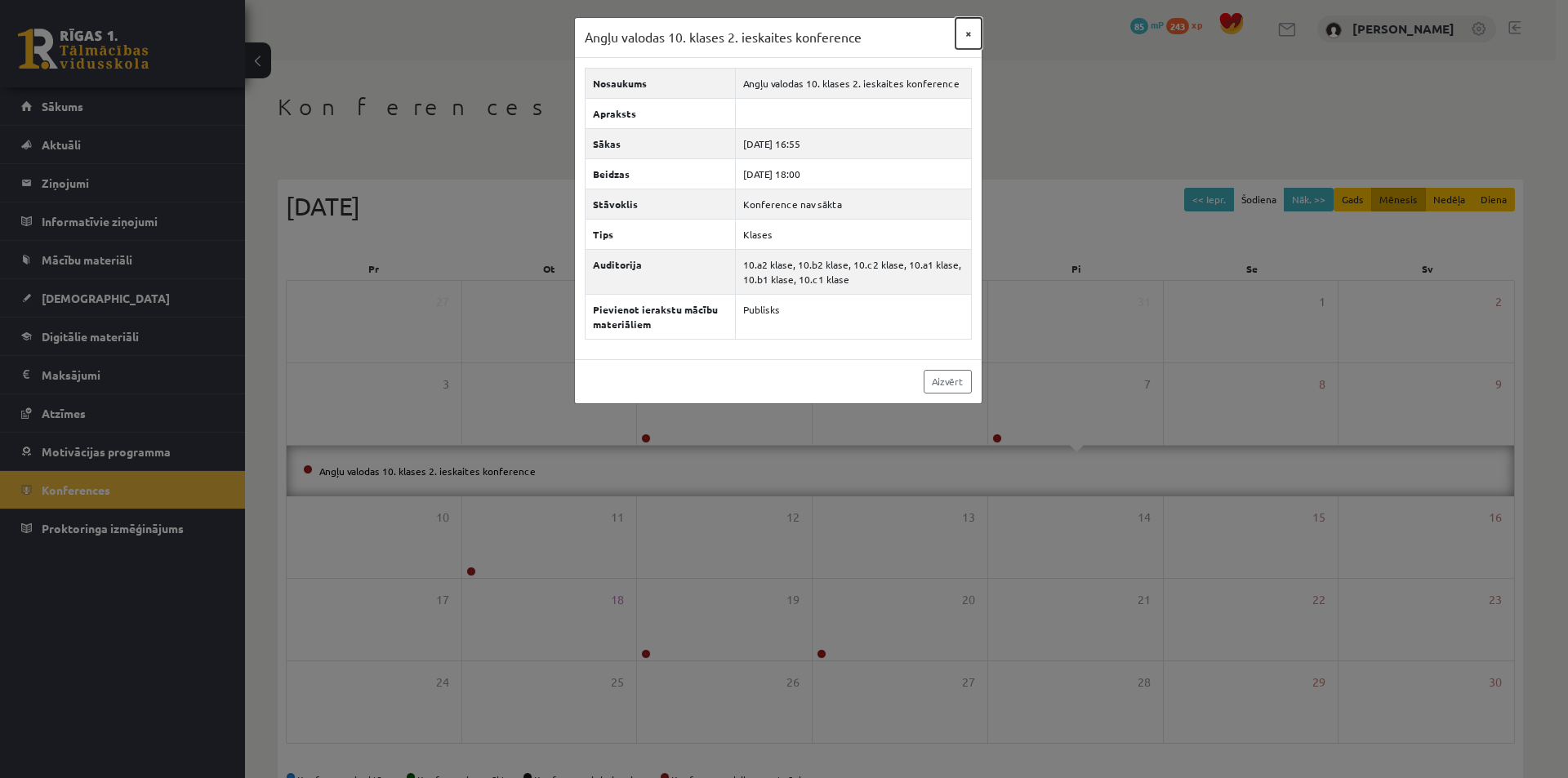
click at [964, 36] on button "×" at bounding box center [969, 33] width 27 height 31
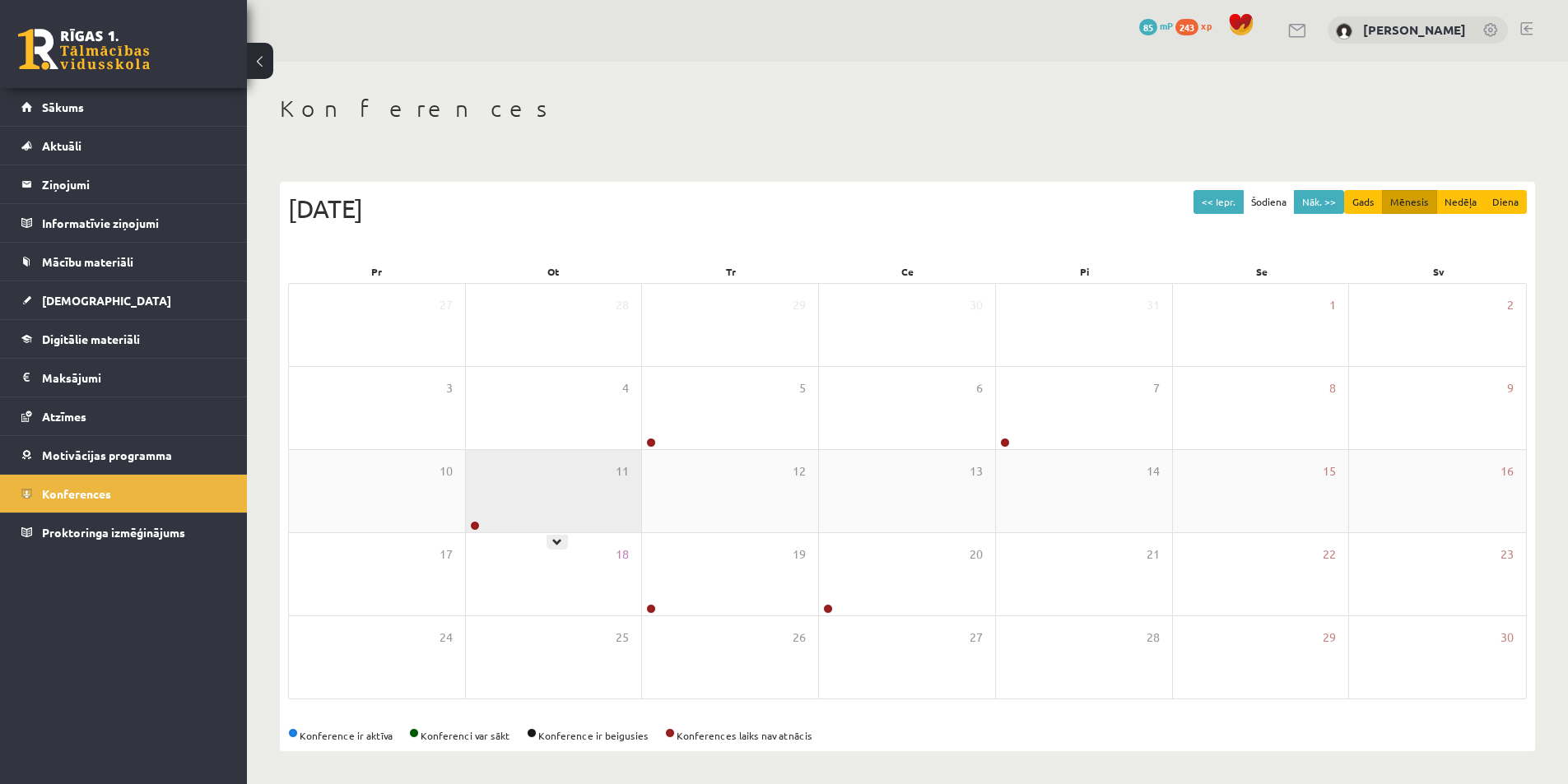
click at [541, 500] on div "11" at bounding box center [554, 491] width 176 height 82
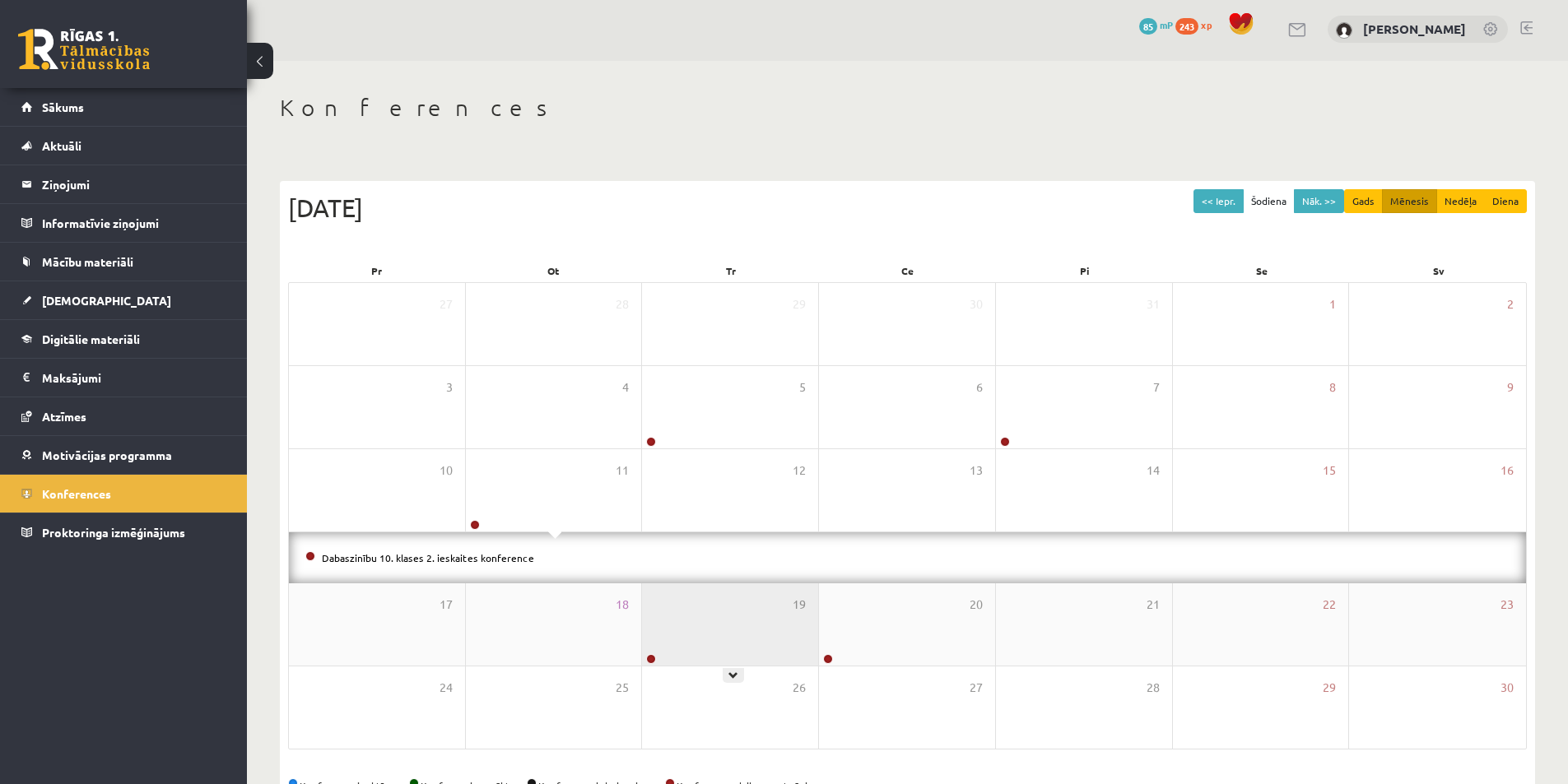
click at [716, 644] on div "19" at bounding box center [730, 625] width 176 height 82
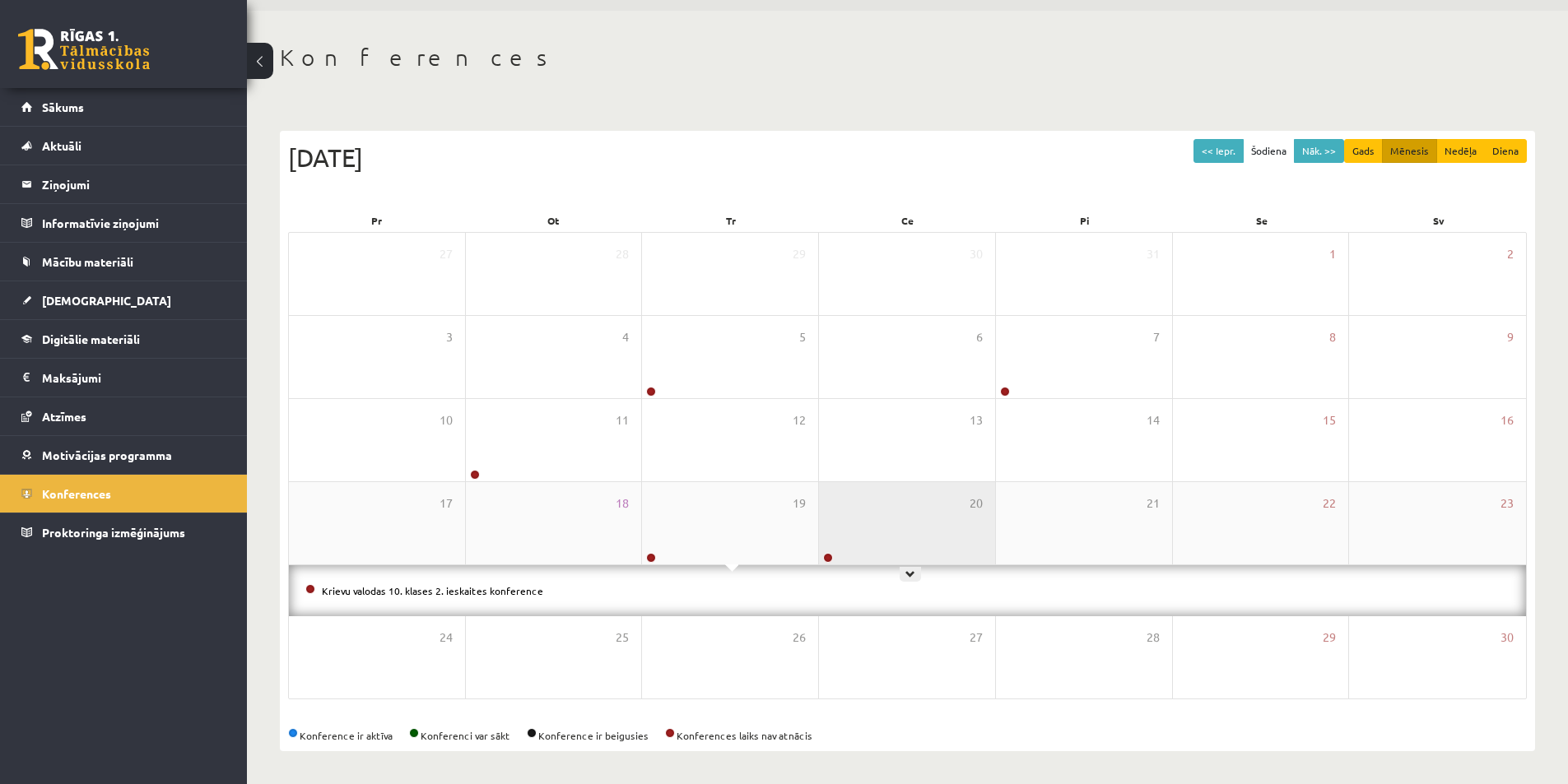
click at [899, 508] on div "20" at bounding box center [907, 523] width 176 height 82
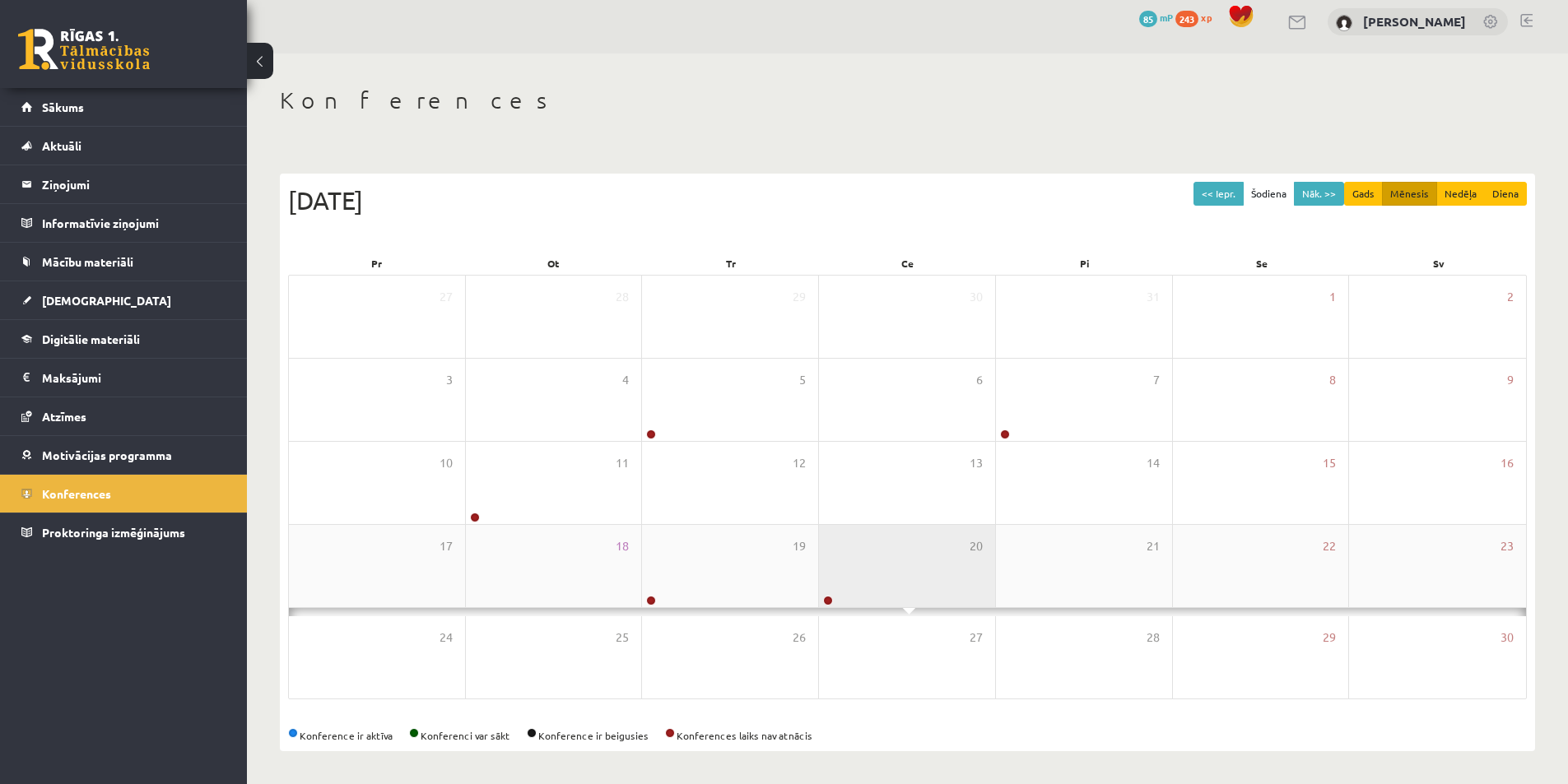
scroll to position [53, 0]
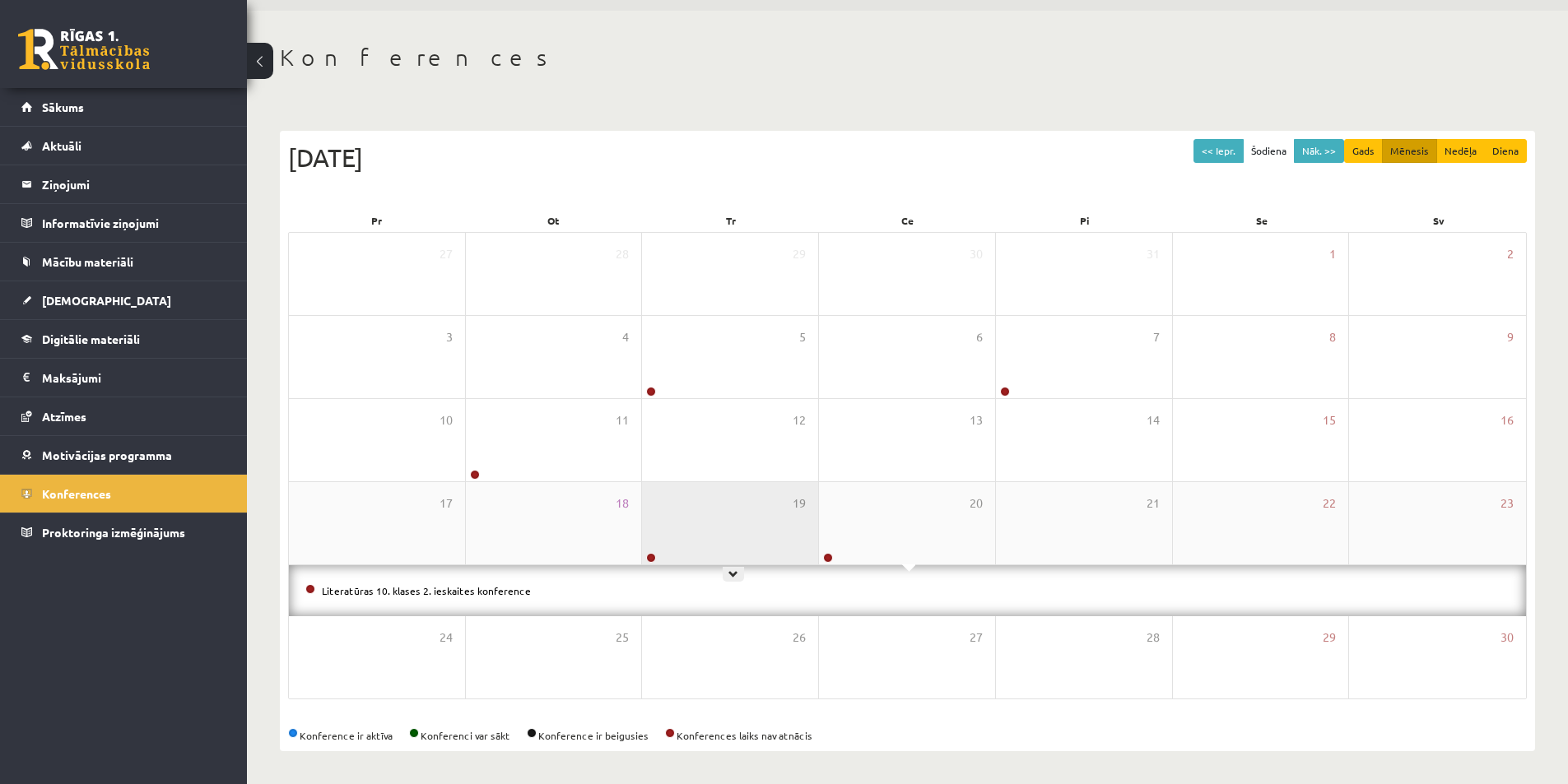
click at [693, 524] on div "19" at bounding box center [730, 523] width 176 height 82
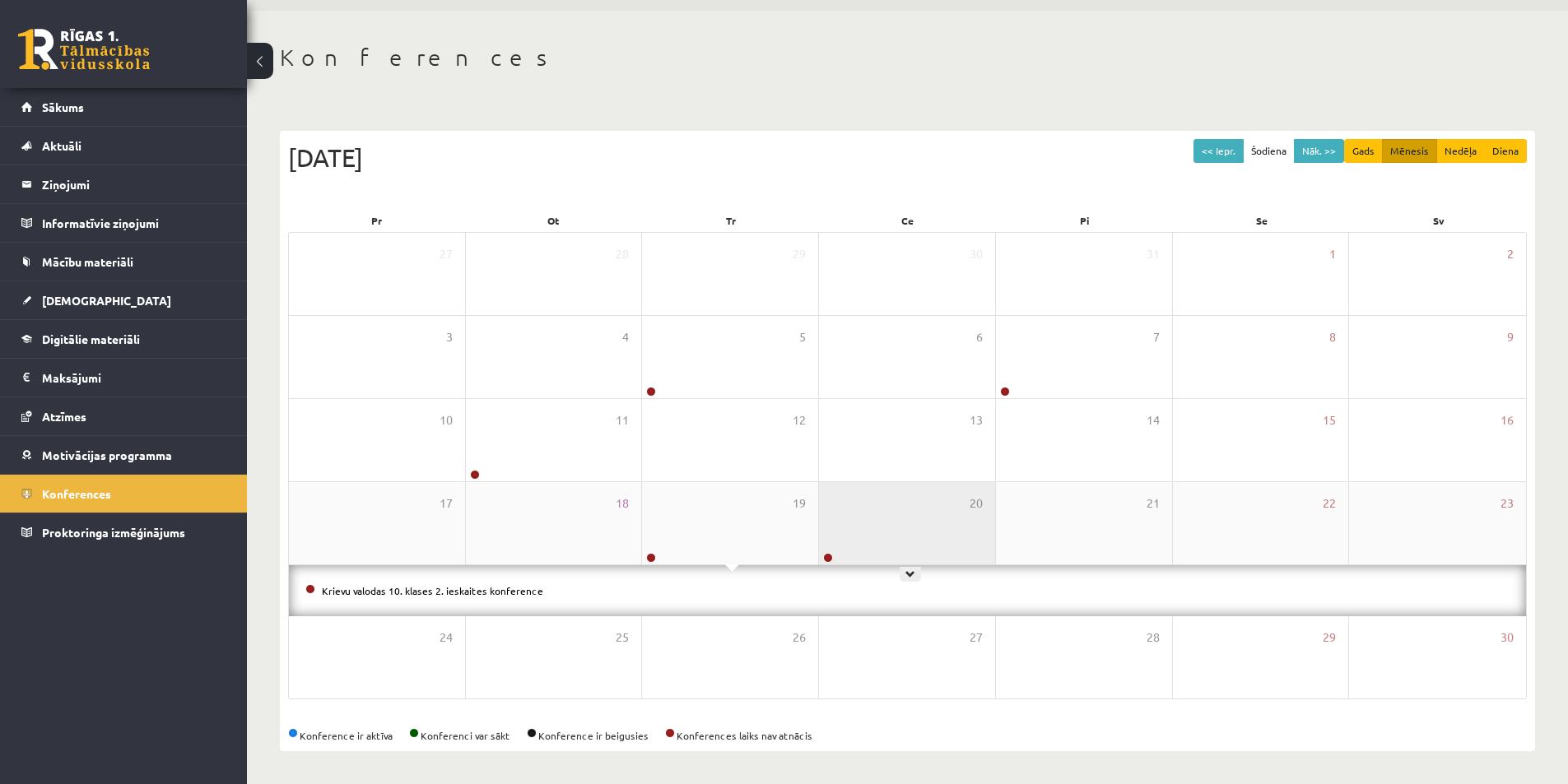
click at [890, 509] on div "20" at bounding box center [907, 523] width 176 height 82
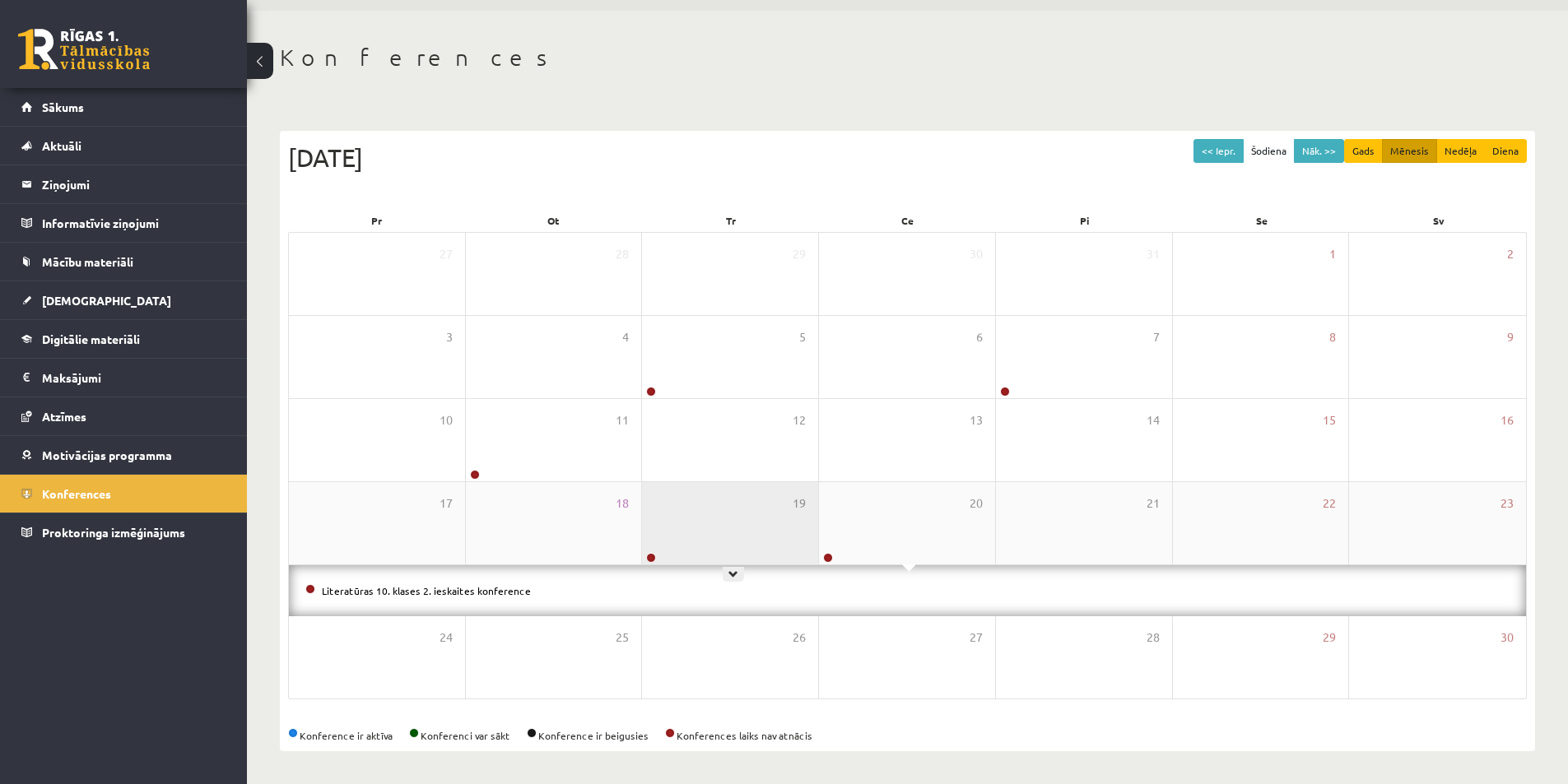
click at [704, 512] on div "19" at bounding box center [730, 523] width 176 height 82
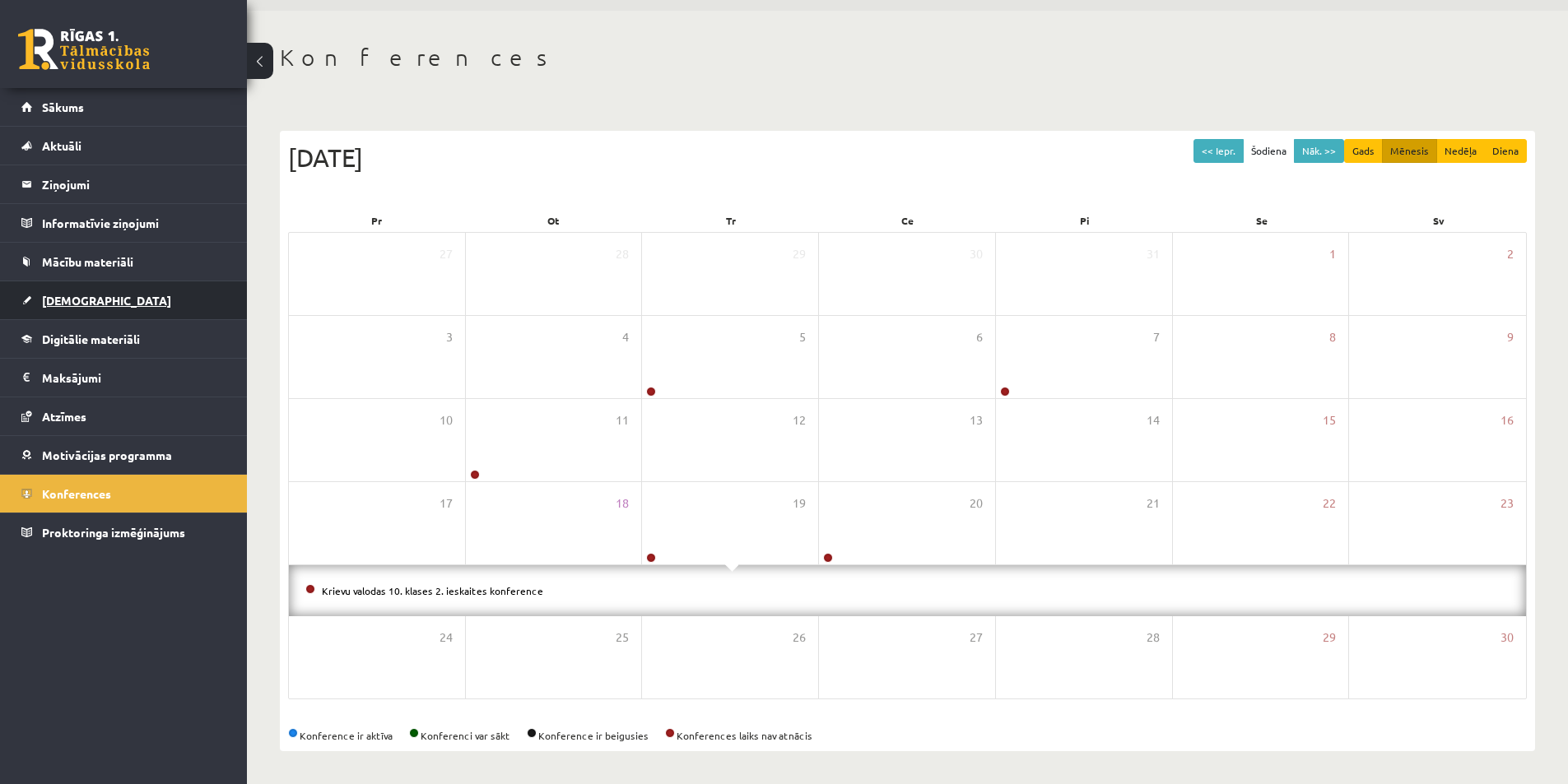
click at [68, 304] on span "[DEMOGRAPHIC_DATA]" at bounding box center [106, 301] width 129 height 15
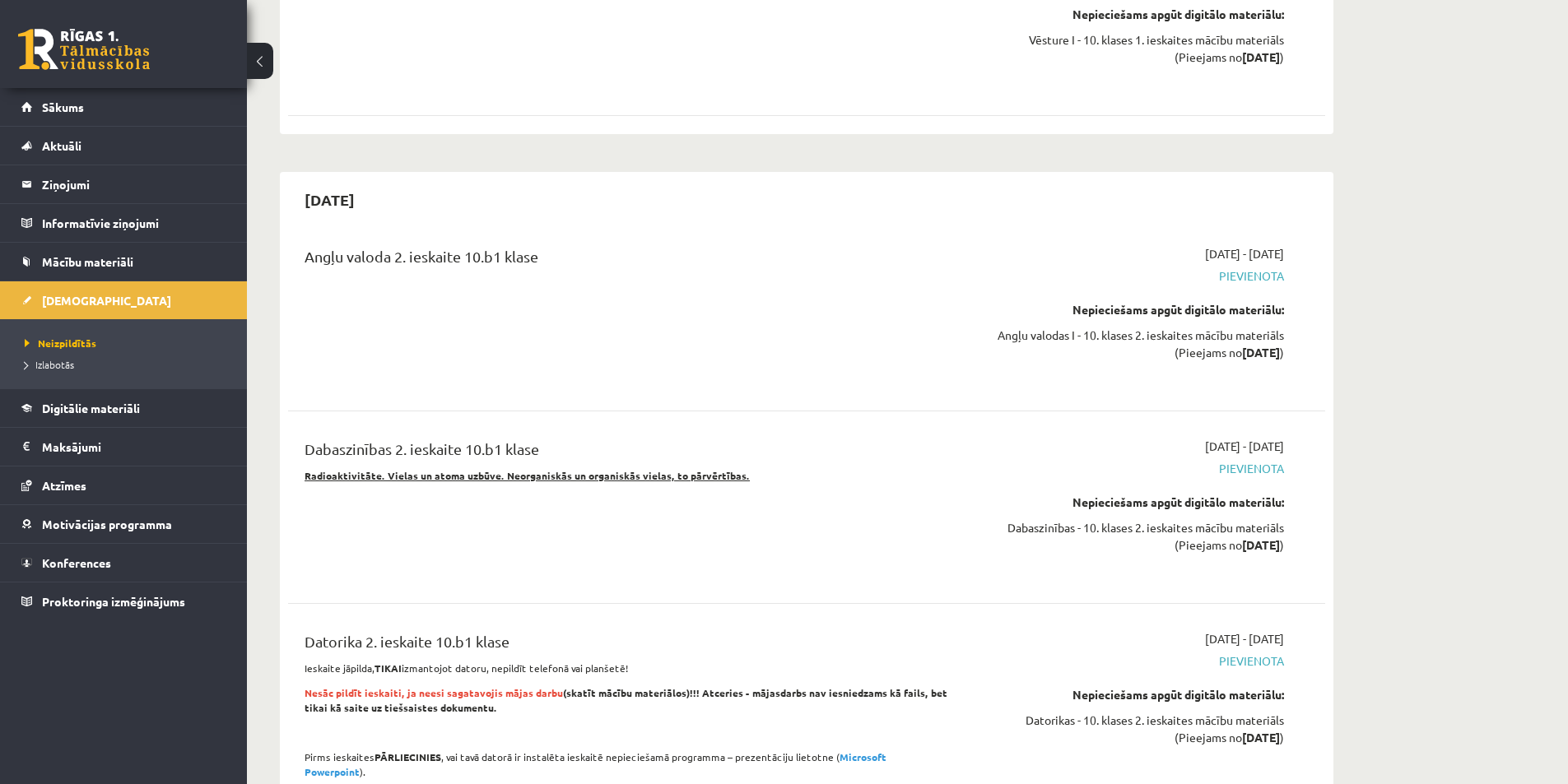
scroll to position [3786, 0]
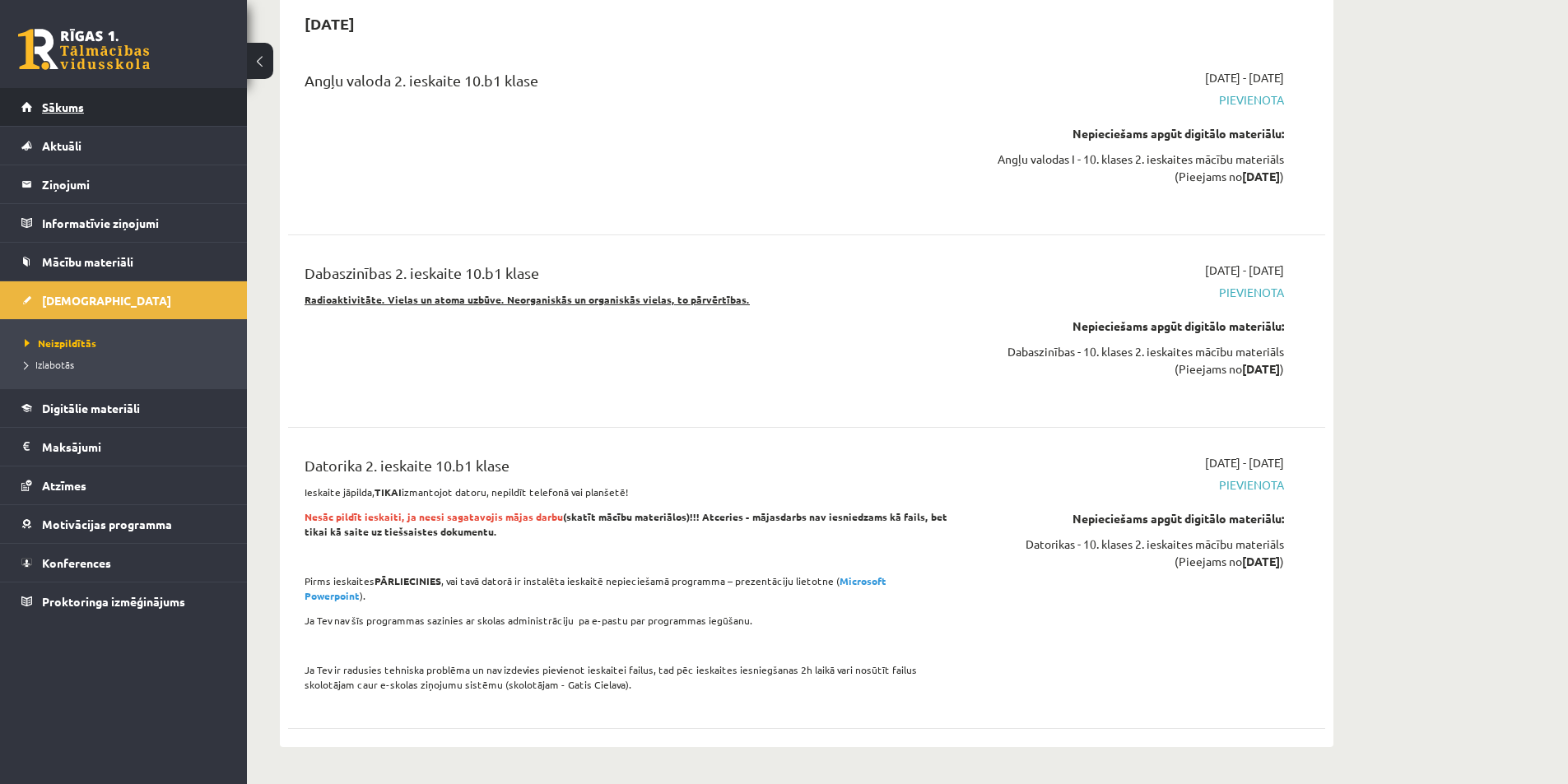
click at [61, 111] on span "Sākums" at bounding box center [63, 107] width 42 height 15
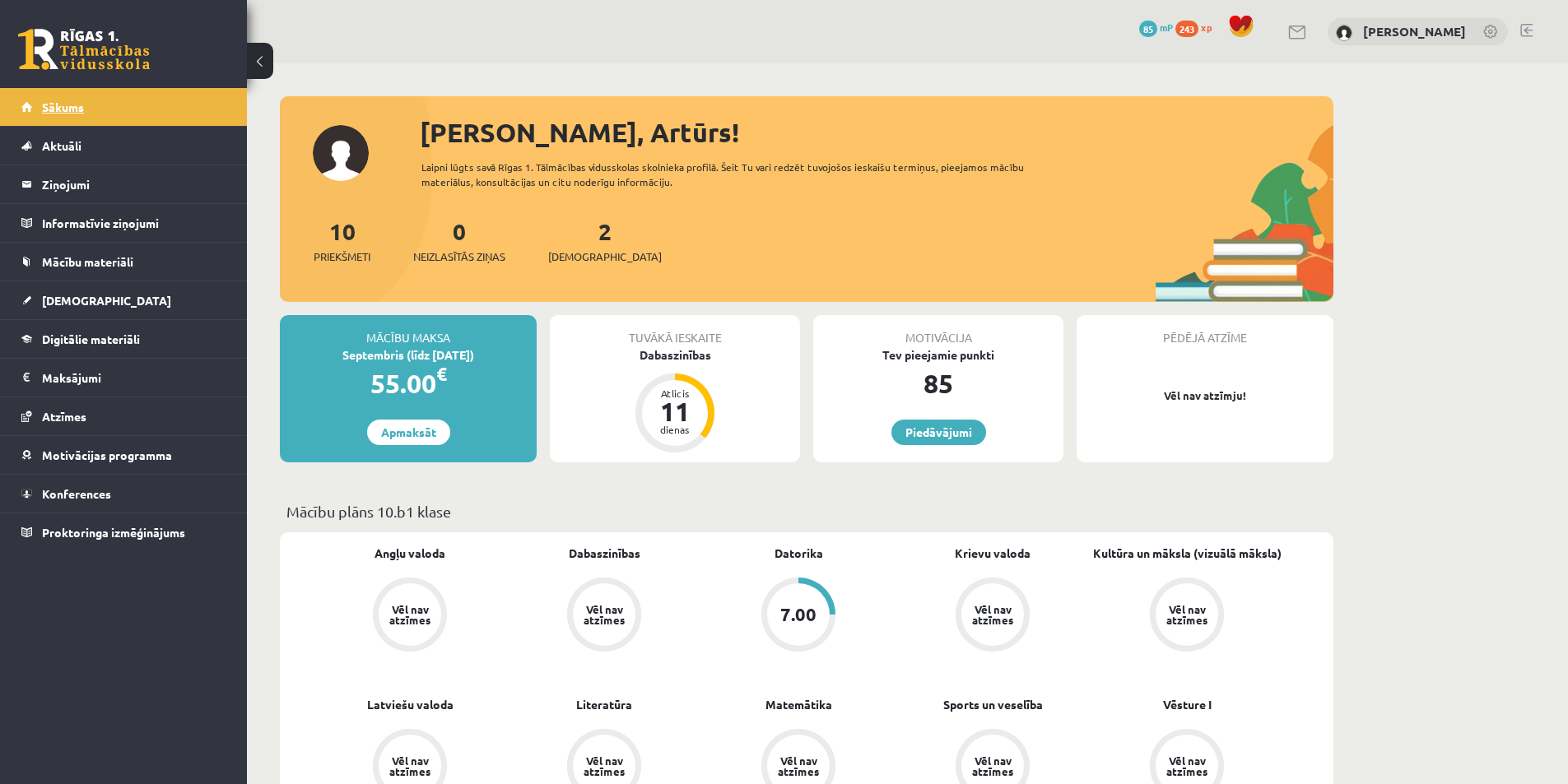
click at [51, 111] on span "Sākums" at bounding box center [63, 107] width 42 height 15
